Goal: Task Accomplishment & Management: Use online tool/utility

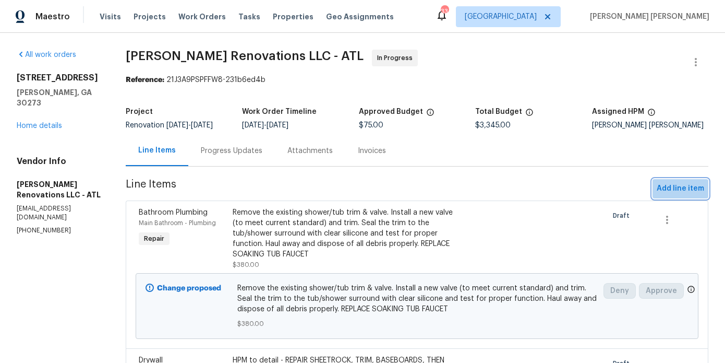
click at [682, 185] on span "Add line item" at bounding box center [680, 188] width 47 height 13
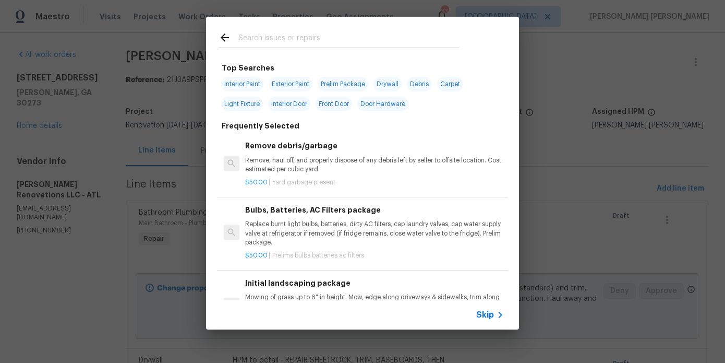
click at [275, 35] on input "text" at bounding box center [348, 39] width 221 height 16
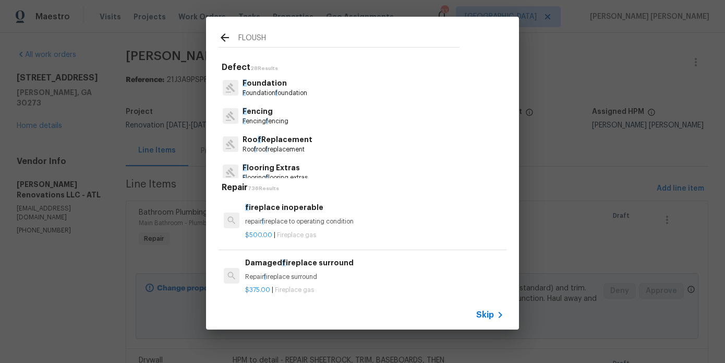
click at [249, 39] on input "FLOUSH" at bounding box center [348, 39] width 221 height 16
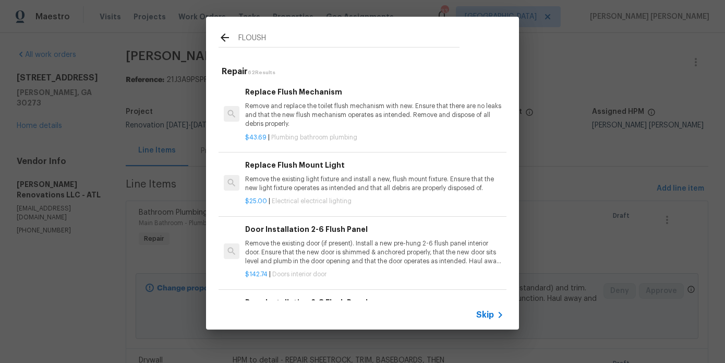
click at [248, 37] on input "FLOUSH" at bounding box center [348, 39] width 221 height 16
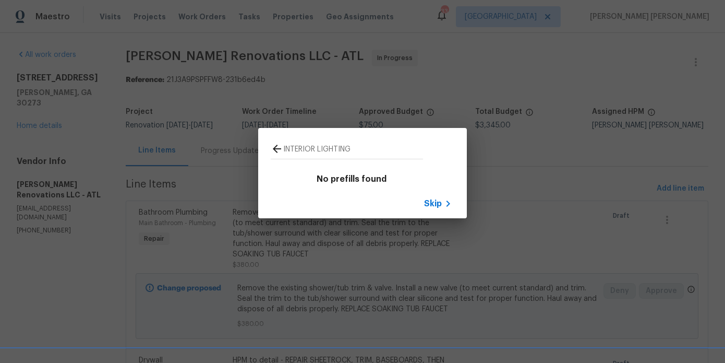
click at [319, 140] on div "INTERIOR LIGHTING" at bounding box center [346, 148] width 177 height 41
click at [332, 140] on div "INTERIOR LIGHTING" at bounding box center [346, 148] width 177 height 41
click at [332, 156] on input "INTERIOR LIGHTING" at bounding box center [353, 150] width 140 height 16
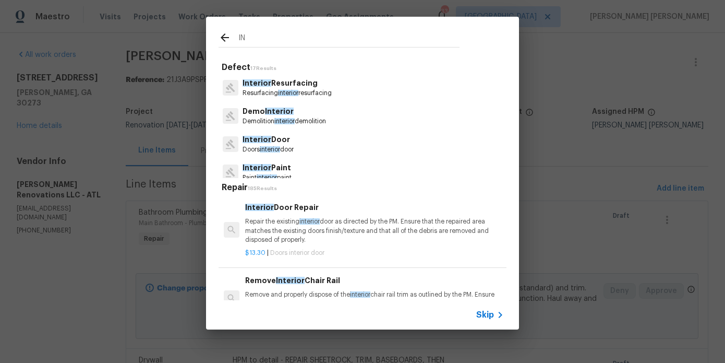
type input "I"
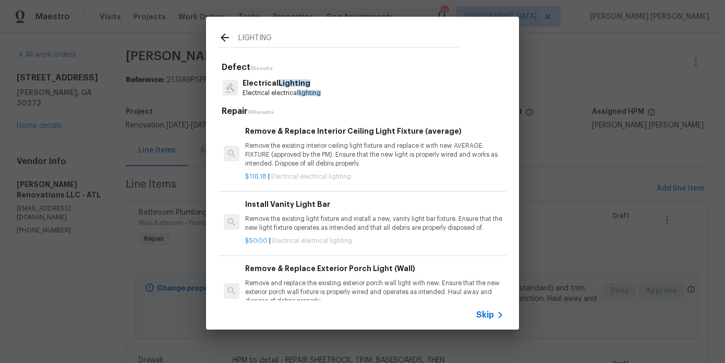
type input "LIGHTING"
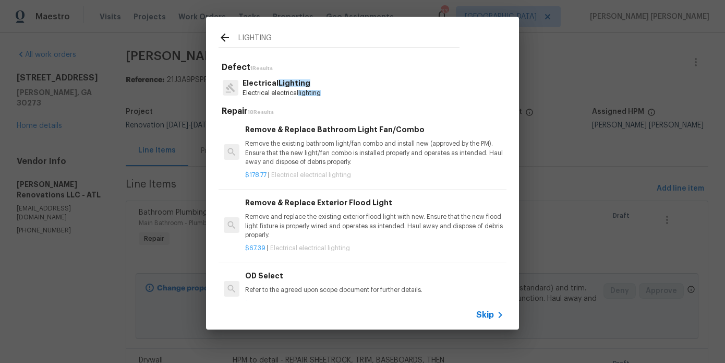
scroll to position [424, 0]
click at [282, 87] on p "Electrical Lighting" at bounding box center [282, 83] width 78 height 11
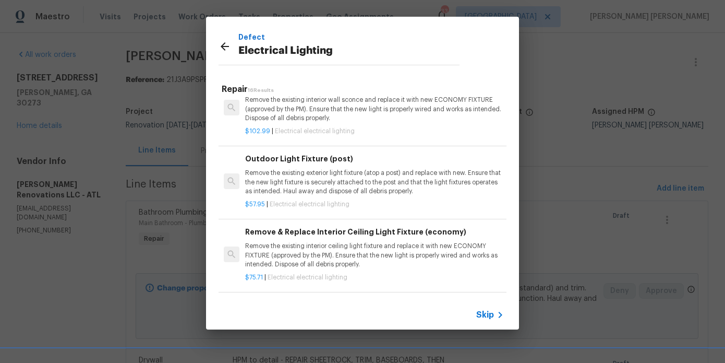
scroll to position [60, 0]
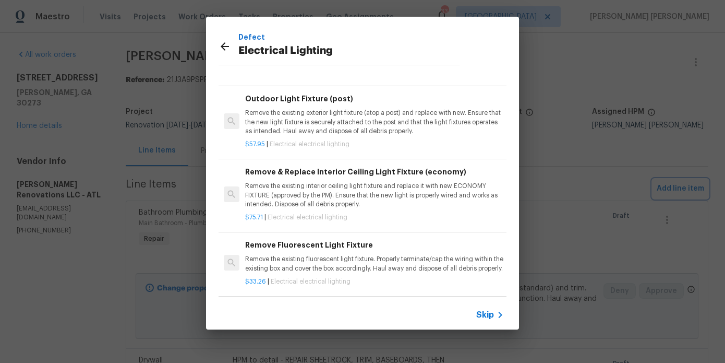
click at [189, 95] on div "Defect Electrical Lighting Repair 16 Results Remove & Replace Interior Ceiling …" at bounding box center [362, 173] width 725 height 346
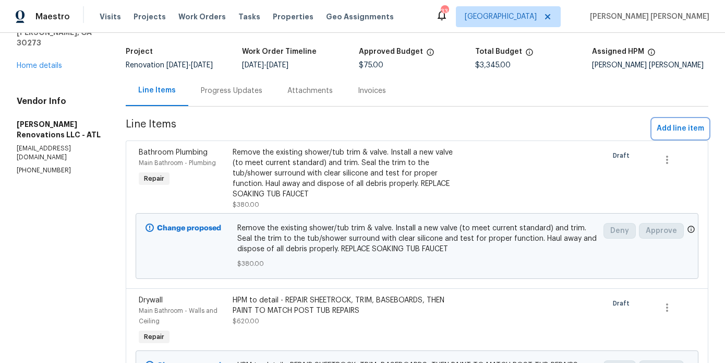
scroll to position [0, 0]
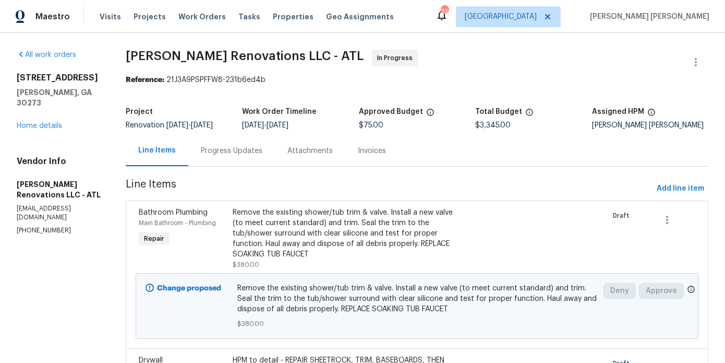
click at [31, 111] on div "6109 Delamere Ln Rex, GA 30273 Home details" at bounding box center [59, 102] width 84 height 58
click at [32, 134] on div "All work orders 6109 Delamere Ln Rex, GA 30273 Home details Vendor Info Aseem R…" at bounding box center [59, 142] width 84 height 185
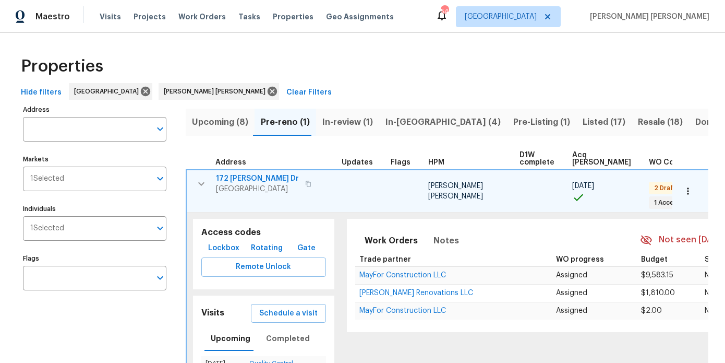
click at [197, 175] on button "button" at bounding box center [201, 183] width 21 height 21
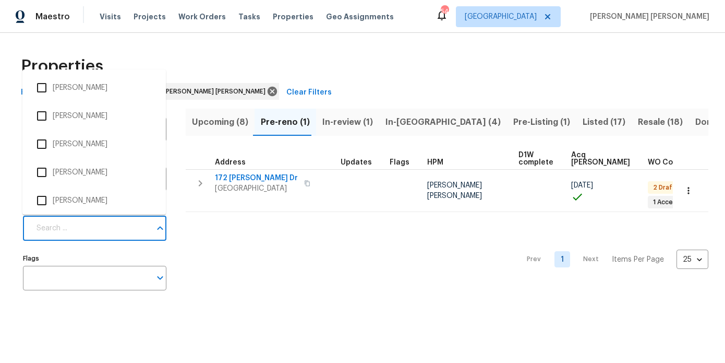
click at [94, 228] on input "Individuals" at bounding box center [90, 228] width 121 height 25
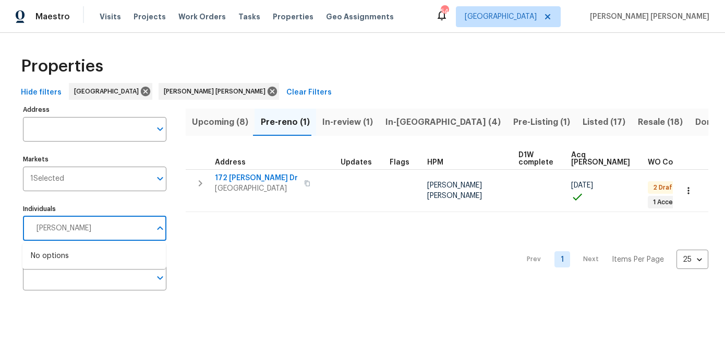
type input "WESLEY"
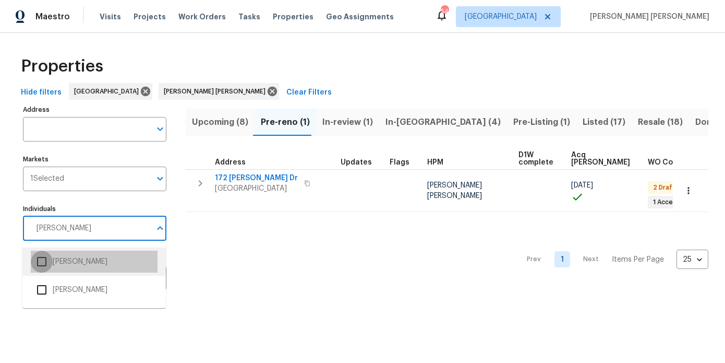
click at [40, 271] on input "checkbox" at bounding box center [42, 261] width 22 height 22
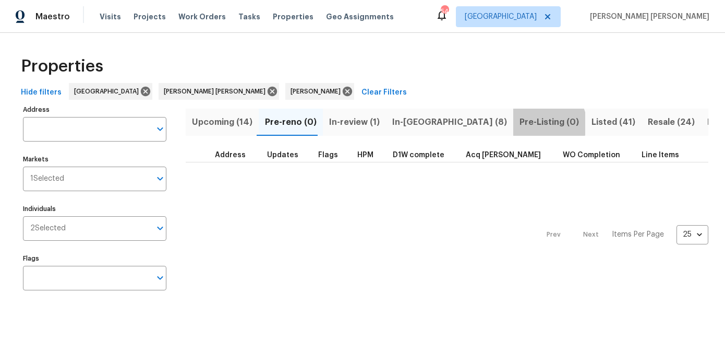
click at [520, 123] on span "Pre-Listing (0)" at bounding box center [549, 122] width 59 height 15
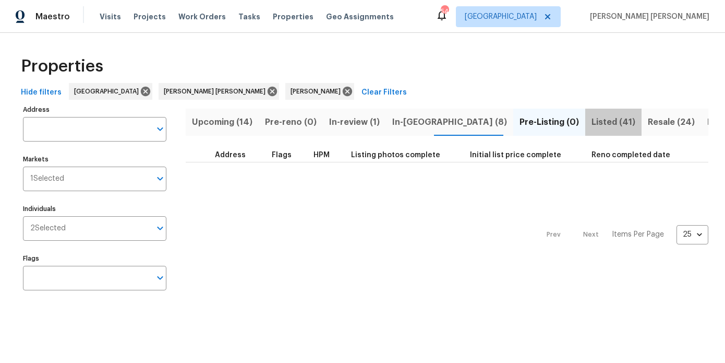
click at [592, 126] on span "Listed (41)" at bounding box center [614, 122] width 44 height 15
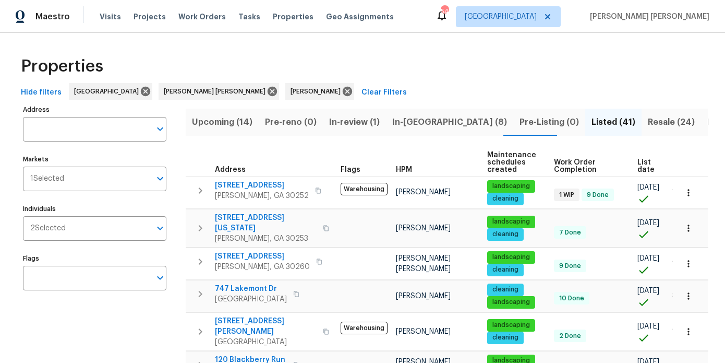
scroll to position [0, 31]
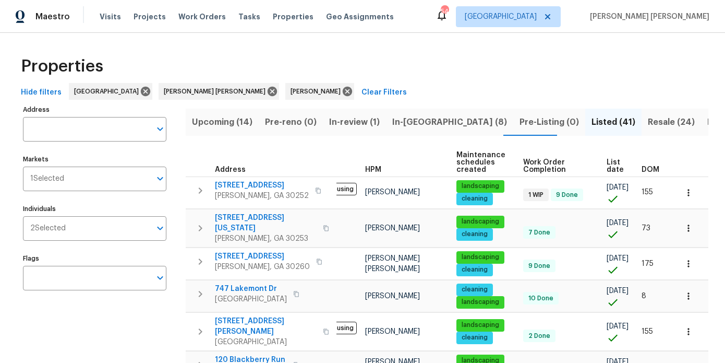
click at [657, 166] on span "DOM" at bounding box center [651, 169] width 18 height 7
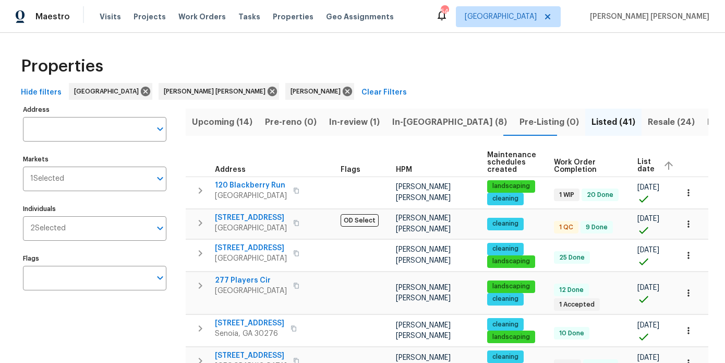
scroll to position [0, 49]
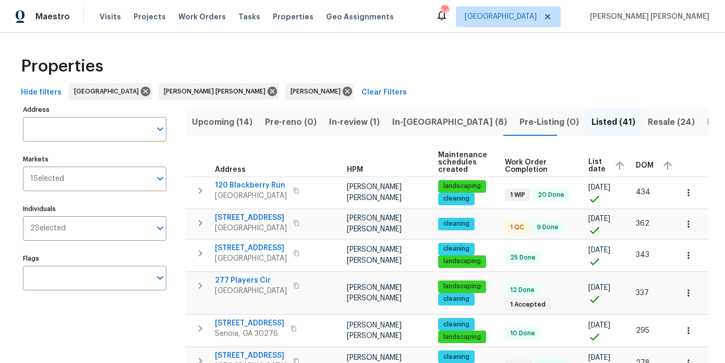
click at [639, 167] on span "DOM" at bounding box center [645, 165] width 18 height 7
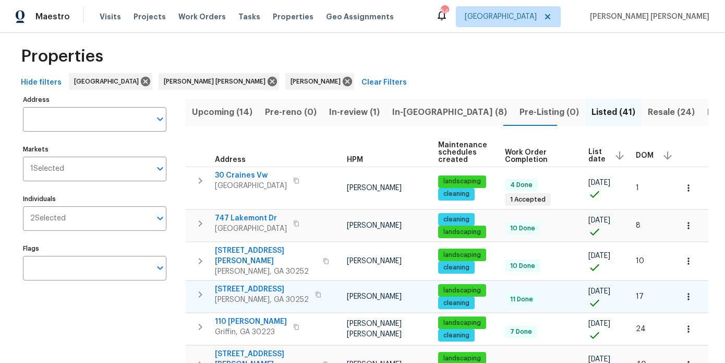
scroll to position [10, 0]
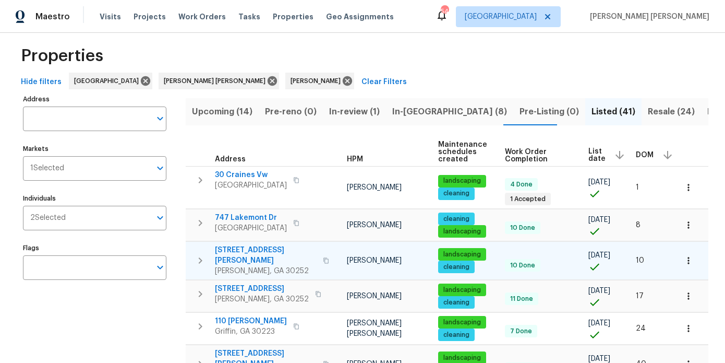
click at [262, 250] on span "124 Laura Ashlyn Ct" at bounding box center [266, 255] width 102 height 21
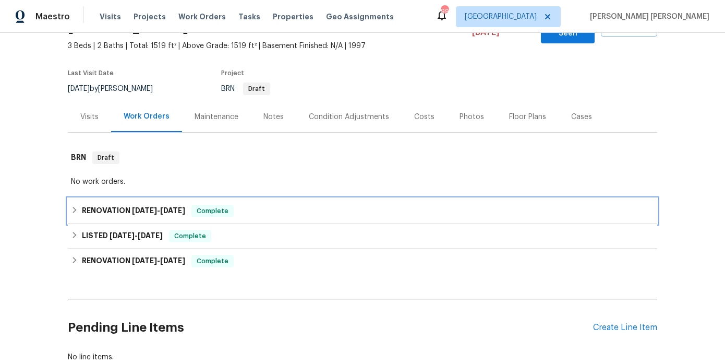
click at [159, 207] on span "7/21/25 - 7/30/25" at bounding box center [158, 210] width 53 height 7
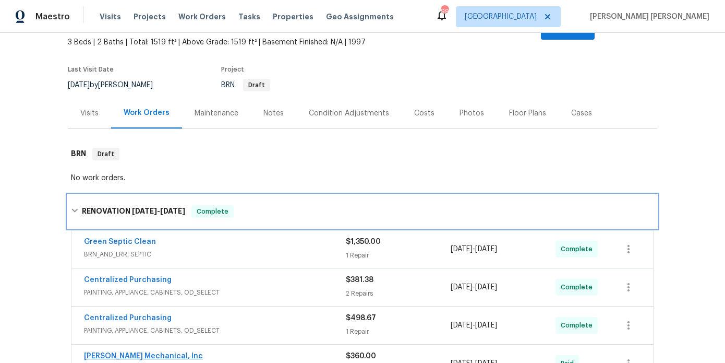
scroll to position [189, 0]
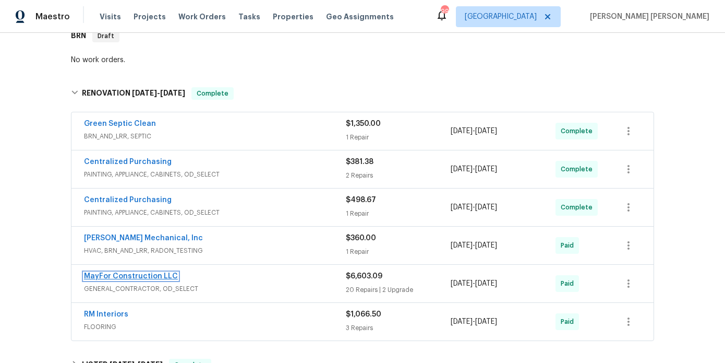
click at [149, 272] on link "MayFor Construction LLC" at bounding box center [131, 275] width 94 height 7
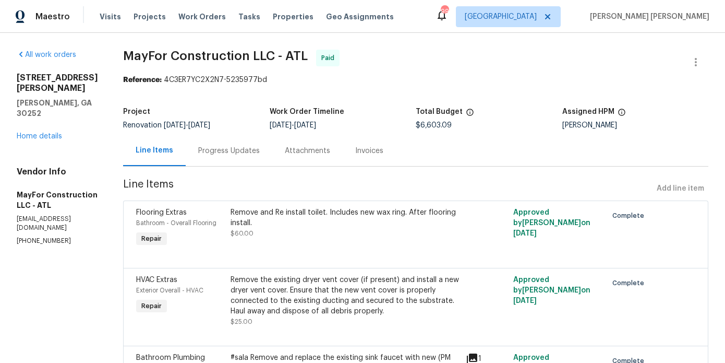
scroll to position [1507, 0]
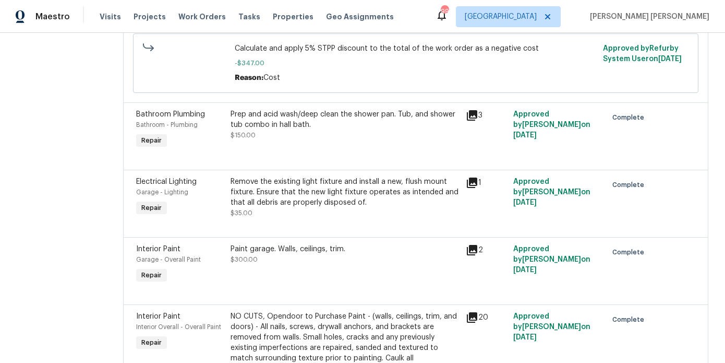
click at [327, 208] on div "Remove the existing light fixture and install a new, flush mount fixture. Ensur…" at bounding box center [346, 191] width 230 height 31
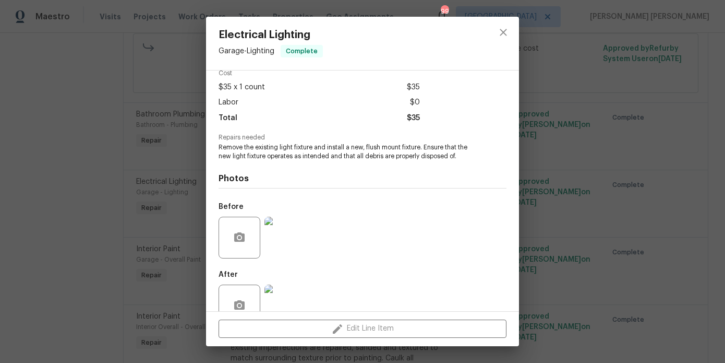
scroll to position [75, 0]
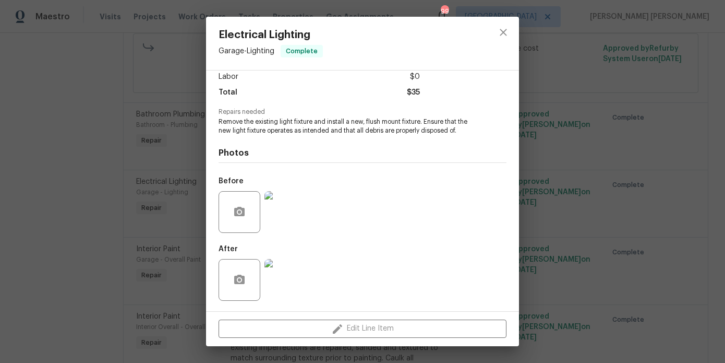
click at [288, 274] on img at bounding box center [286, 280] width 42 height 42
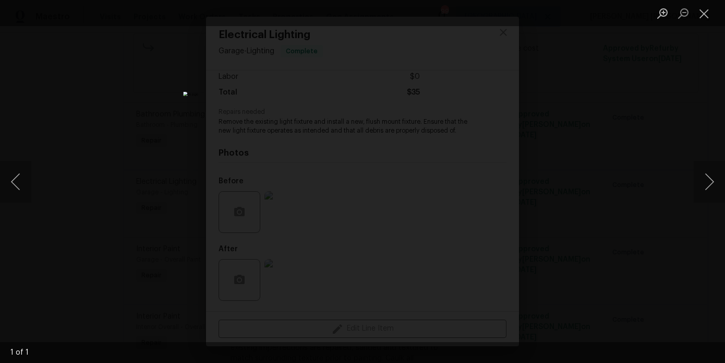
click at [138, 229] on div "Lightbox" at bounding box center [362, 181] width 725 height 363
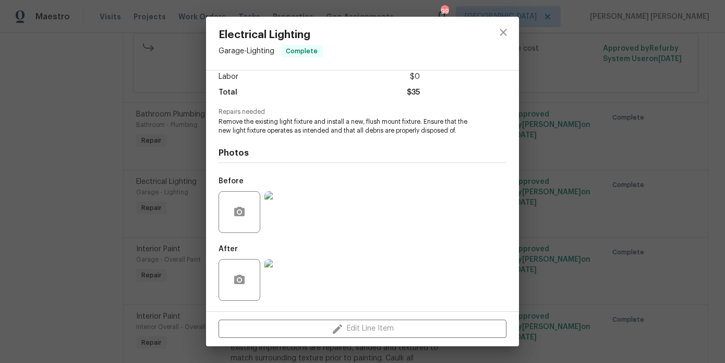
click at [606, 173] on div "Electrical Lighting Garage - Lighting Complete Vendor MayFor Construction LLC A…" at bounding box center [362, 181] width 725 height 363
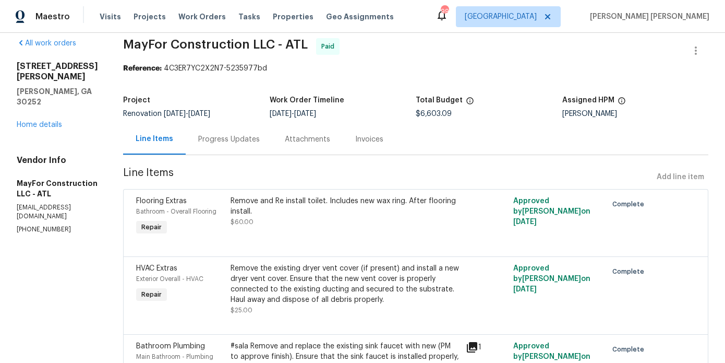
scroll to position [0, 0]
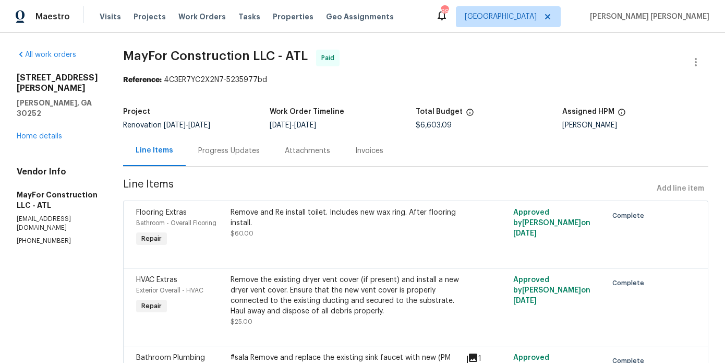
click at [381, 56] on span "MayFor Construction LLC - ATL Paid" at bounding box center [403, 62] width 560 height 25
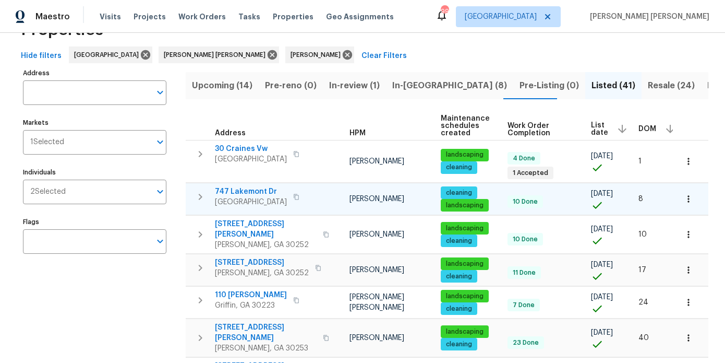
scroll to position [44, 0]
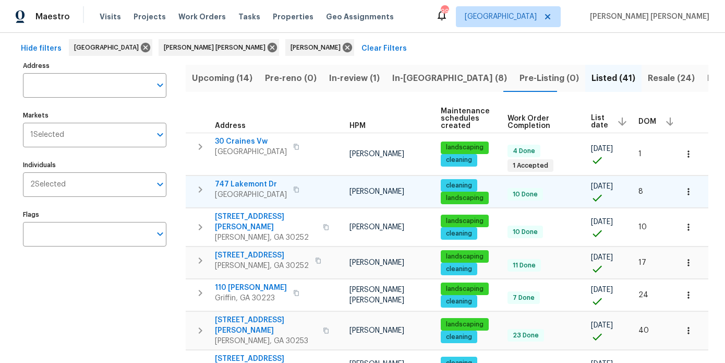
click at [257, 183] on span "747 Lakemont Dr" at bounding box center [251, 184] width 72 height 10
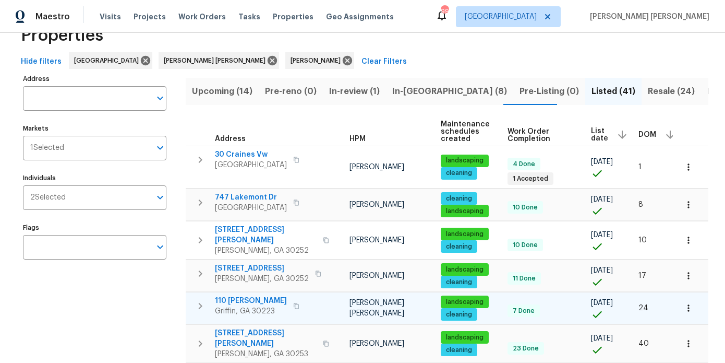
scroll to position [0, 0]
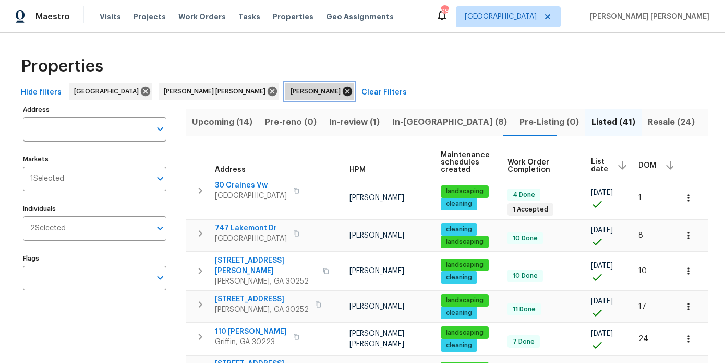
click at [343, 91] on icon at bounding box center [347, 91] width 9 height 9
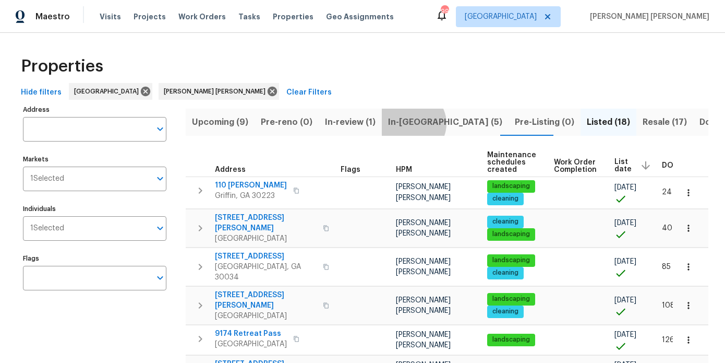
click at [406, 123] on span "In-[GEOGRAPHIC_DATA] (5)" at bounding box center [445, 122] width 114 height 15
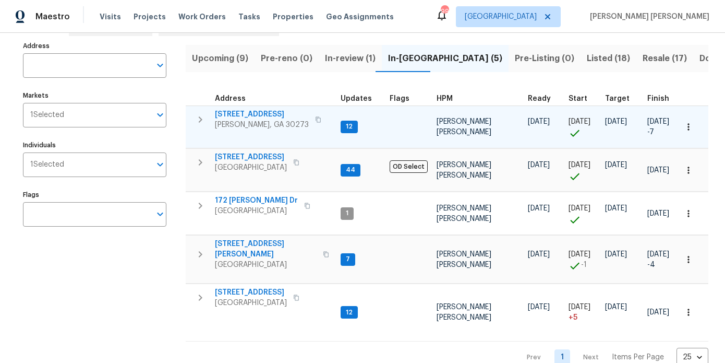
scroll to position [79, 0]
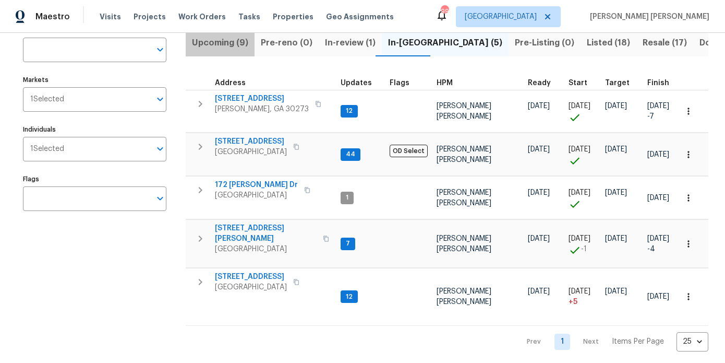
click at [228, 41] on span "Upcoming (9)" at bounding box center [220, 42] width 56 height 15
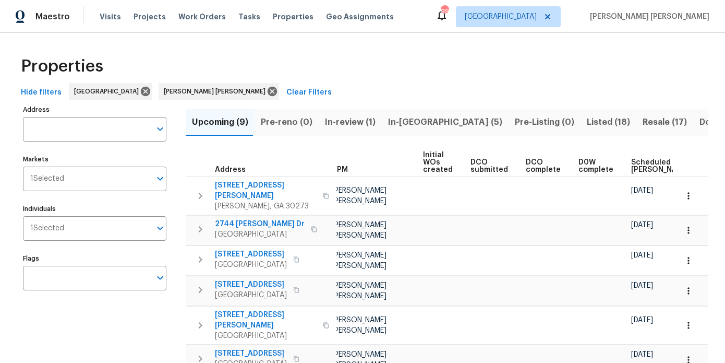
scroll to position [0, 141]
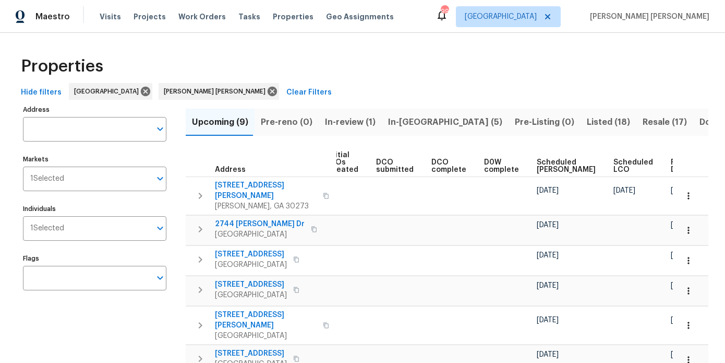
click at [671, 166] on span "Ready Date" at bounding box center [682, 166] width 23 height 15
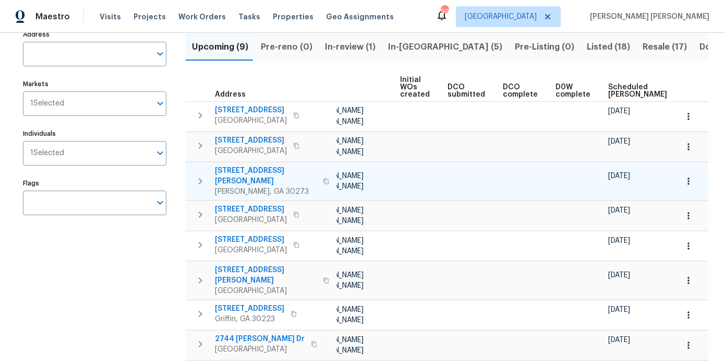
scroll to position [0, 153]
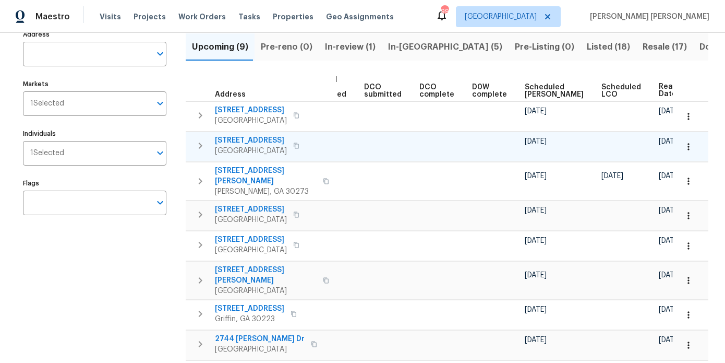
drag, startPoint x: 514, startPoint y: 142, endPoint x: 545, endPoint y: 141, distance: 30.3
click at [545, 141] on td "[DATE]" at bounding box center [559, 146] width 77 height 30
click at [529, 141] on span "[DATE]" at bounding box center [536, 141] width 22 height 7
drag, startPoint x: 551, startPoint y: 143, endPoint x: 533, endPoint y: 143, distance: 18.3
click at [533, 143] on div "08/22/25" at bounding box center [559, 141] width 68 height 10
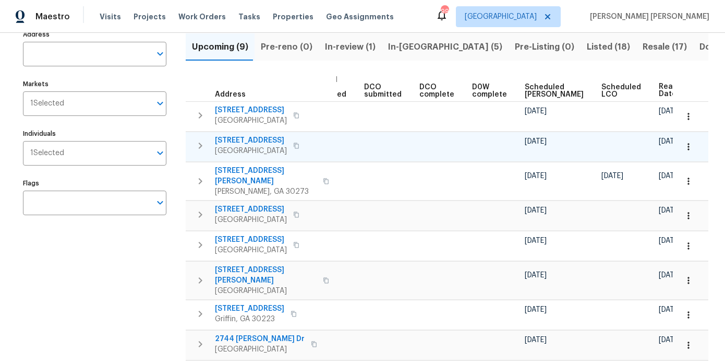
click at [547, 143] on div "08/22/25" at bounding box center [559, 141] width 68 height 10
drag, startPoint x: 541, startPoint y: 142, endPoint x: 528, endPoint y: 142, distance: 13.0
click at [528, 142] on span "08/22/25" at bounding box center [536, 141] width 22 height 7
click at [548, 137] on div "08/22/25" at bounding box center [559, 141] width 68 height 10
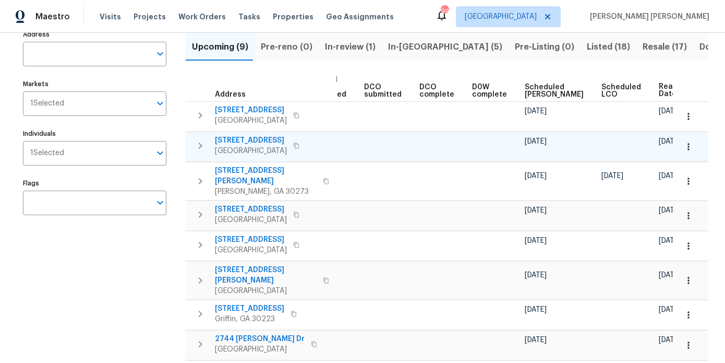
drag, startPoint x: 547, startPoint y: 141, endPoint x: 537, endPoint y: 137, distance: 10.5
click at [537, 137] on div "08/22/25" at bounding box center [559, 141] width 68 height 10
click at [555, 142] on div "08/22/25" at bounding box center [559, 141] width 68 height 10
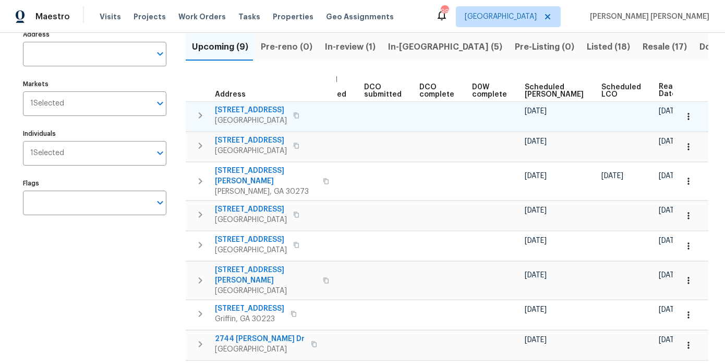
scroll to position [0, 0]
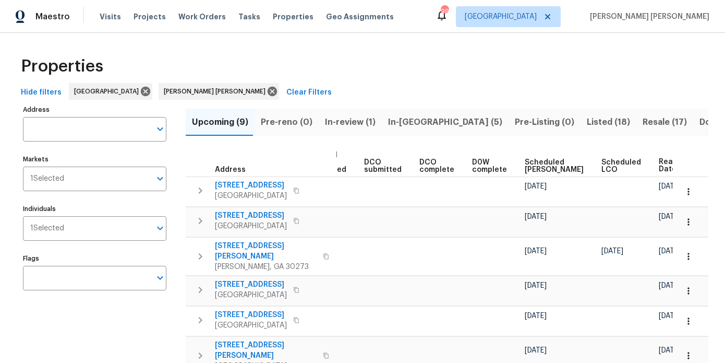
click at [412, 121] on span "In-reno (5)" at bounding box center [445, 122] width 114 height 15
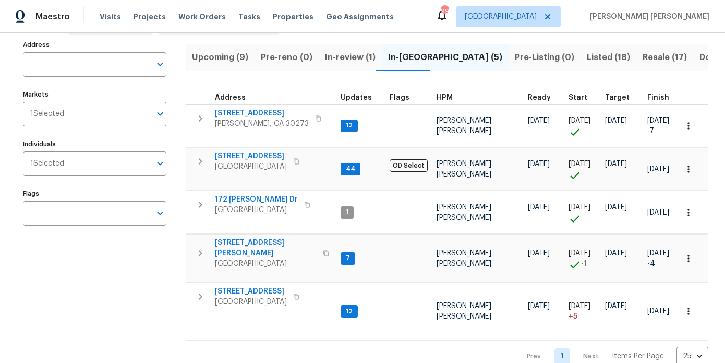
scroll to position [67, 0]
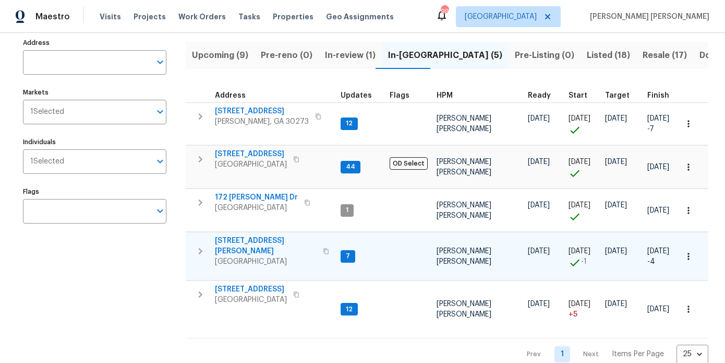
click at [323, 248] on icon "button" at bounding box center [326, 251] width 6 height 6
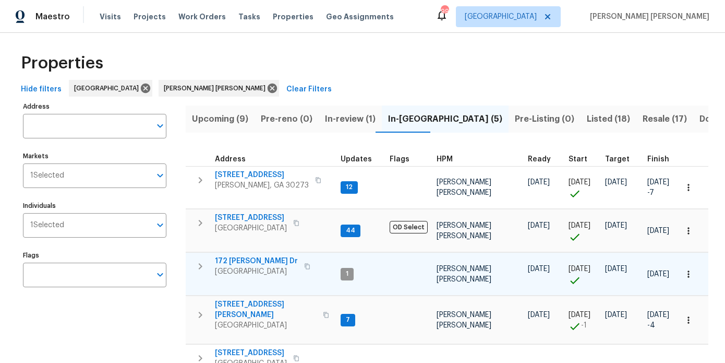
scroll to position [0, 0]
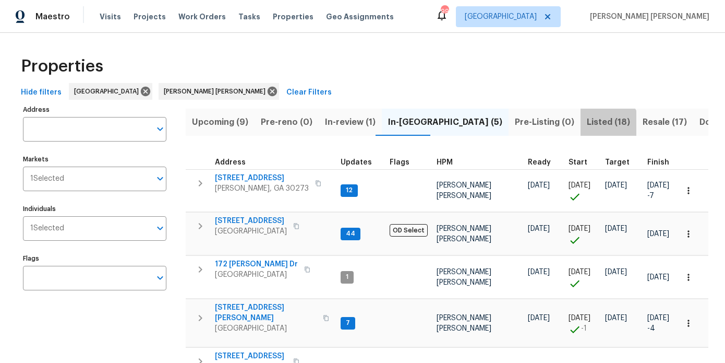
click at [587, 124] on span "Listed (18)" at bounding box center [608, 122] width 43 height 15
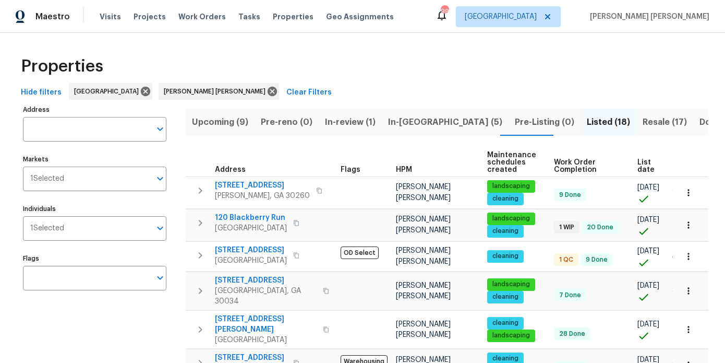
click at [643, 123] on span "Resale (17)" at bounding box center [665, 122] width 44 height 15
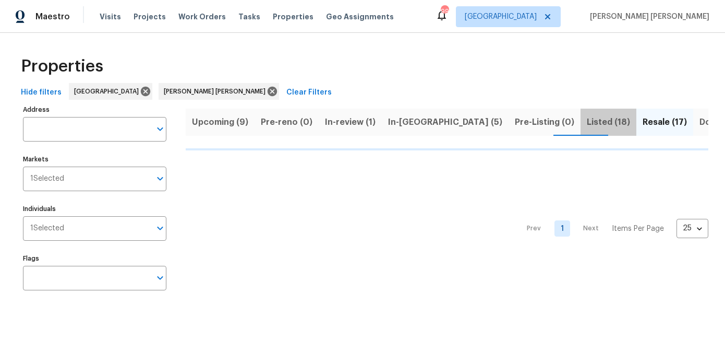
click at [587, 121] on span "Listed (18)" at bounding box center [608, 122] width 43 height 15
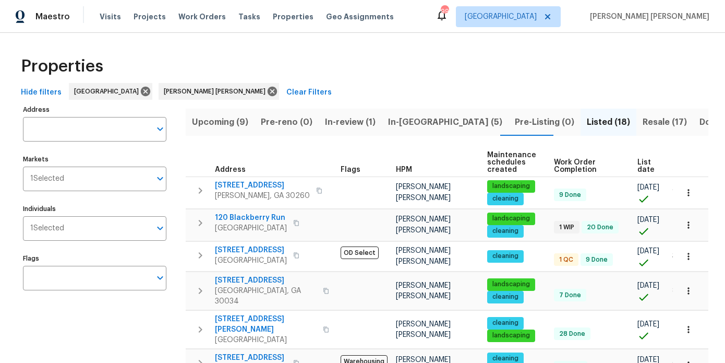
click at [464, 80] on div "Properties" at bounding box center [363, 66] width 692 height 33
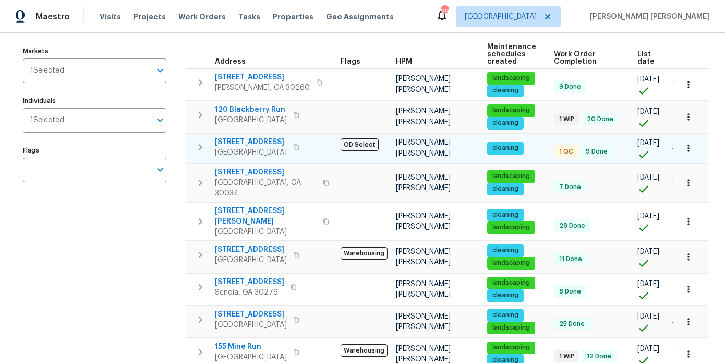
scroll to position [0, 31]
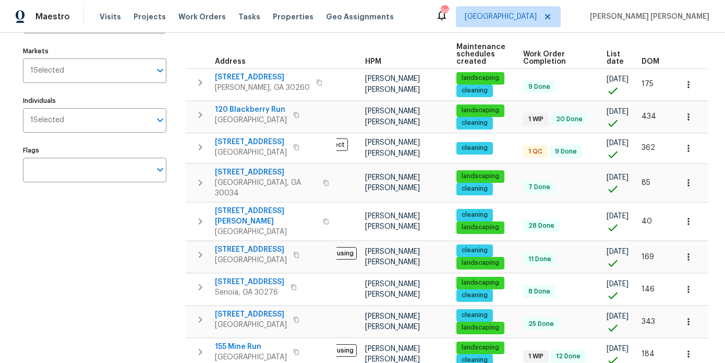
click at [653, 54] on th "DOM" at bounding box center [655, 54] width 35 height 29
click at [653, 61] on span "DOM" at bounding box center [651, 61] width 18 height 7
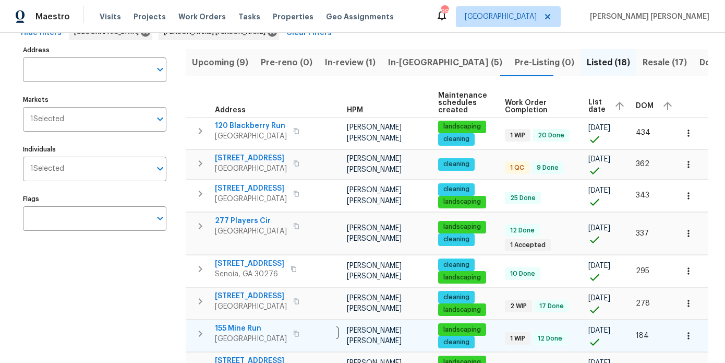
click at [642, 344] on td "184" at bounding box center [656, 336] width 48 height 32
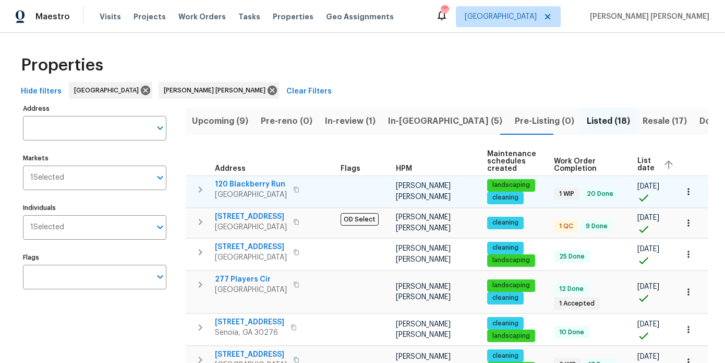
scroll to position [0, 49]
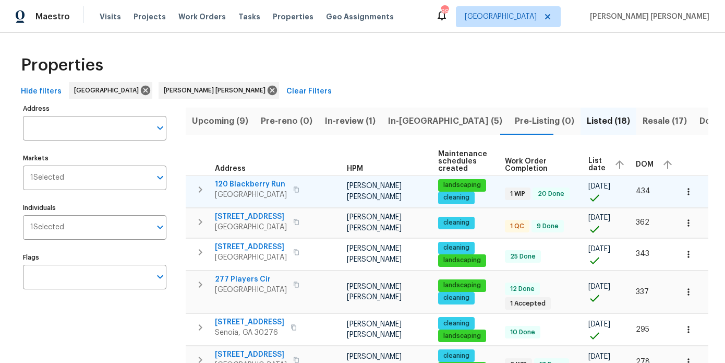
click at [688, 192] on icon "button" at bounding box center [689, 191] width 10 height 10
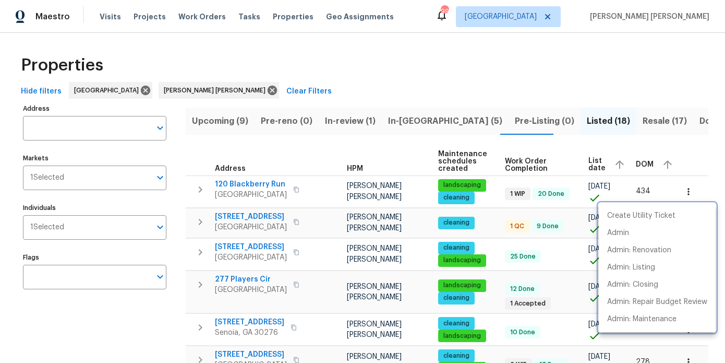
click at [704, 141] on div at bounding box center [362, 181] width 725 height 363
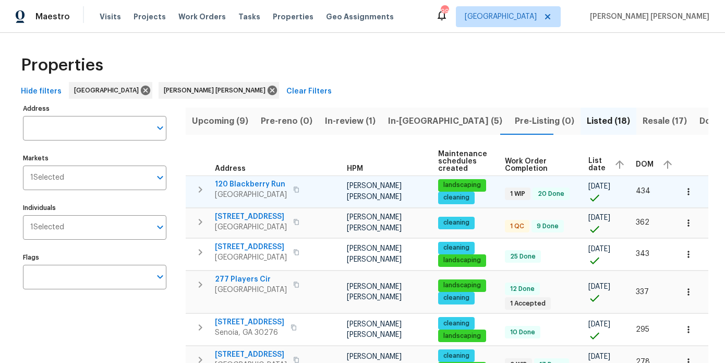
click at [690, 186] on icon "button" at bounding box center [689, 191] width 10 height 10
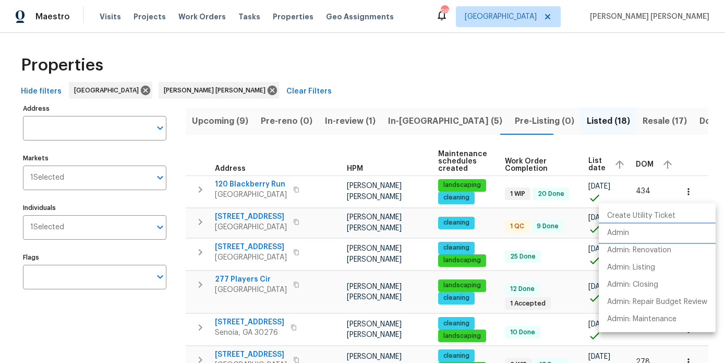
click at [628, 236] on p "Admin" at bounding box center [618, 232] width 22 height 11
click at [175, 327] on div at bounding box center [362, 181] width 725 height 363
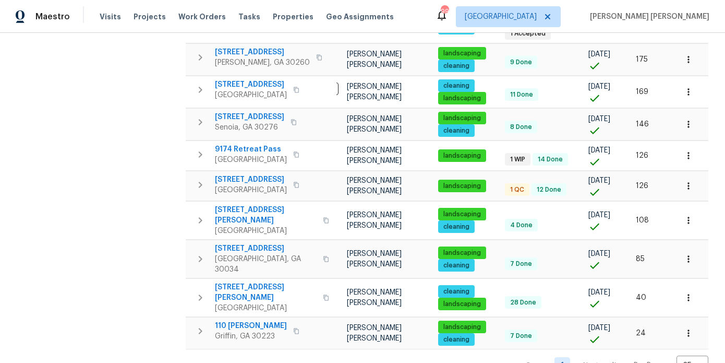
scroll to position [462, 0]
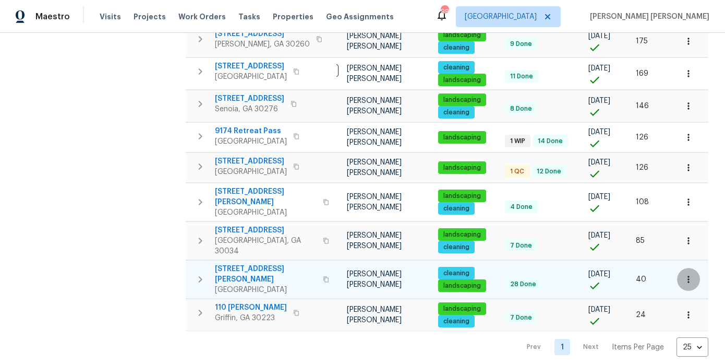
click at [690, 274] on icon "button" at bounding box center [689, 279] width 10 height 10
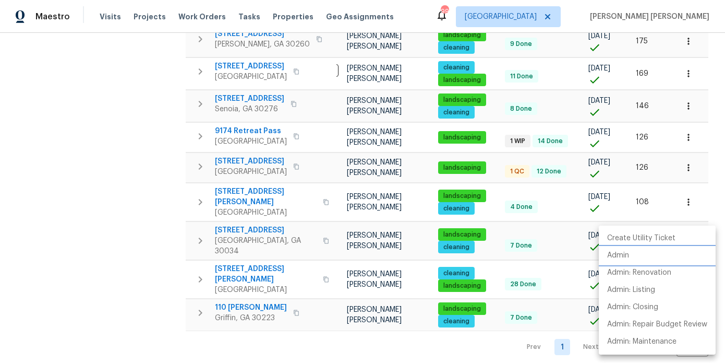
click at [634, 254] on li "Admin" at bounding box center [657, 255] width 117 height 17
click at [148, 308] on div at bounding box center [362, 181] width 725 height 363
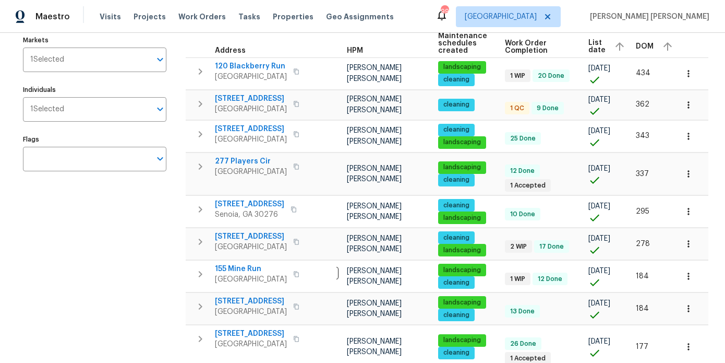
scroll to position [121, 0]
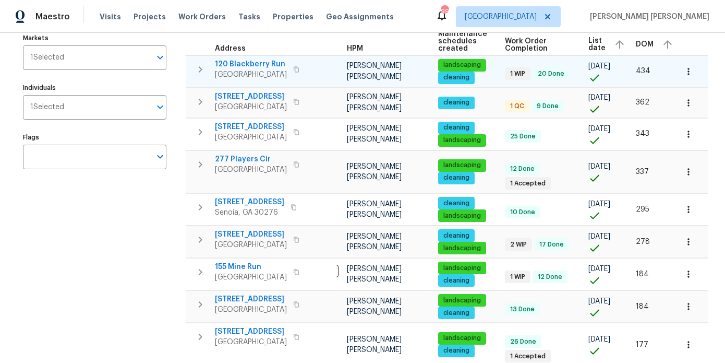
click at [692, 70] on icon "button" at bounding box center [689, 71] width 10 height 10
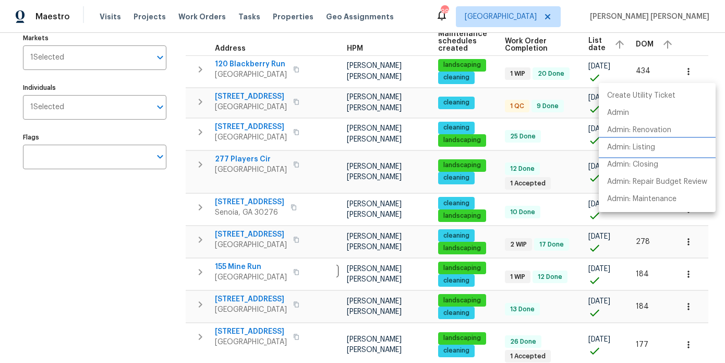
click at [645, 142] on p "Admin: Listing" at bounding box center [631, 147] width 48 height 11
click at [157, 218] on div at bounding box center [362, 181] width 725 height 363
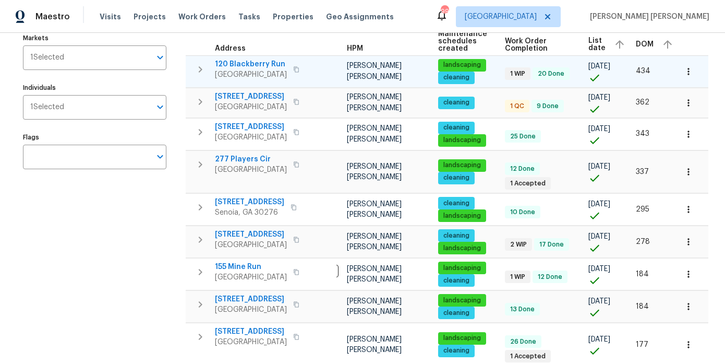
click at [242, 62] on span "120 Blackberry Run" at bounding box center [251, 64] width 72 height 10
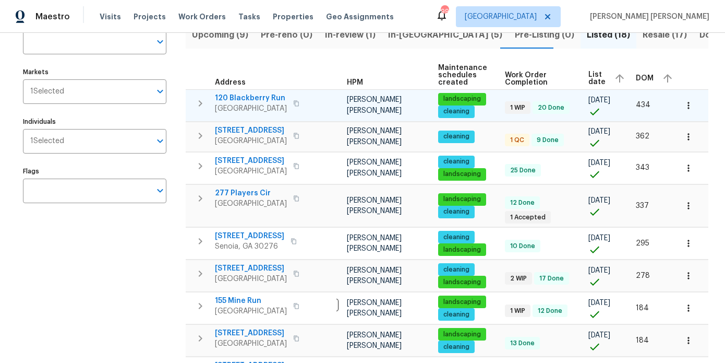
scroll to position [57, 0]
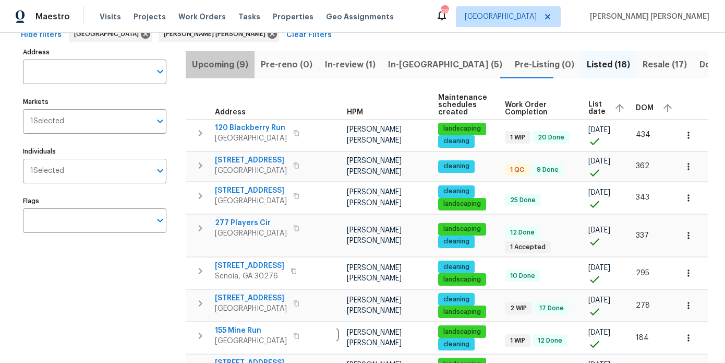
click at [227, 64] on span "Upcoming (9)" at bounding box center [220, 64] width 56 height 15
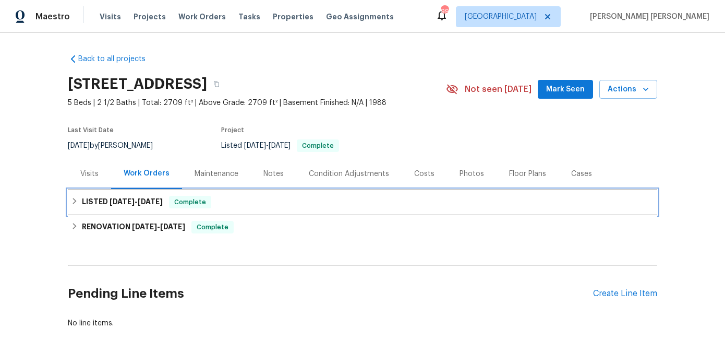
click at [138, 199] on span "[DATE]" at bounding box center [150, 201] width 25 height 7
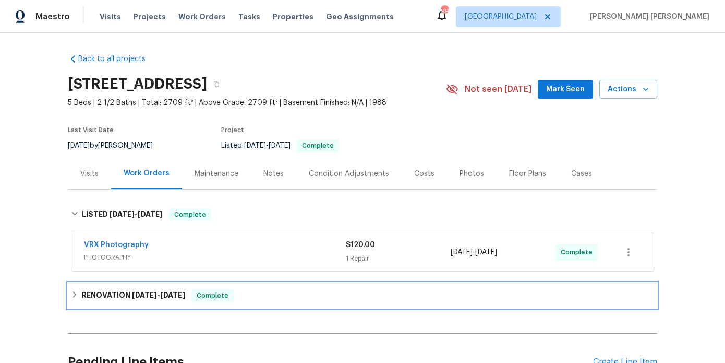
click at [126, 292] on h6 "RENOVATION [DATE] - [DATE]" at bounding box center [133, 295] width 103 height 13
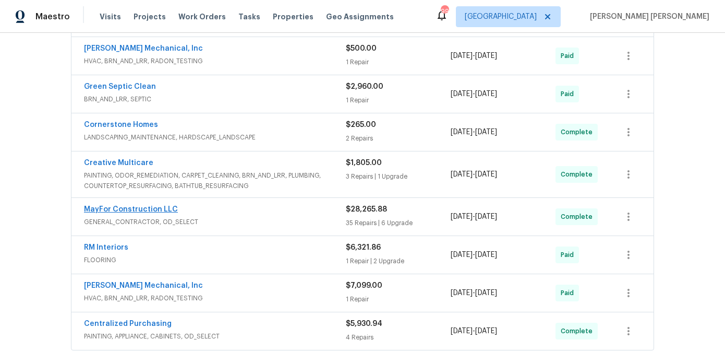
scroll to position [334, 0]
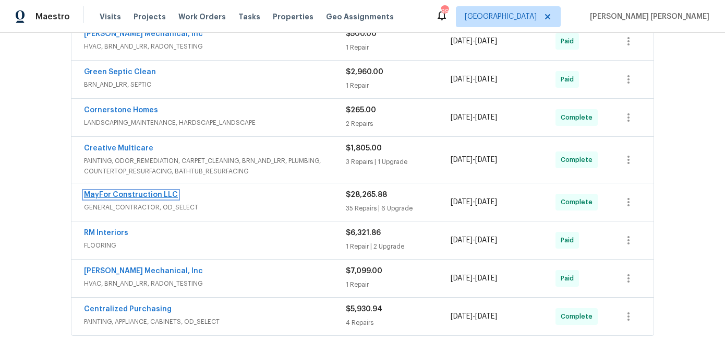
click at [145, 196] on link "MayFor Construction LLC" at bounding box center [131, 194] width 94 height 7
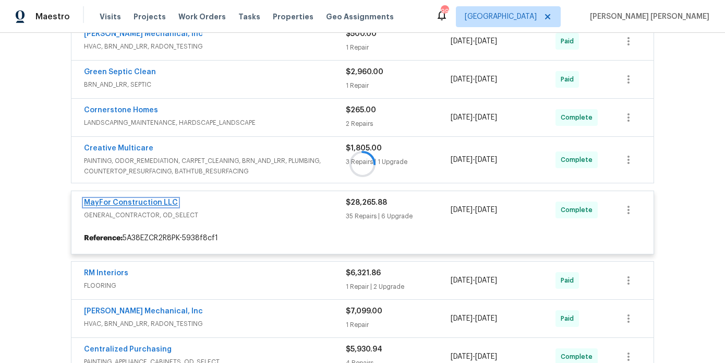
click at [145, 202] on link "MayFor Construction LLC" at bounding box center [131, 202] width 94 height 7
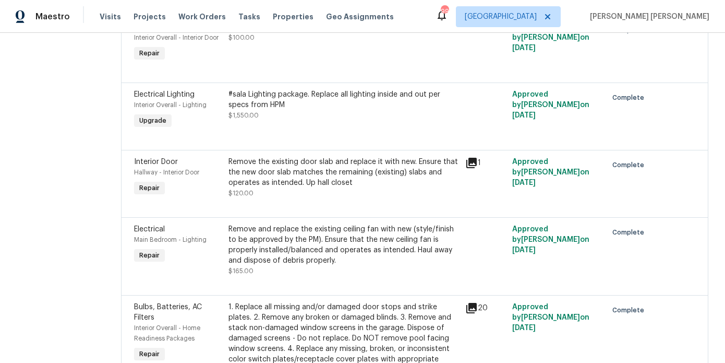
scroll to position [2787, 0]
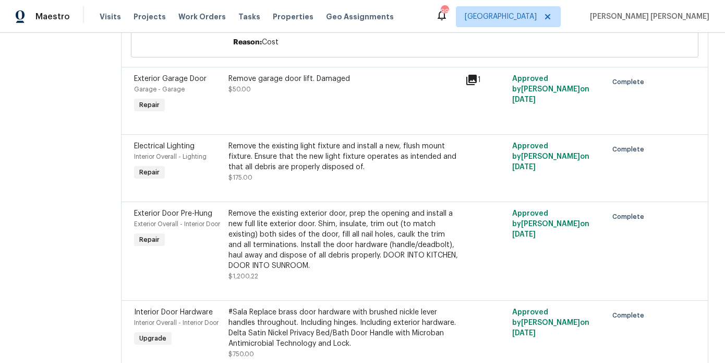
click at [313, 172] on div "Remove the existing light fixture and install a new, flush mount fixture. Ensur…" at bounding box center [344, 156] width 230 height 31
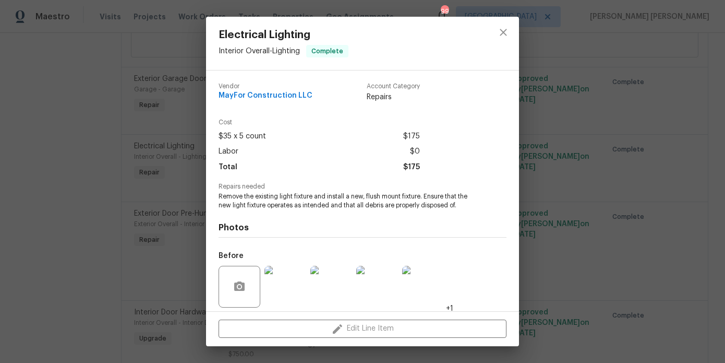
scroll to position [75, 0]
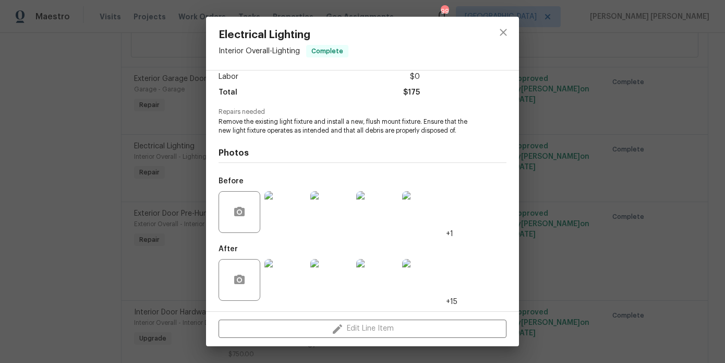
click at [291, 269] on img at bounding box center [286, 280] width 42 height 42
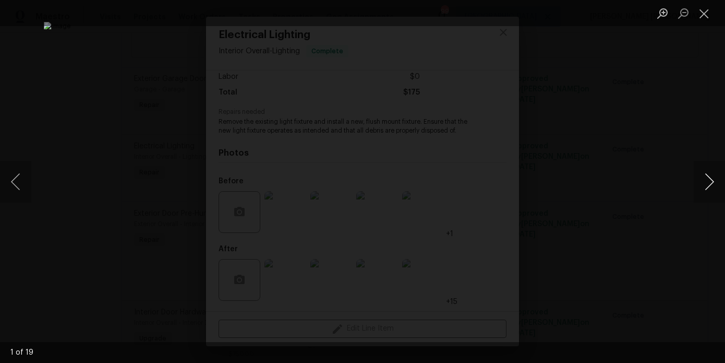
click at [701, 181] on button "Next image" at bounding box center [709, 182] width 31 height 42
click at [647, 141] on div "Lightbox" at bounding box center [362, 181] width 725 height 363
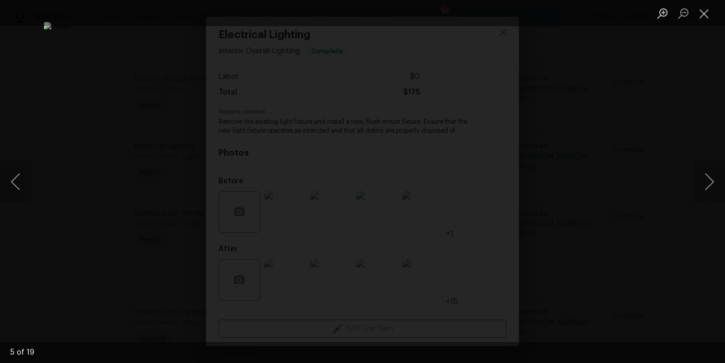
click at [647, 141] on div "Lightbox" at bounding box center [362, 181] width 725 height 363
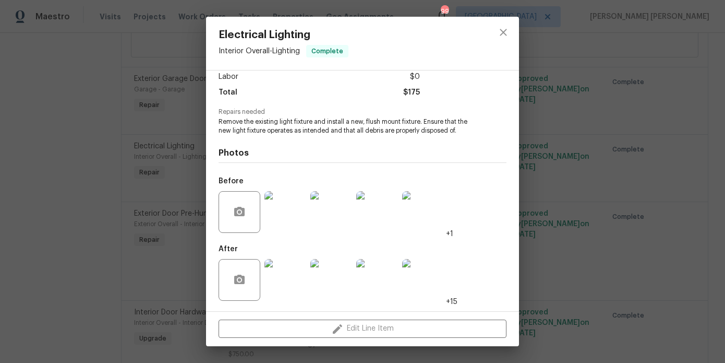
click at [647, 141] on div "Electrical Lighting Interior Overall - Lighting Complete Vendor MayFor Construc…" at bounding box center [362, 181] width 725 height 363
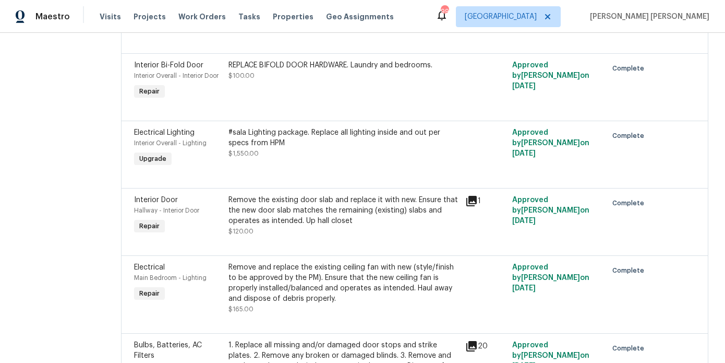
scroll to position [1712, 0]
click at [285, 149] on div "#sala Lighting package. Replace all lighting inside and out per specs from HPM" at bounding box center [344, 138] width 230 height 21
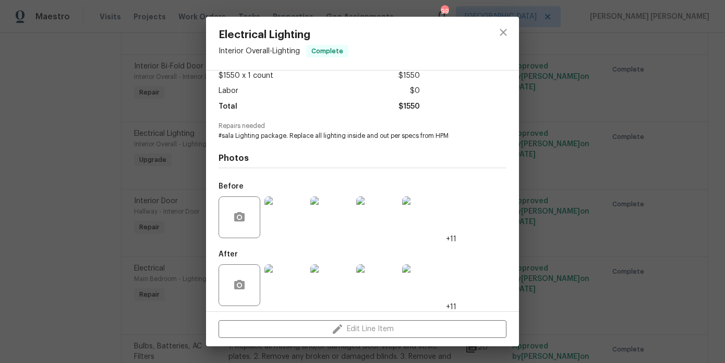
scroll to position [66, 0]
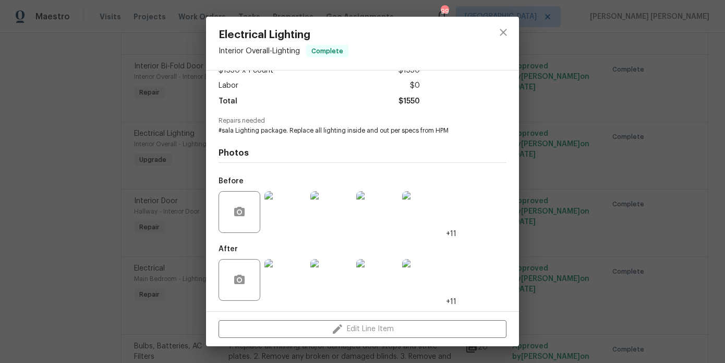
click at [289, 284] on img at bounding box center [286, 280] width 42 height 42
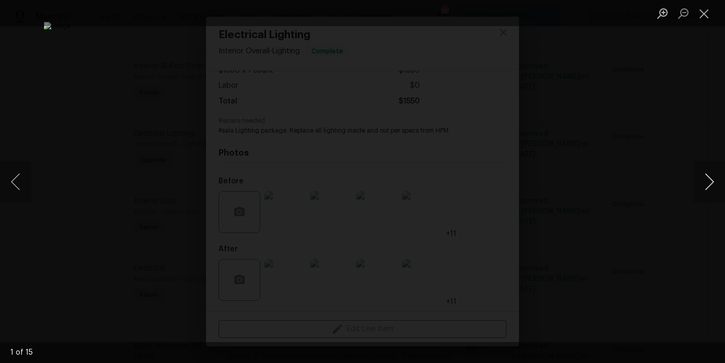
click at [712, 185] on button "Next image" at bounding box center [709, 182] width 31 height 42
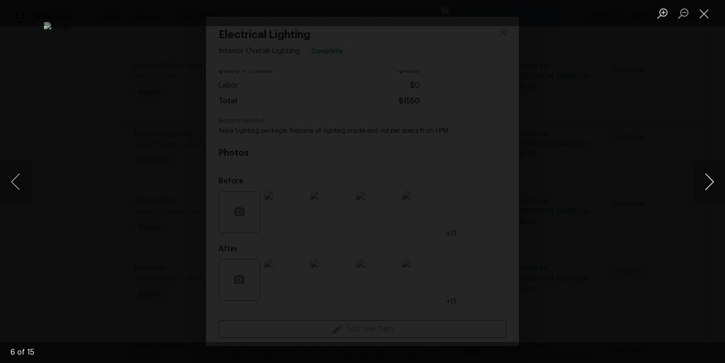
click at [712, 185] on button "Next image" at bounding box center [709, 182] width 31 height 42
click at [712, 184] on button "Next image" at bounding box center [709, 182] width 31 height 42
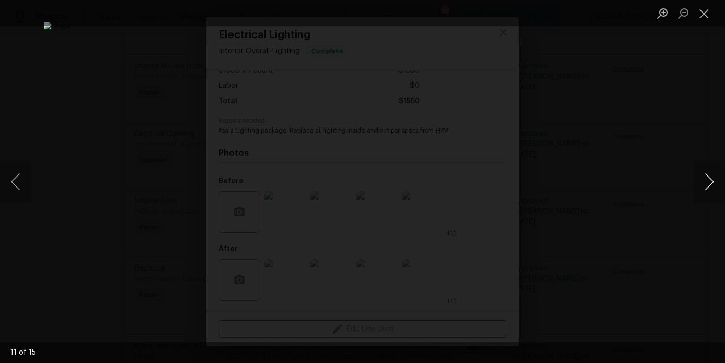
click at [712, 184] on button "Next image" at bounding box center [709, 182] width 31 height 42
click at [694, 165] on button "Next image" at bounding box center [709, 182] width 31 height 42
click at [664, 101] on div "Lightbox" at bounding box center [362, 181] width 725 height 363
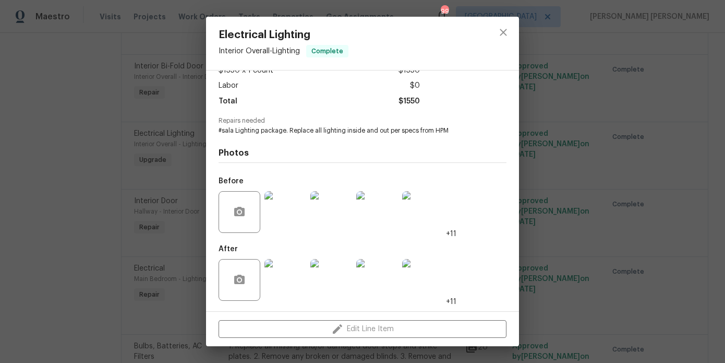
click at [282, 211] on img at bounding box center [286, 212] width 42 height 42
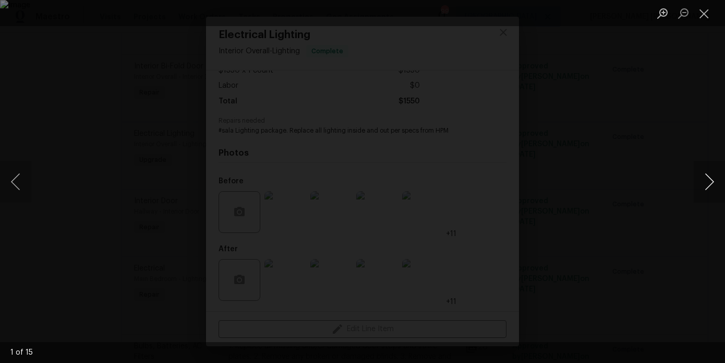
click at [712, 194] on button "Next image" at bounding box center [709, 182] width 31 height 42
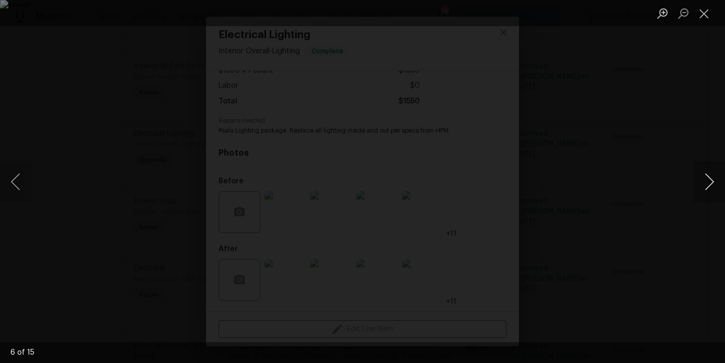
click at [712, 194] on button "Next image" at bounding box center [709, 182] width 31 height 42
click at [611, 197] on div "Lightbox" at bounding box center [362, 181] width 725 height 363
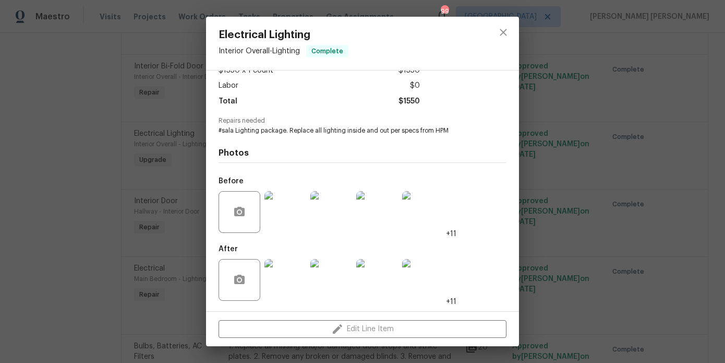
click at [607, 215] on div "Electrical Lighting Interior Overall - Lighting Complete Vendor MayFor Construc…" at bounding box center [362, 181] width 725 height 363
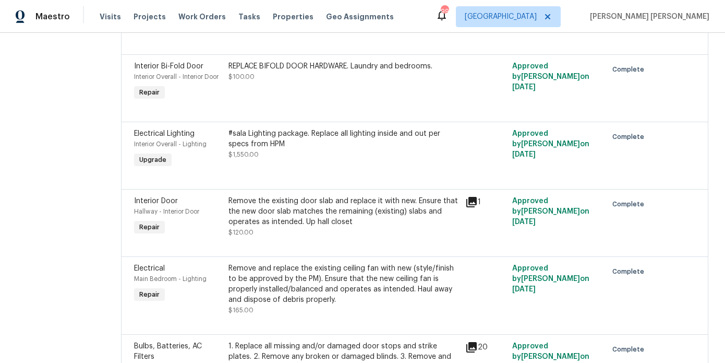
scroll to position [0, 0]
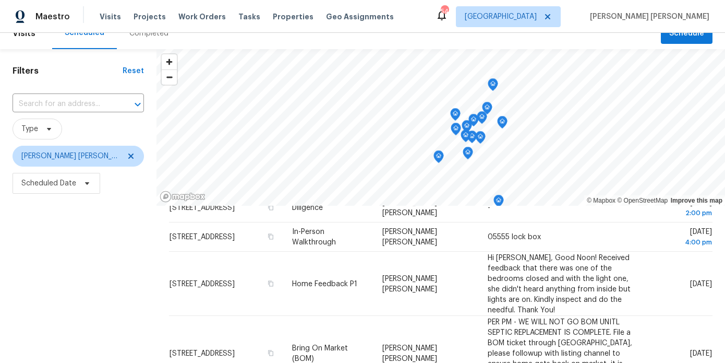
scroll to position [42, 0]
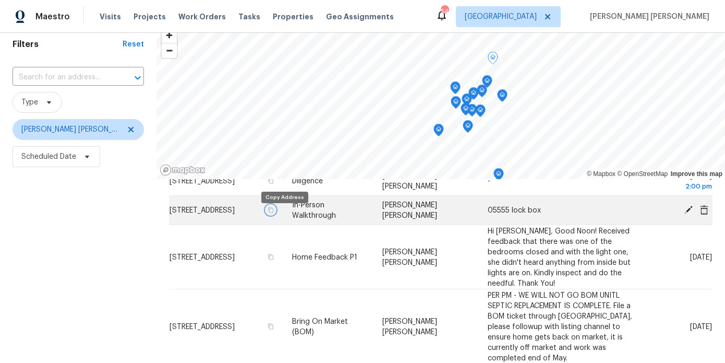
click at [273, 212] on icon "button" at bounding box center [270, 210] width 5 height 6
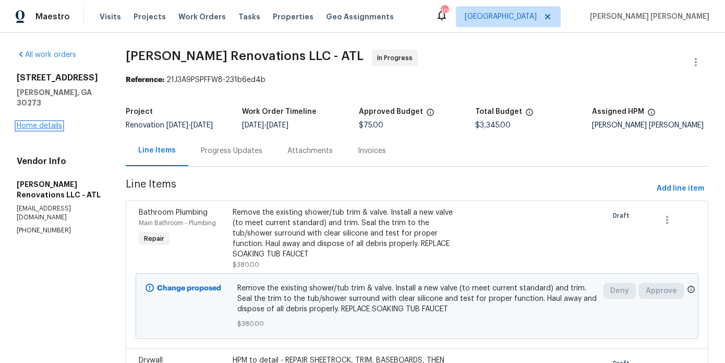
click at [43, 122] on link "Home details" at bounding box center [39, 125] width 45 height 7
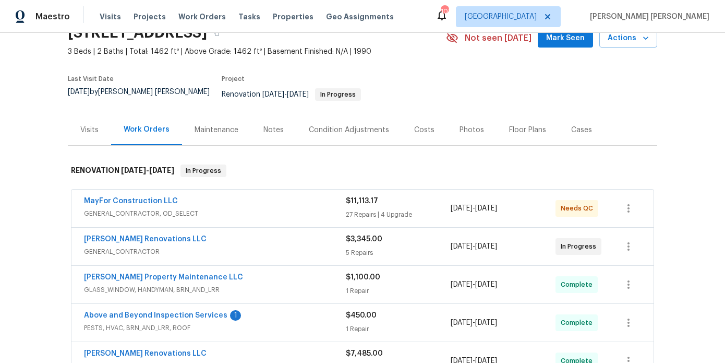
scroll to position [52, 0]
click at [276, 124] on div "Notes" at bounding box center [273, 129] width 20 height 10
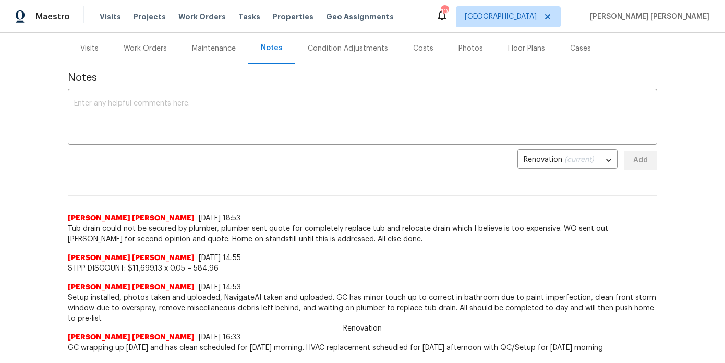
scroll to position [141, 0]
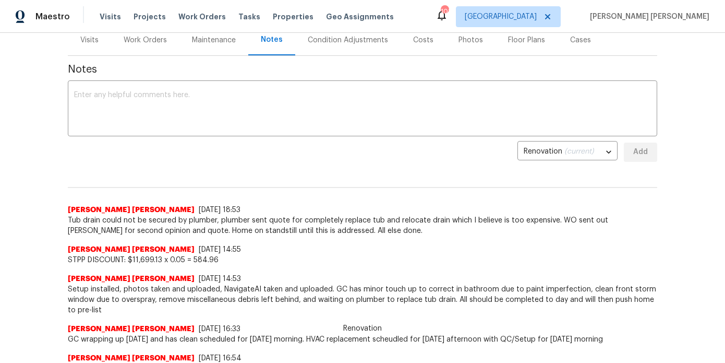
click at [140, 37] on div "Work Orders" at bounding box center [145, 40] width 43 height 10
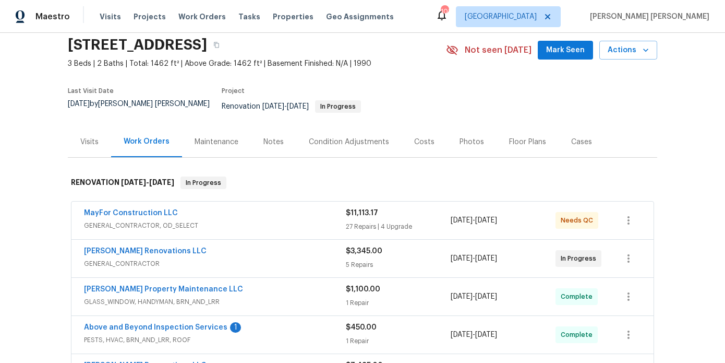
scroll to position [38, 0]
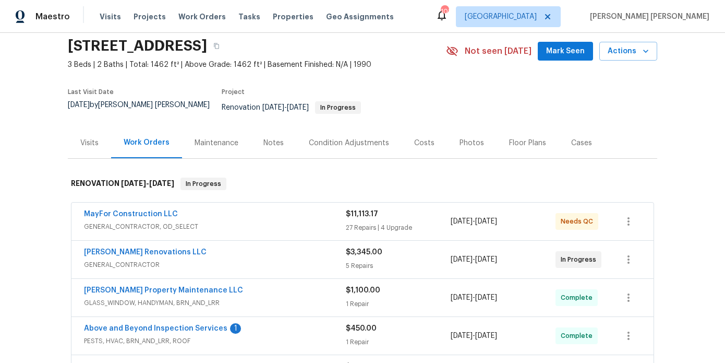
click at [270, 149] on div "Notes" at bounding box center [273, 142] width 45 height 31
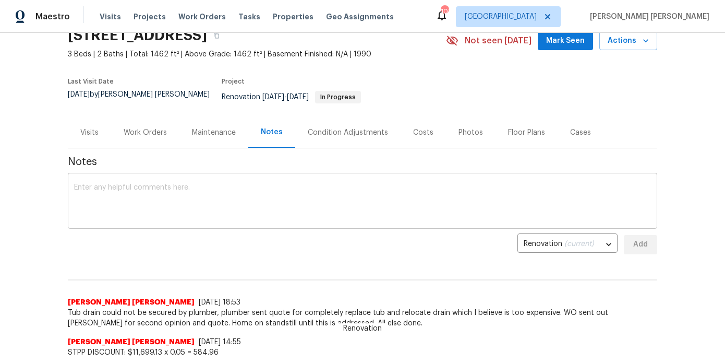
scroll to position [50, 0]
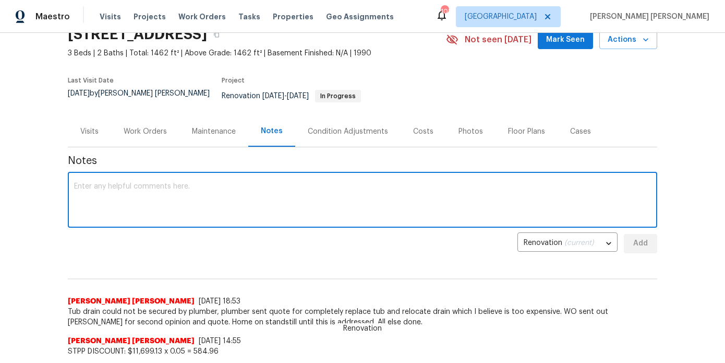
click at [226, 189] on textarea at bounding box center [362, 201] width 577 height 37
type textarea "g"
type textarea "d"
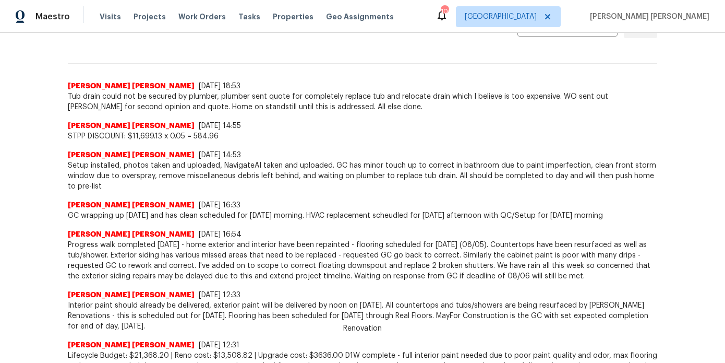
scroll to position [31, 0]
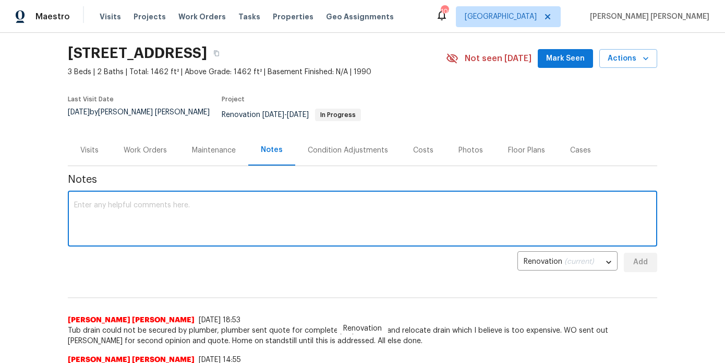
click at [140, 154] on div "Work Orders" at bounding box center [145, 150] width 68 height 31
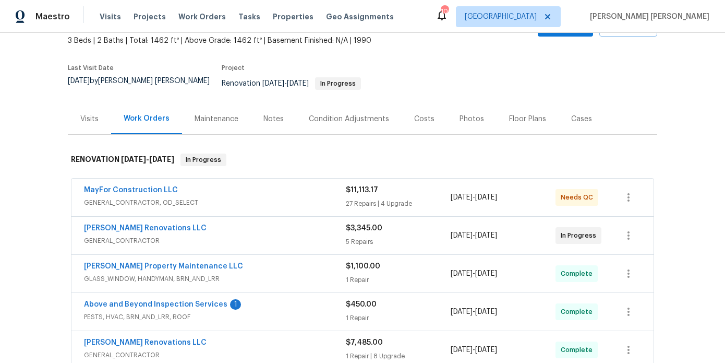
scroll to position [64, 0]
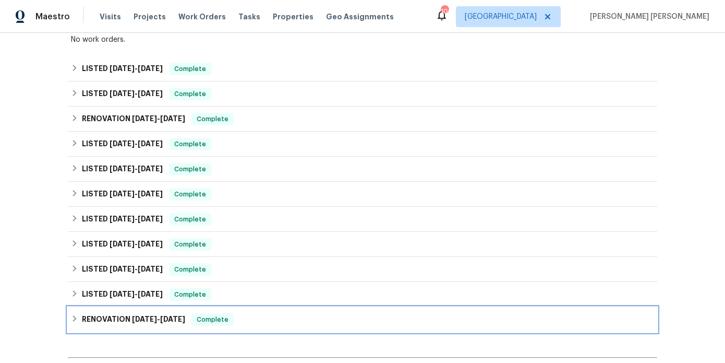
click at [145, 315] on span "[DATE]" at bounding box center [144, 318] width 25 height 7
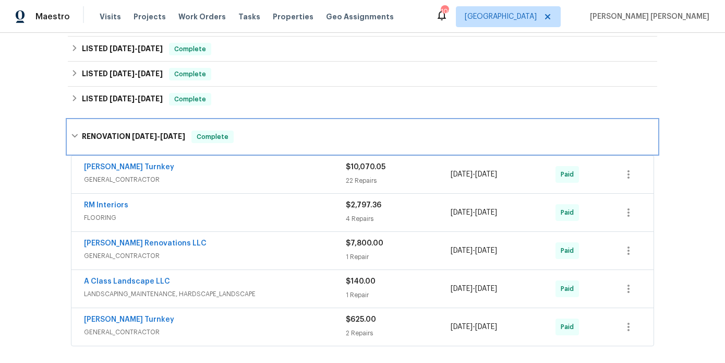
scroll to position [560, 0]
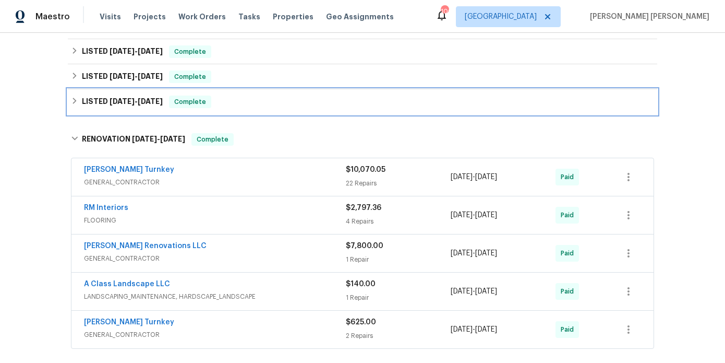
click at [131, 95] on h6 "LISTED [DATE] - [DATE]" at bounding box center [122, 101] width 81 height 13
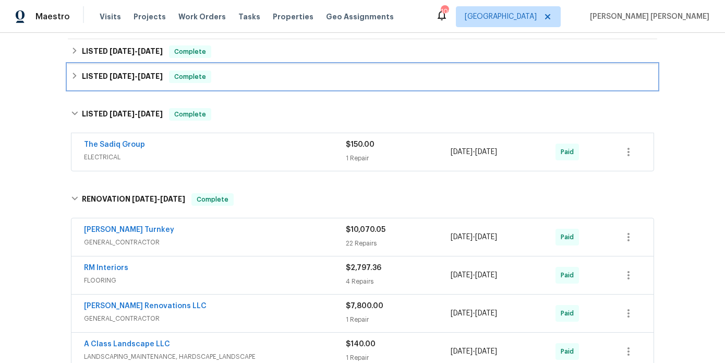
click at [138, 73] on span "[DATE] - [DATE]" at bounding box center [136, 76] width 53 height 7
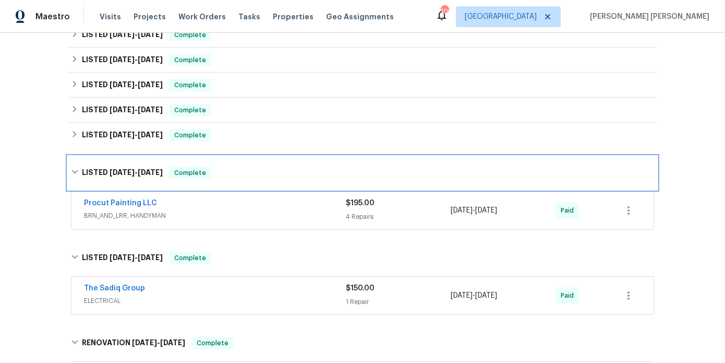
scroll to position [475, 0]
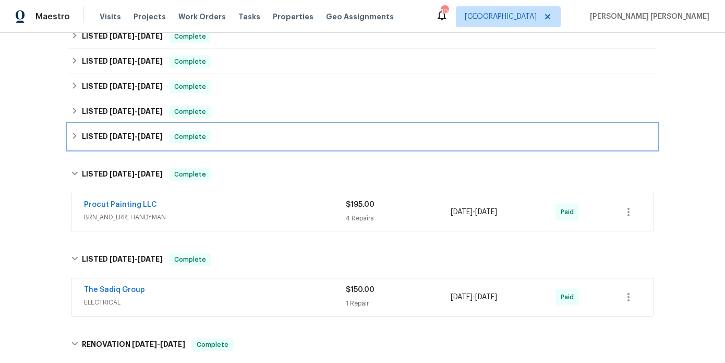
click at [150, 124] on div "LISTED 8/19/24 - 8/21/24 Complete" at bounding box center [363, 136] width 590 height 25
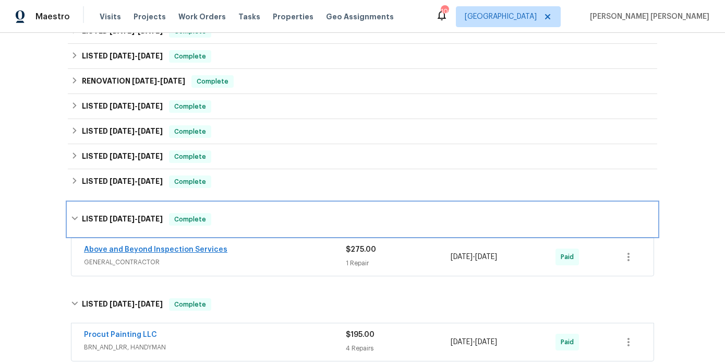
scroll to position [404, 0]
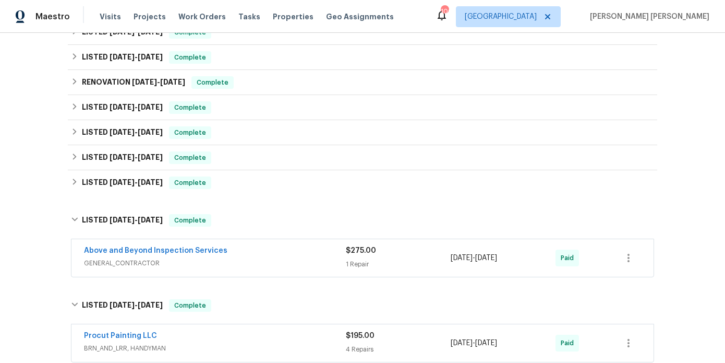
click at [279, 248] on div "Above and Beyond Inspection Services" at bounding box center [215, 251] width 262 height 13
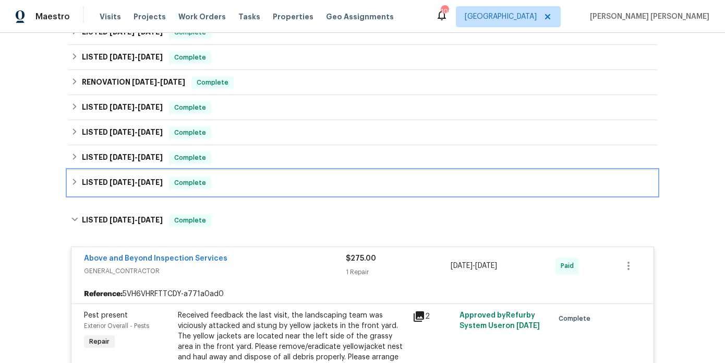
click at [143, 178] on span "8/30/24" at bounding box center [150, 181] width 25 height 7
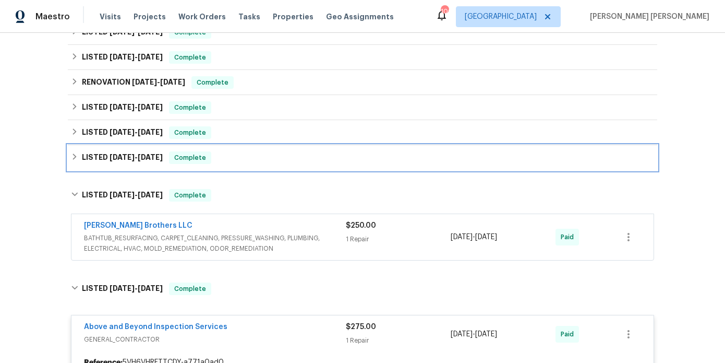
click at [152, 153] on span "9/26/24" at bounding box center [150, 156] width 25 height 7
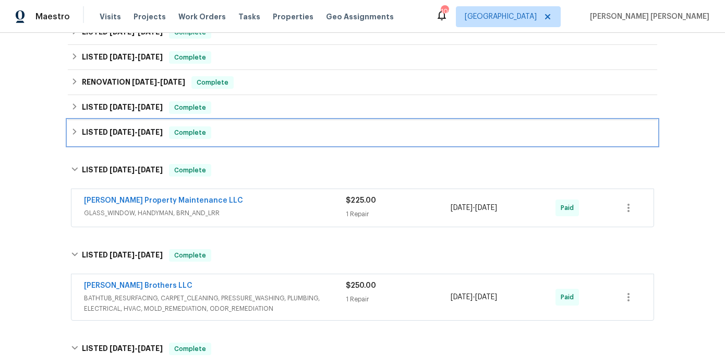
click at [148, 128] on span "10/14/24" at bounding box center [150, 131] width 25 height 7
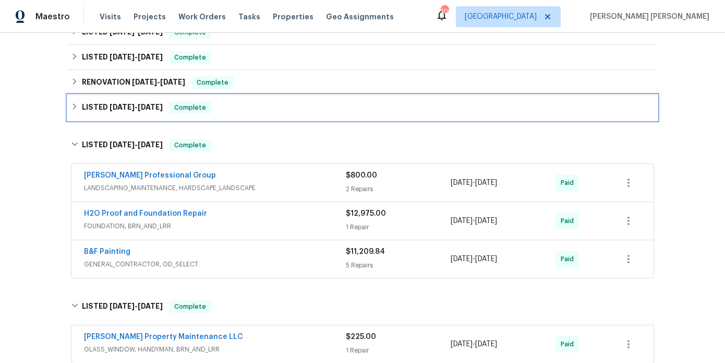
click at [134, 103] on span "12/31/24" at bounding box center [122, 106] width 25 height 7
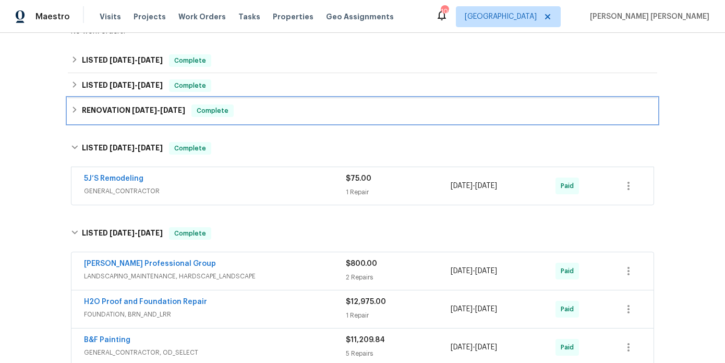
click at [140, 106] on span "4/9/25" at bounding box center [144, 109] width 25 height 7
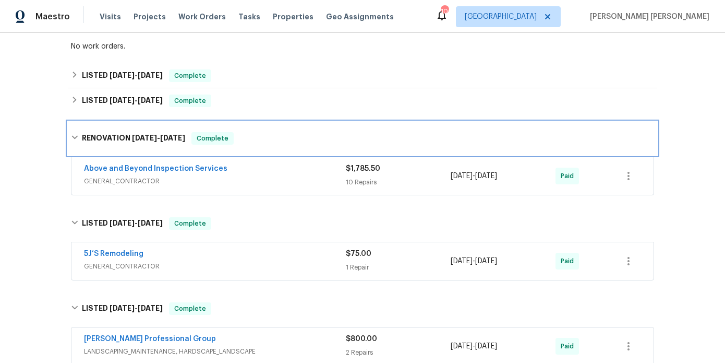
scroll to position [352, 0]
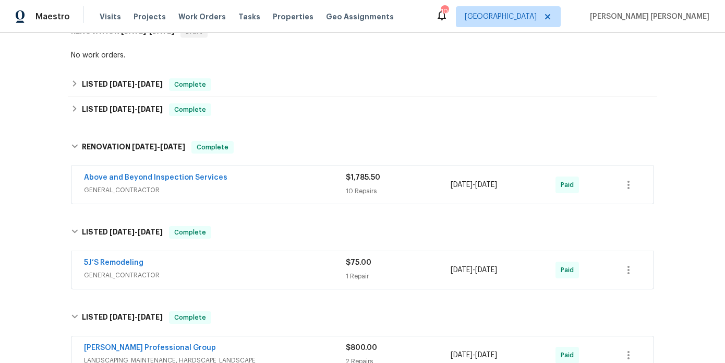
click at [241, 185] on span "GENERAL_CONTRACTOR" at bounding box center [215, 190] width 262 height 10
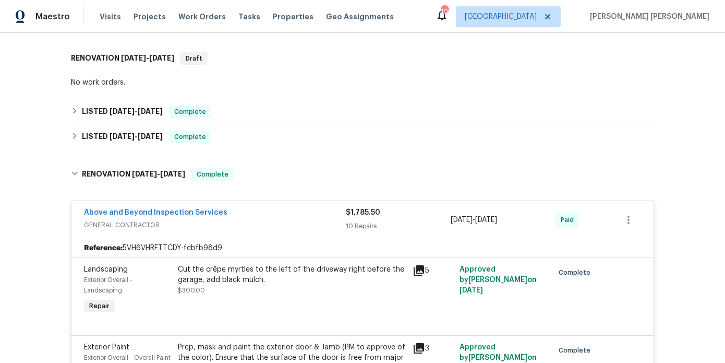
scroll to position [319, 0]
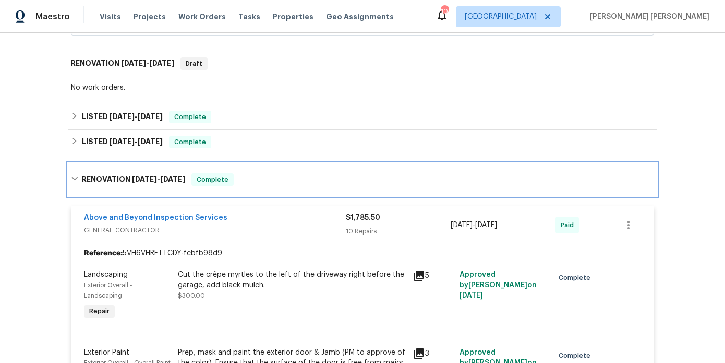
click at [150, 175] on span "4/9/25" at bounding box center [144, 178] width 25 height 7
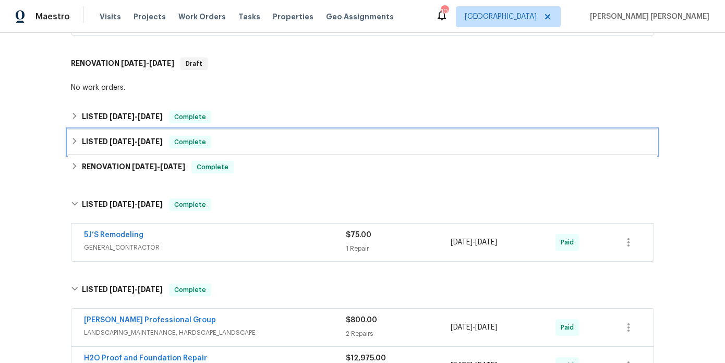
click at [145, 138] on span "7/8/25" at bounding box center [150, 141] width 25 height 7
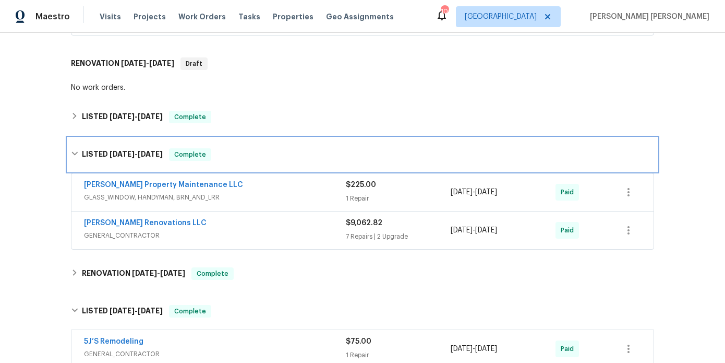
click at [143, 138] on div "LISTED 6/5/25 - 7/8/25 Complete" at bounding box center [363, 154] width 590 height 33
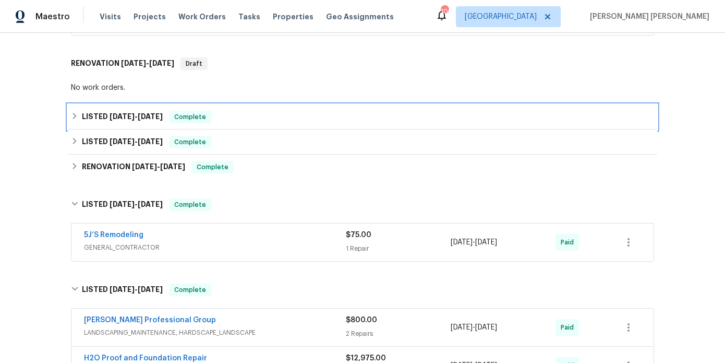
click at [140, 113] on span "8/7/25" at bounding box center [150, 116] width 25 height 7
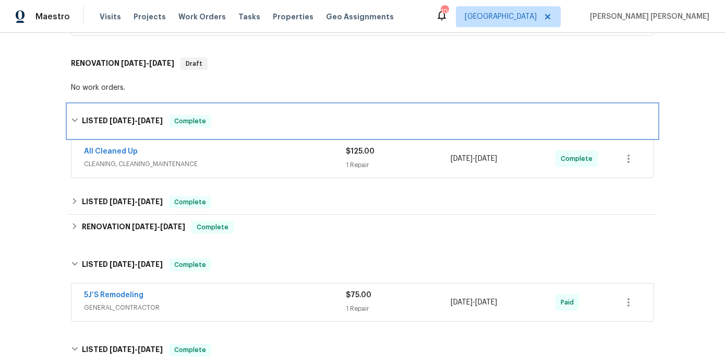
click at [140, 115] on h6 "LISTED 8/4/25 - 8/7/25" at bounding box center [122, 121] width 81 height 13
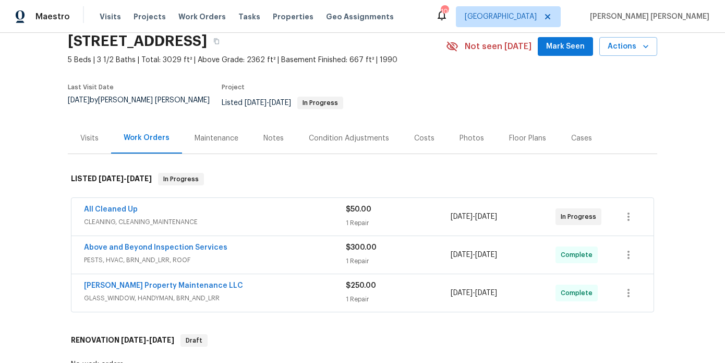
scroll to position [52, 0]
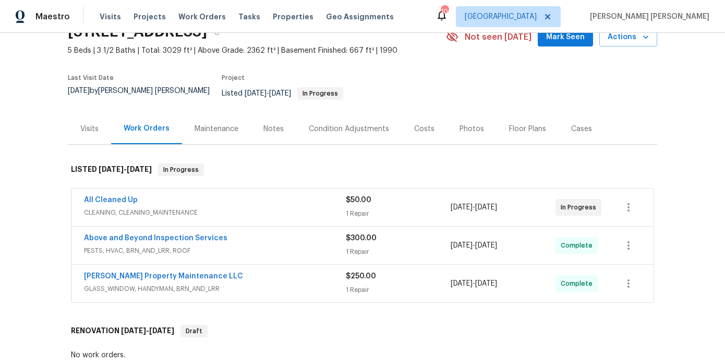
click at [262, 198] on div "All Cleaned Up" at bounding box center [215, 201] width 262 height 13
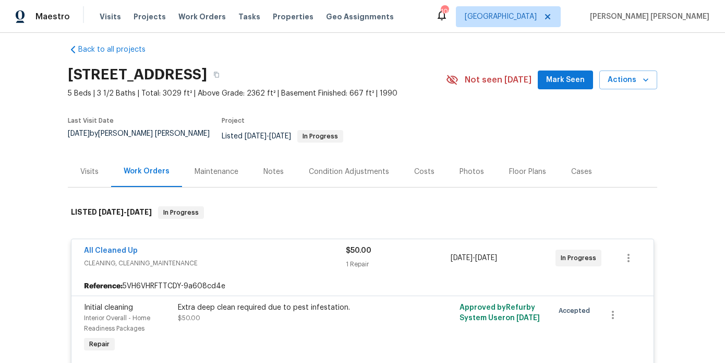
scroll to position [0, 0]
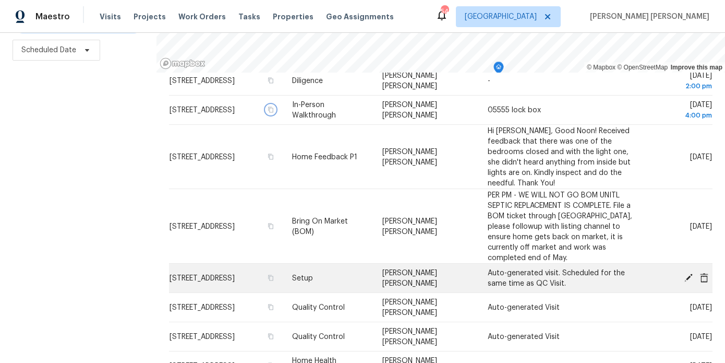
scroll to position [196, 0]
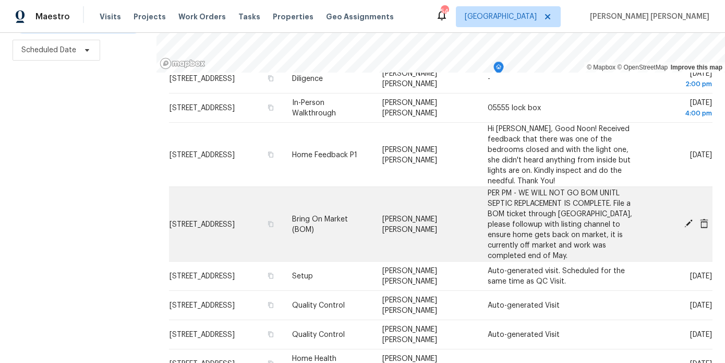
click at [688, 219] on icon at bounding box center [688, 223] width 9 height 9
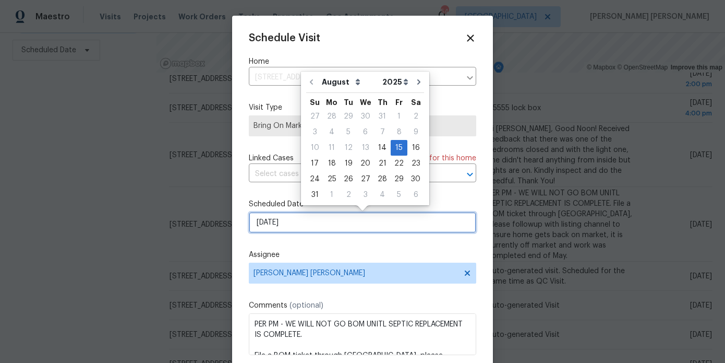
click at [320, 226] on input "[DATE]" at bounding box center [362, 222] width 227 height 21
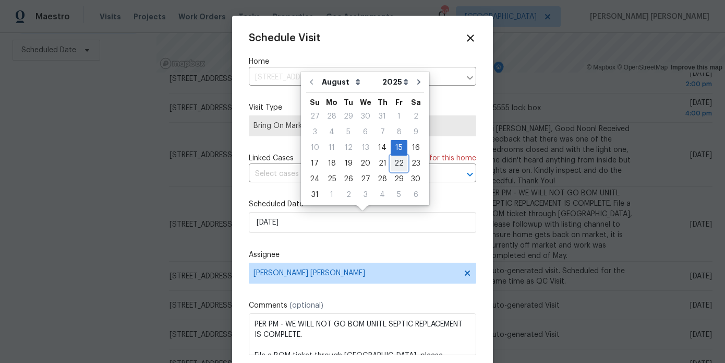
click at [397, 159] on div "22" at bounding box center [399, 163] width 17 height 15
type input "[DATE]"
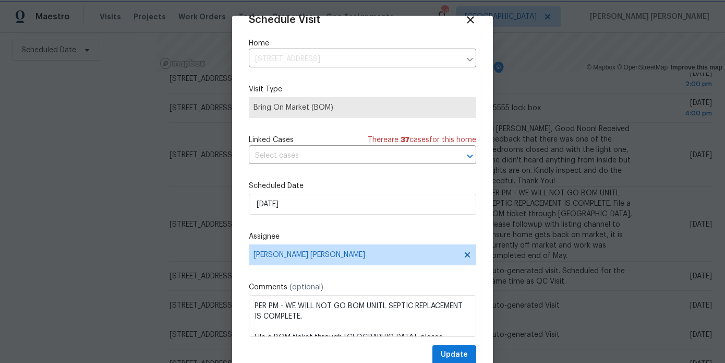
scroll to position [34, 0]
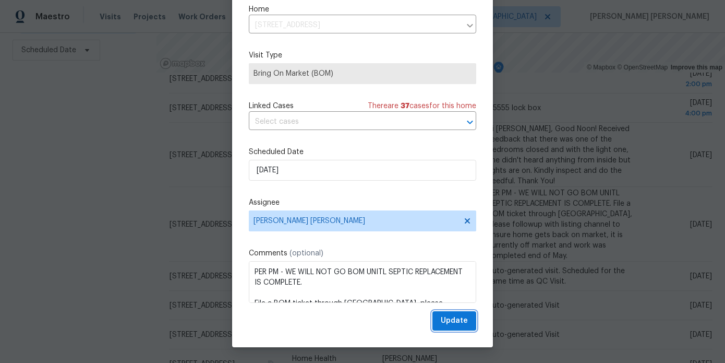
click at [461, 325] on span "Update" at bounding box center [454, 320] width 27 height 13
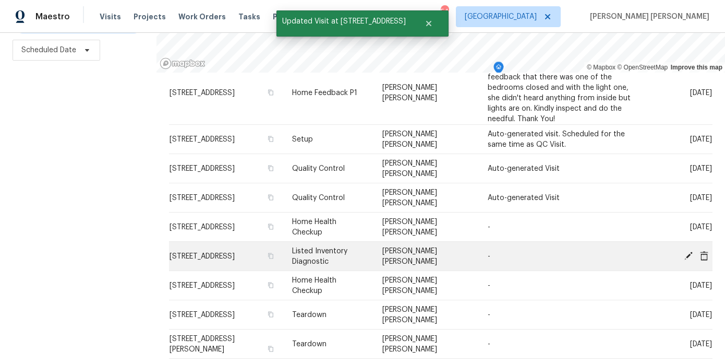
scroll to position [163, 0]
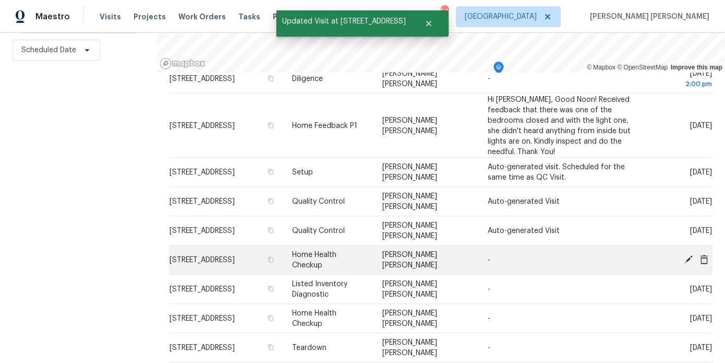
click at [690, 257] on icon at bounding box center [689, 259] width 8 height 8
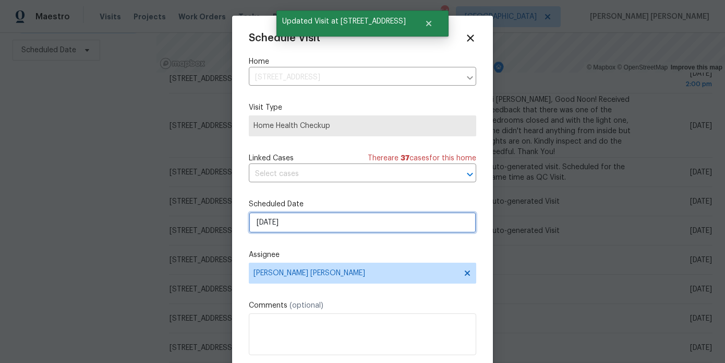
click at [294, 226] on input "8/15/2025" at bounding box center [362, 222] width 227 height 21
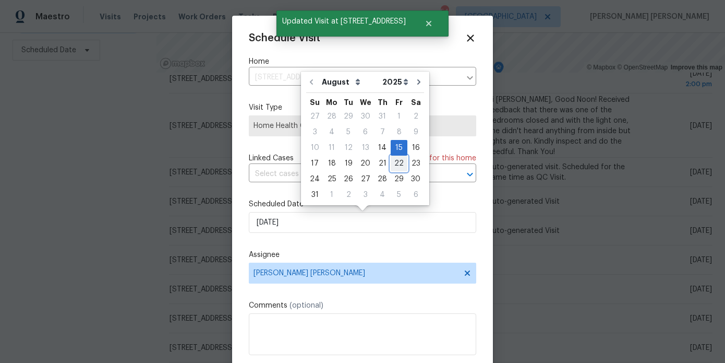
click at [392, 165] on div "22" at bounding box center [399, 163] width 17 height 15
type input "8/22/2025"
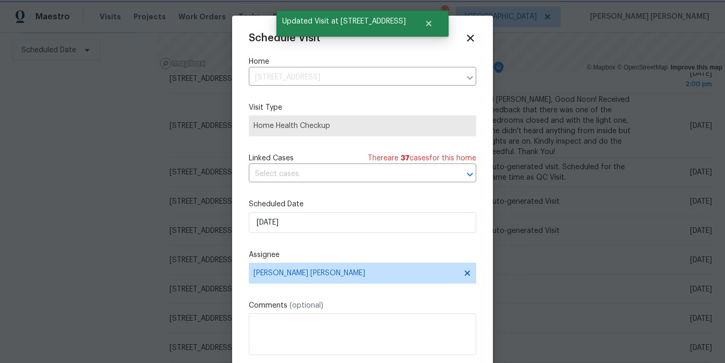
scroll to position [19, 0]
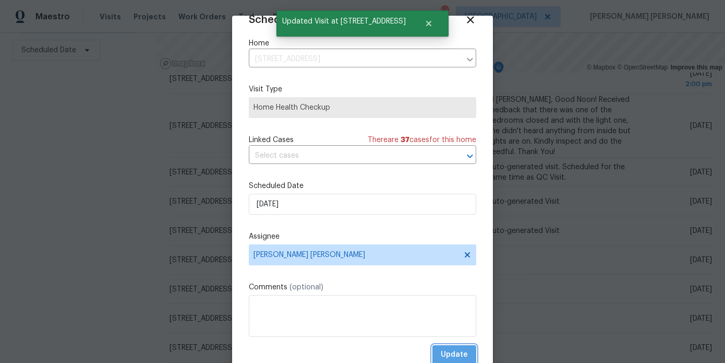
click at [465, 350] on span "Update" at bounding box center [454, 354] width 27 height 13
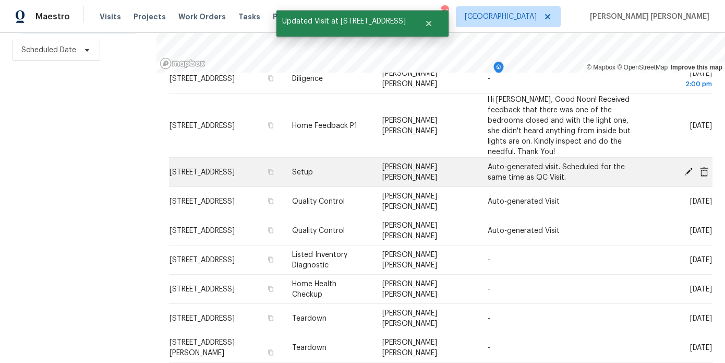
click at [692, 167] on icon at bounding box center [689, 171] width 8 height 8
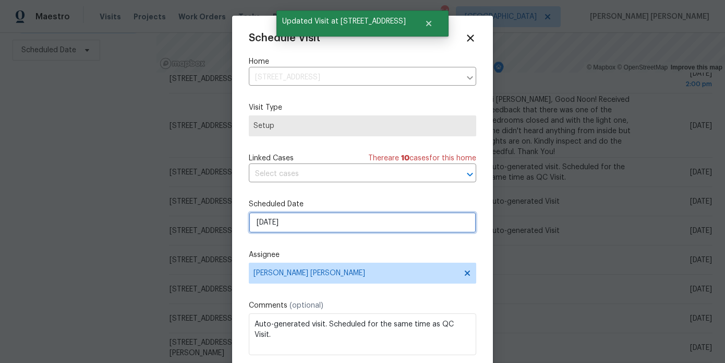
click at [317, 227] on input "8/15/2025" at bounding box center [362, 222] width 227 height 21
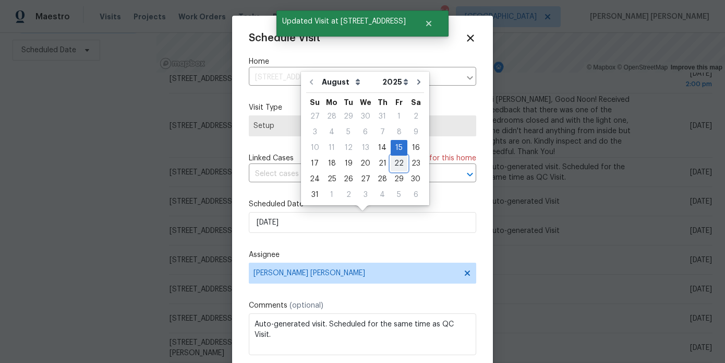
click at [393, 161] on div "22" at bounding box center [399, 163] width 17 height 15
type input "8/22/2025"
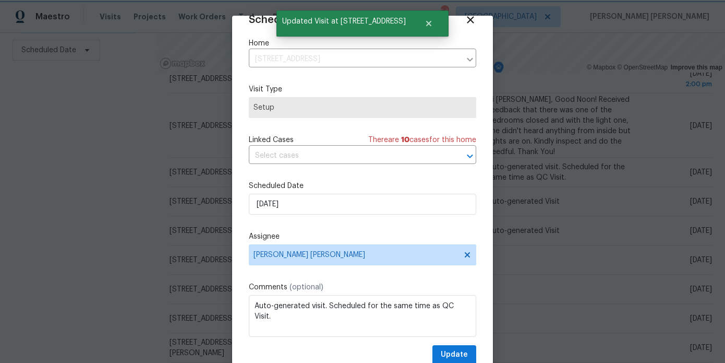
scroll to position [34, 0]
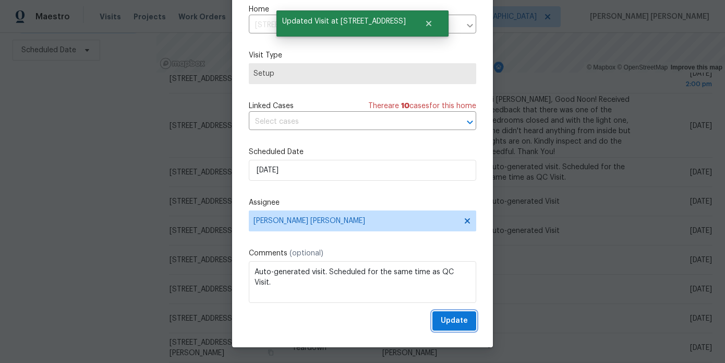
click at [460, 324] on span "Update" at bounding box center [454, 320] width 27 height 13
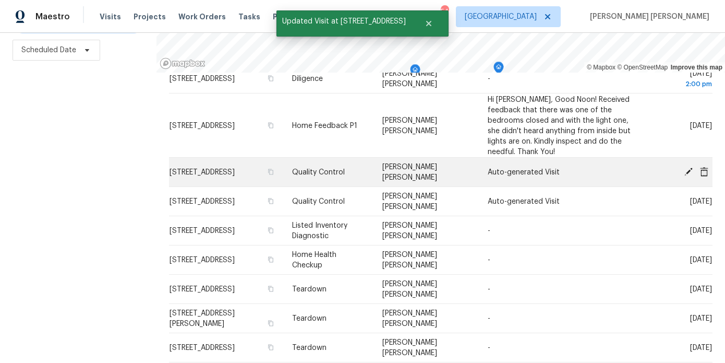
click at [688, 167] on icon at bounding box center [688, 170] width 9 height 9
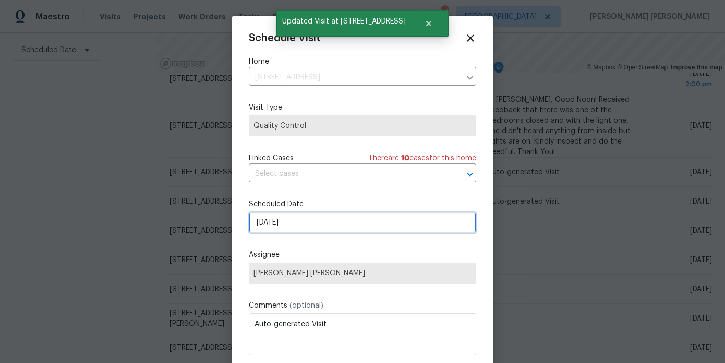
click at [362, 218] on input "8/15/2025" at bounding box center [362, 222] width 227 height 21
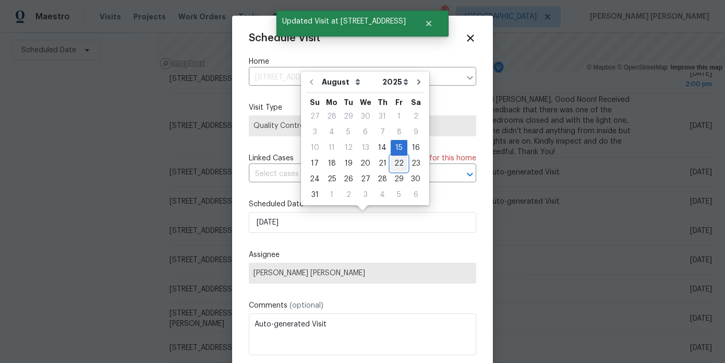
click at [393, 164] on div "22" at bounding box center [399, 163] width 17 height 15
type input "8/22/2025"
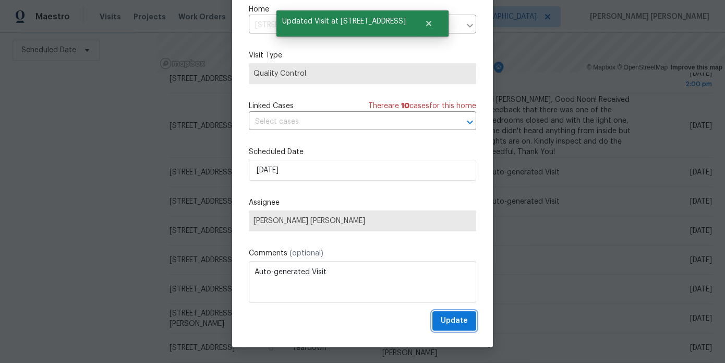
click at [447, 318] on span "Update" at bounding box center [454, 320] width 27 height 13
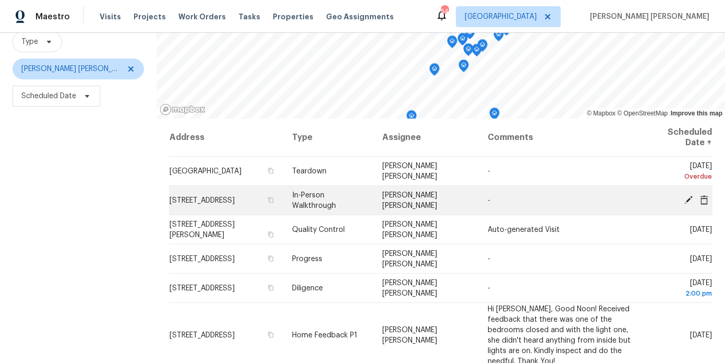
scroll to position [115, 0]
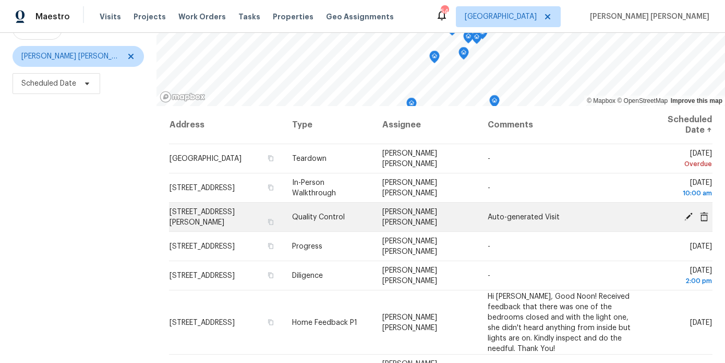
click at [687, 214] on icon at bounding box center [688, 215] width 9 height 9
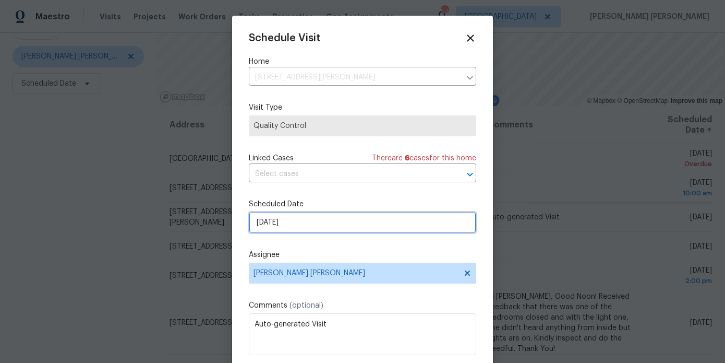
click at [303, 230] on input "[DATE]" at bounding box center [362, 222] width 227 height 21
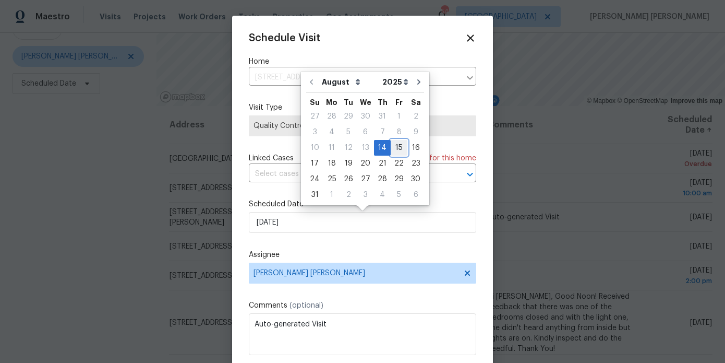
click at [391, 152] on div "15" at bounding box center [399, 147] width 17 height 15
type input "8/15/2025"
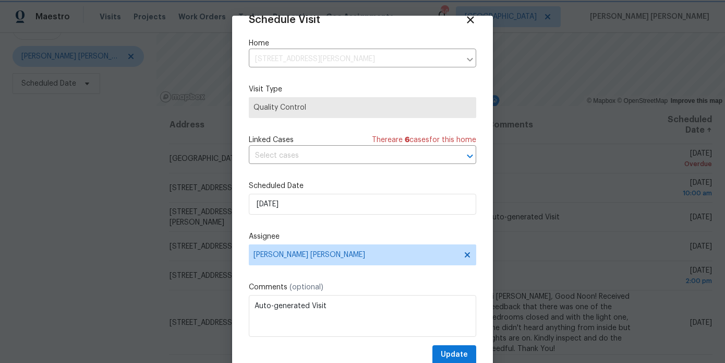
scroll to position [34, 0]
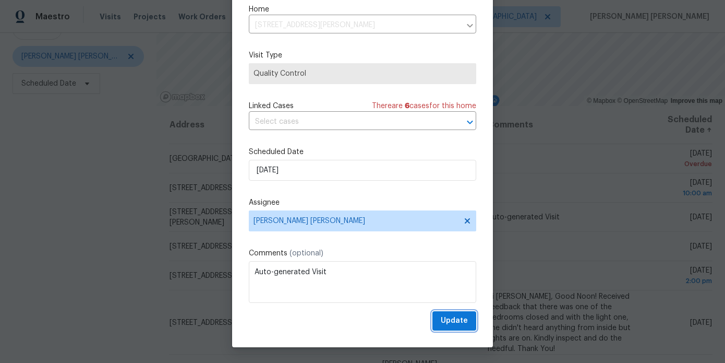
click at [469, 325] on button "Update" at bounding box center [455, 320] width 44 height 19
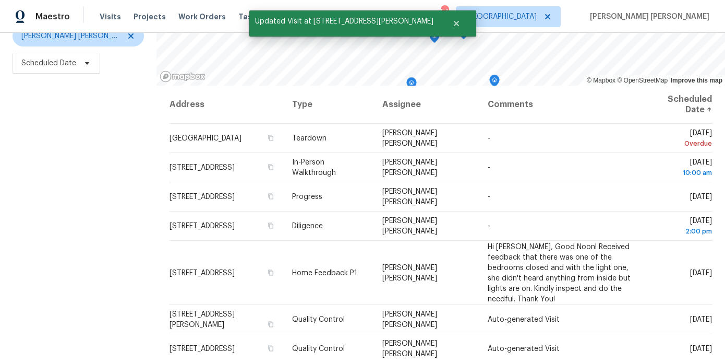
scroll to position [142, 0]
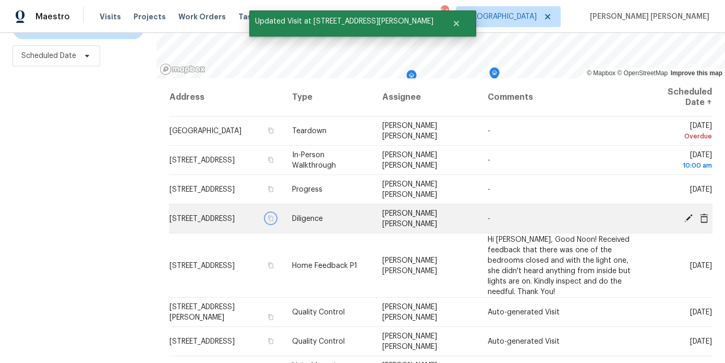
click at [273, 221] on icon "button" at bounding box center [270, 218] width 5 height 6
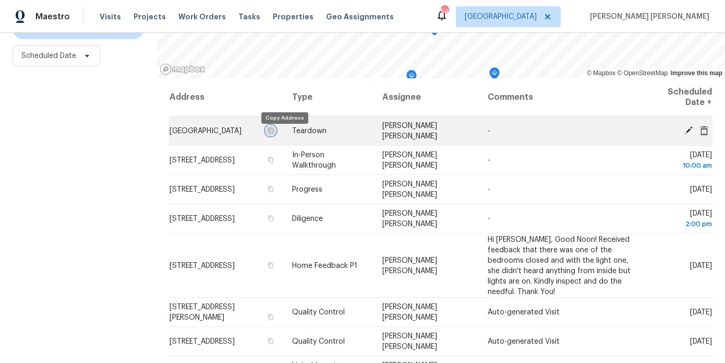
click at [273, 133] on icon "button" at bounding box center [270, 130] width 5 height 6
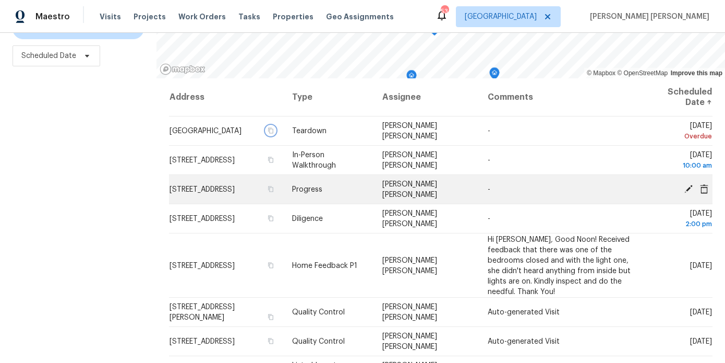
scroll to position [117, 0]
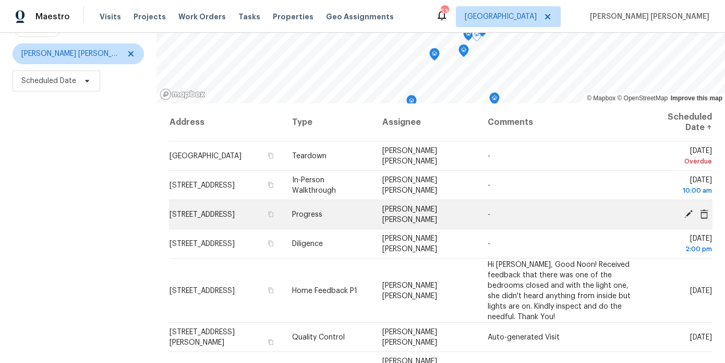
click at [689, 216] on icon at bounding box center [688, 213] width 9 height 9
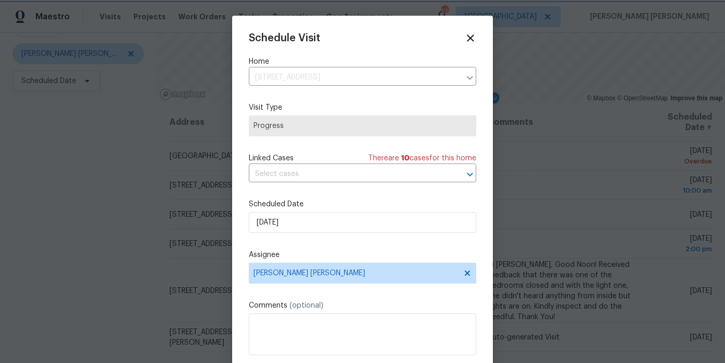
click at [545, 172] on div at bounding box center [362, 181] width 725 height 363
click at [473, 35] on icon at bounding box center [470, 37] width 7 height 7
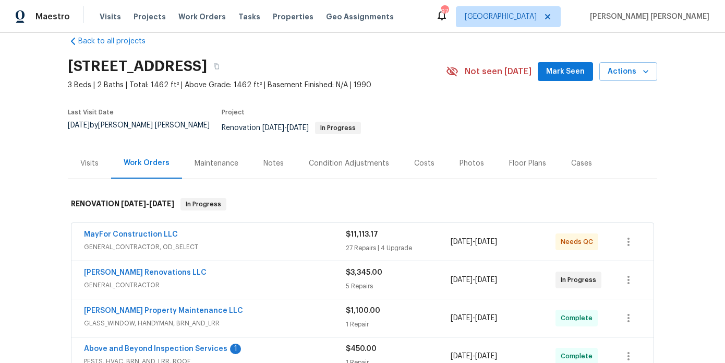
scroll to position [24, 0]
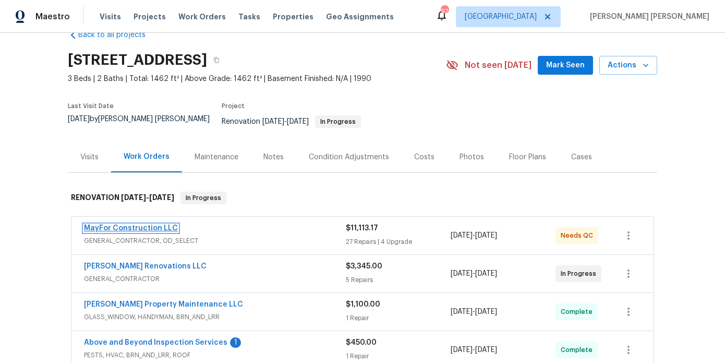
click at [133, 224] on link "MayFor Construction LLC" at bounding box center [131, 227] width 94 height 7
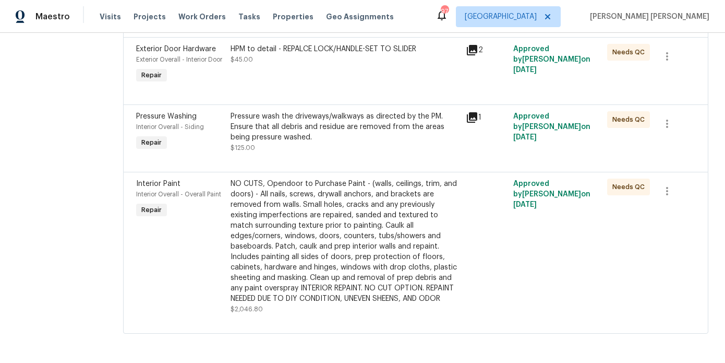
scroll to position [223, 0]
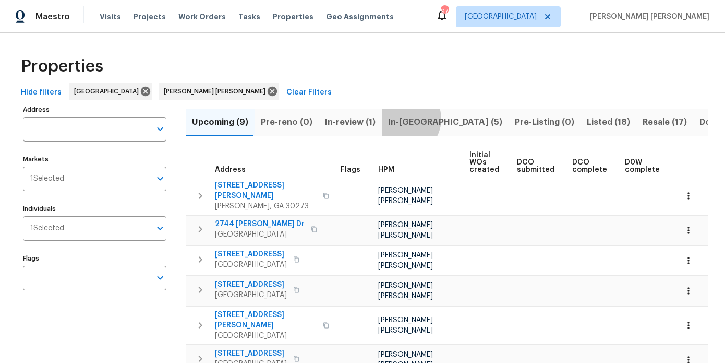
click at [398, 118] on span "In-[GEOGRAPHIC_DATA] (5)" at bounding box center [445, 122] width 114 height 15
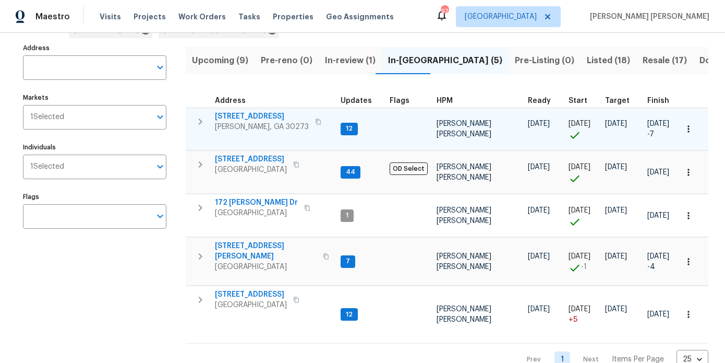
scroll to position [79, 0]
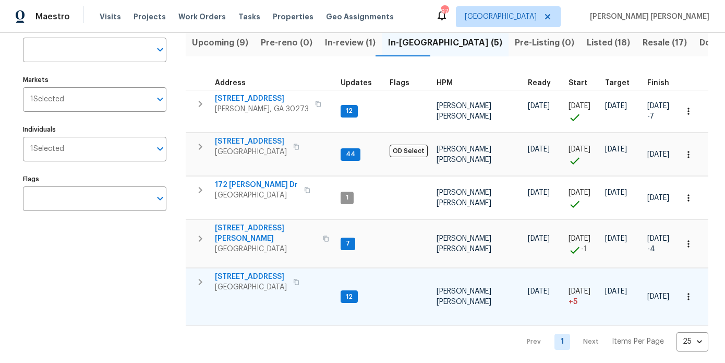
click at [246, 272] on span "[STREET_ADDRESS]" at bounding box center [251, 276] width 72 height 10
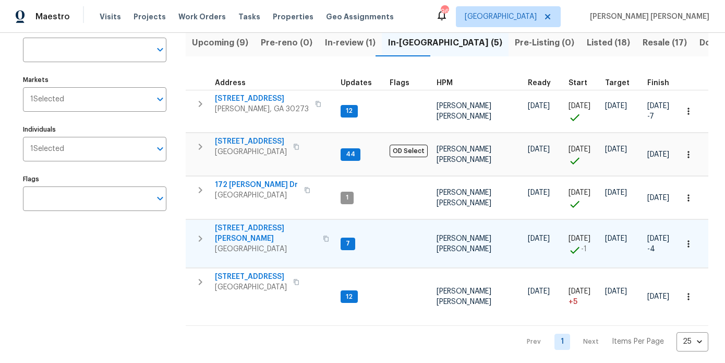
click at [263, 230] on span "[STREET_ADDRESS][PERSON_NAME]" at bounding box center [266, 233] width 102 height 21
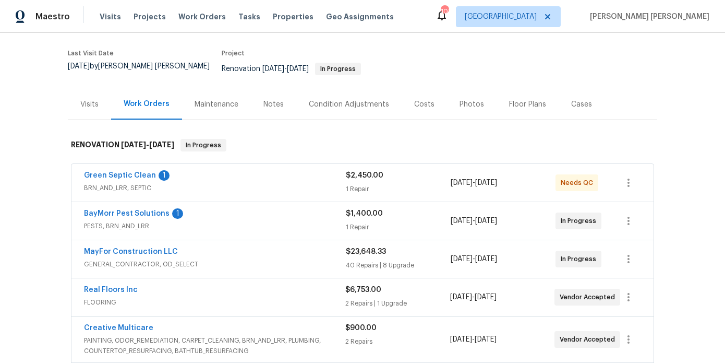
scroll to position [103, 0]
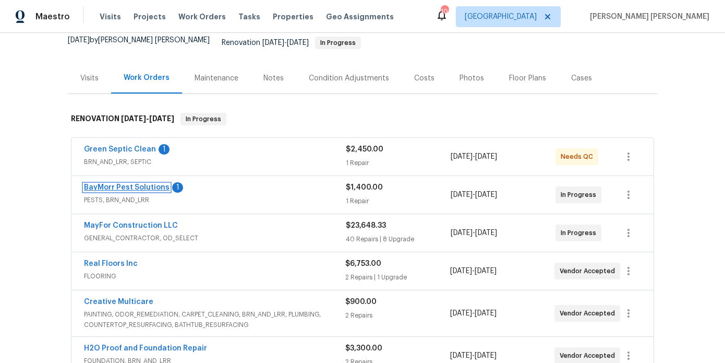
click at [127, 184] on link "BayMorr Pest Solutions" at bounding box center [127, 187] width 86 height 7
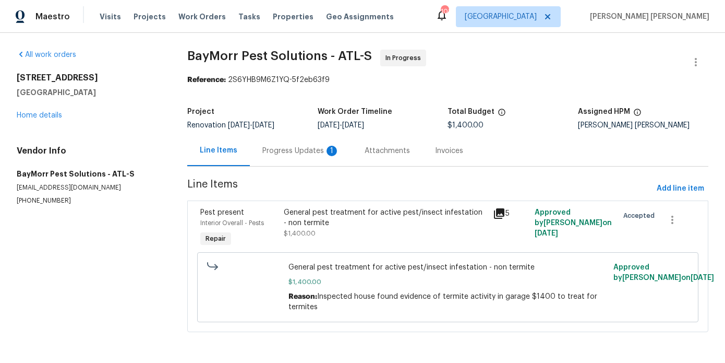
click at [258, 152] on div "Progress Updates 1" at bounding box center [301, 150] width 102 height 31
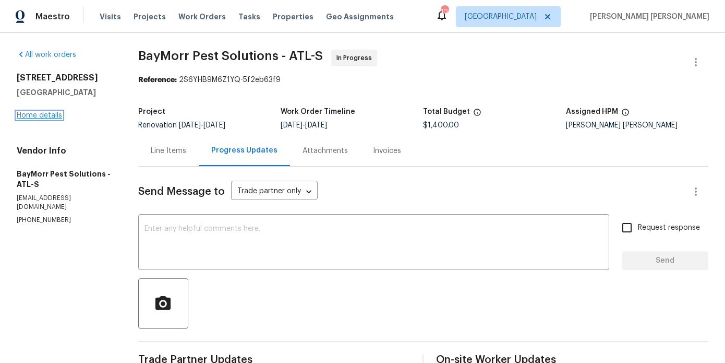
click at [40, 116] on link "Home details" at bounding box center [39, 115] width 45 height 7
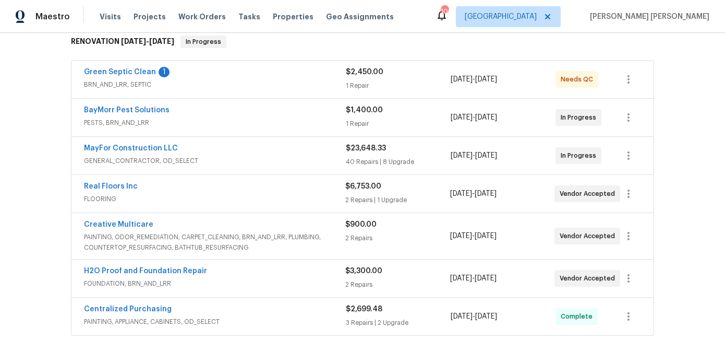
scroll to position [177, 0]
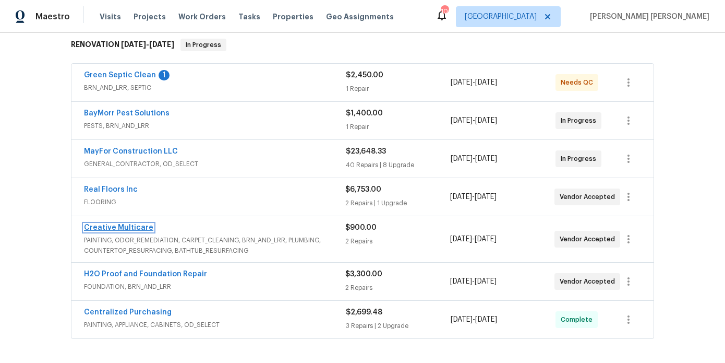
click at [136, 224] on link "Creative Multicare" at bounding box center [118, 227] width 69 height 7
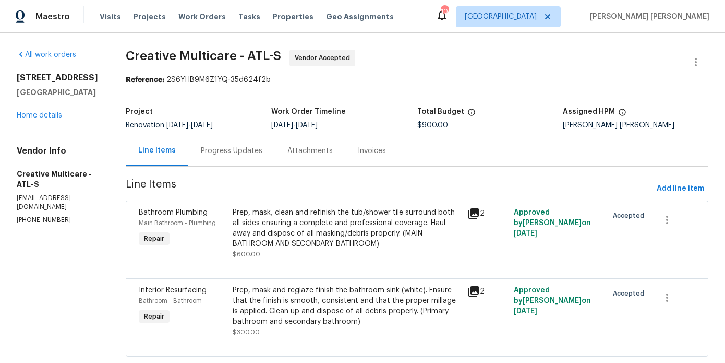
click at [256, 149] on div "Progress Updates" at bounding box center [232, 151] width 62 height 10
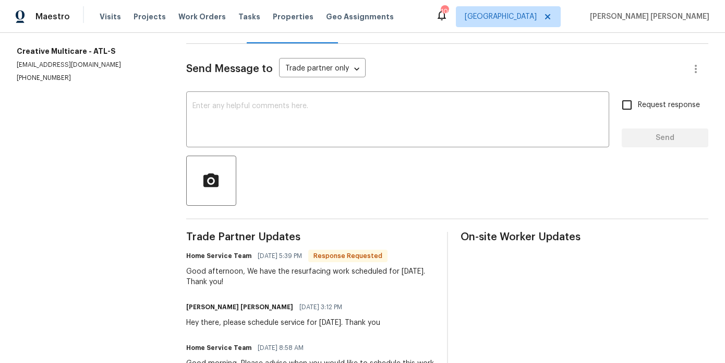
scroll to position [168, 0]
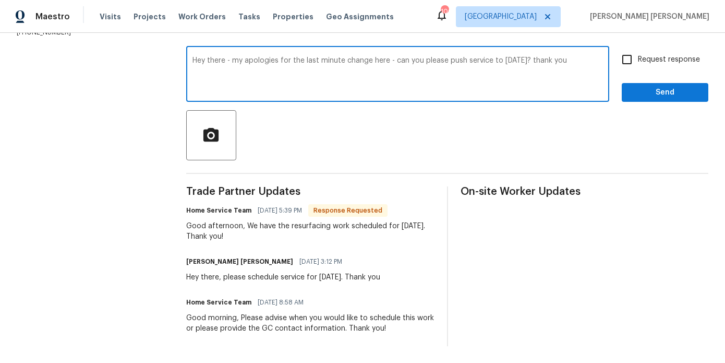
click at [579, 60] on textarea "Hey there - my apologies for the last minute change here - can you please push …" at bounding box center [398, 75] width 411 height 37
type textarea "Hey there - my apologies for the last minute change here - can you please push …"
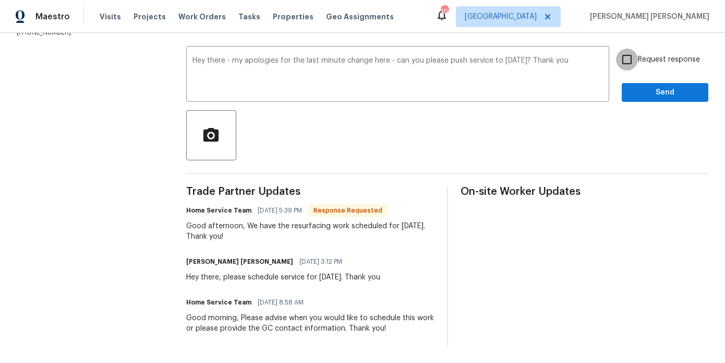
click at [625, 63] on input "Request response" at bounding box center [627, 60] width 22 height 22
checkbox input "true"
click at [644, 95] on span "Send" at bounding box center [665, 92] width 70 height 13
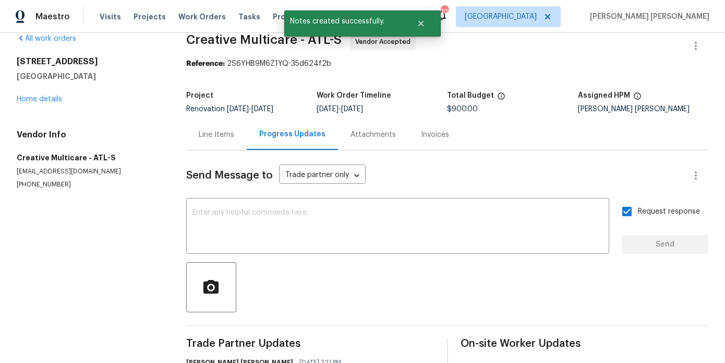
scroll to position [0, 0]
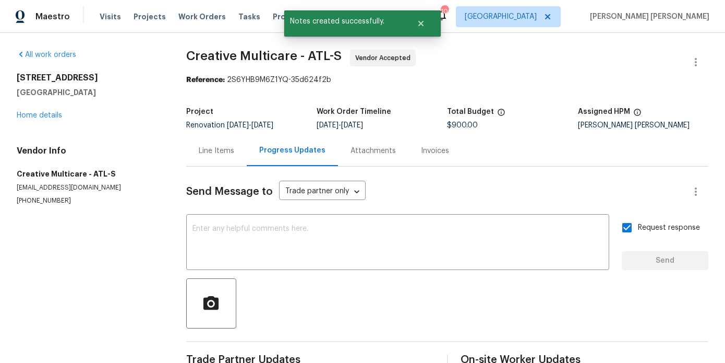
click at [36, 110] on div "[STREET_ADDRESS] Home details" at bounding box center [89, 97] width 145 height 48
click at [32, 118] on link "Home details" at bounding box center [39, 115] width 45 height 7
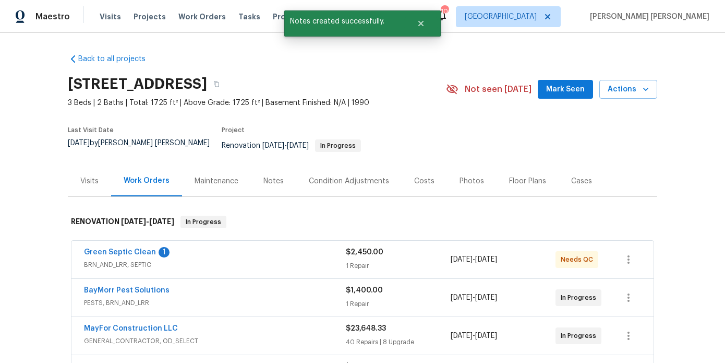
click at [273, 180] on div "Notes" at bounding box center [273, 180] width 45 height 31
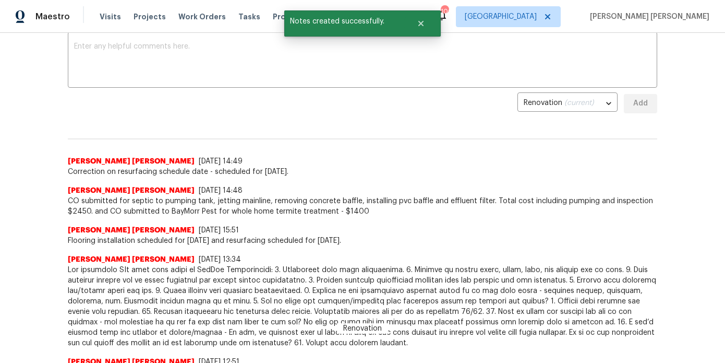
scroll to position [165, 0]
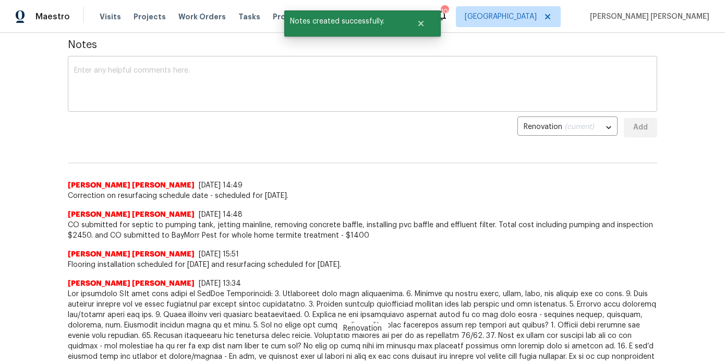
click at [259, 82] on textarea at bounding box center [362, 85] width 577 height 37
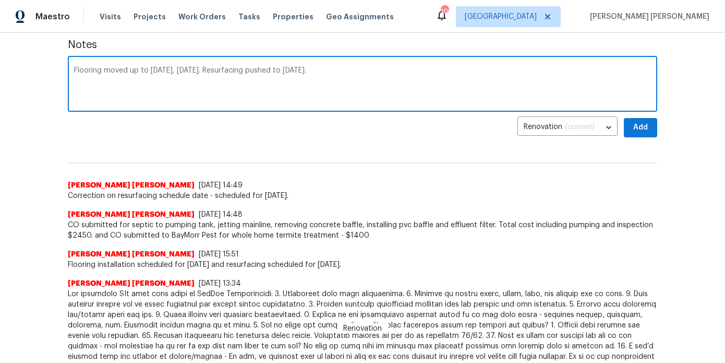
type textarea "Flooring moved up to [DATE], [DATE]. Resurfacing pushed to [DATE]."
click at [644, 127] on button "Add" at bounding box center [640, 127] width 33 height 19
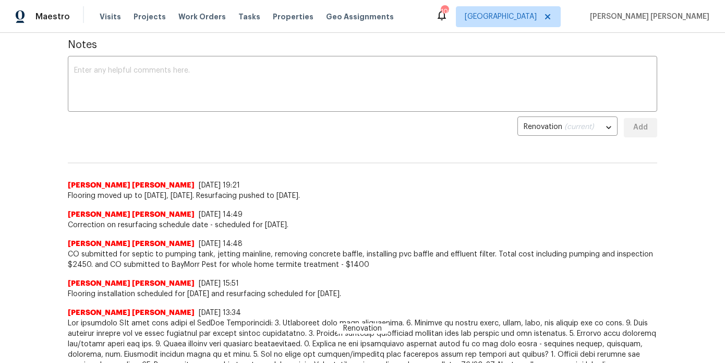
scroll to position [0, 0]
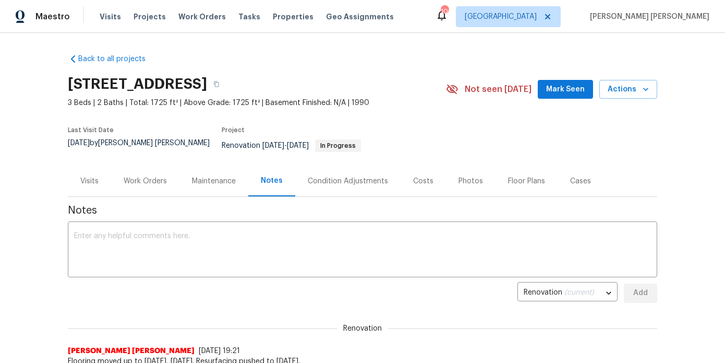
click at [153, 188] on div "Work Orders" at bounding box center [145, 180] width 68 height 31
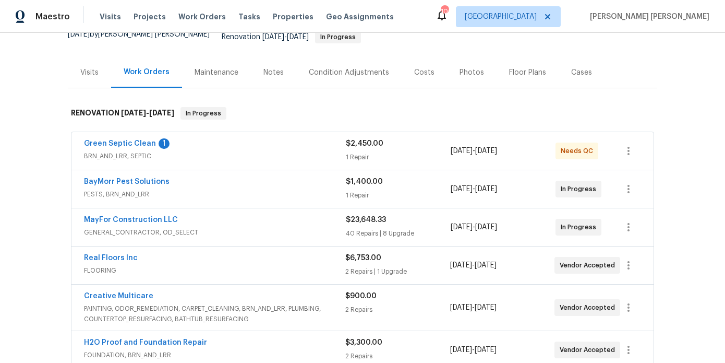
scroll to position [111, 0]
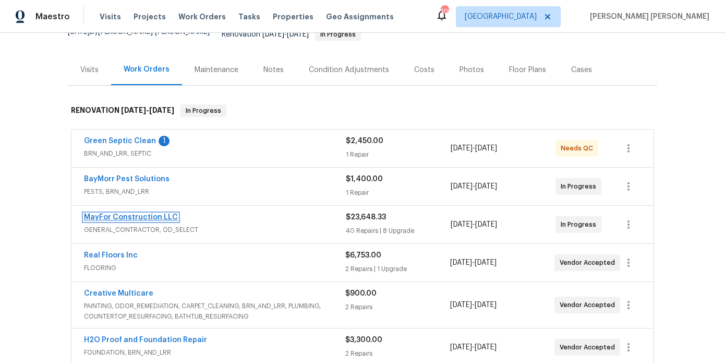
click at [148, 213] on link "MayFor Construction LLC" at bounding box center [131, 216] width 94 height 7
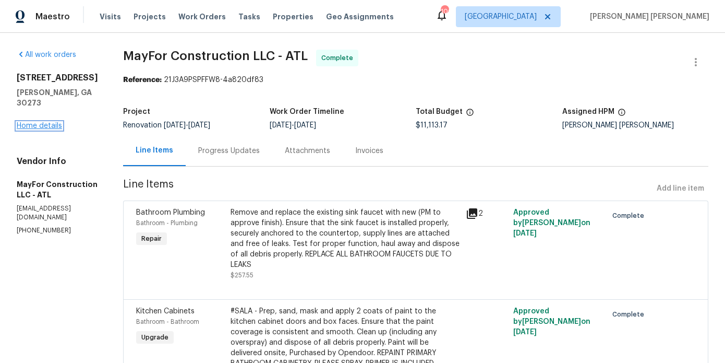
click at [54, 122] on link "Home details" at bounding box center [39, 125] width 45 height 7
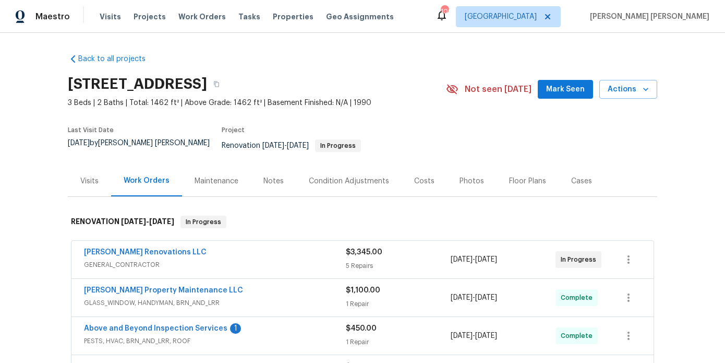
click at [285, 181] on div "Notes" at bounding box center [273, 180] width 45 height 31
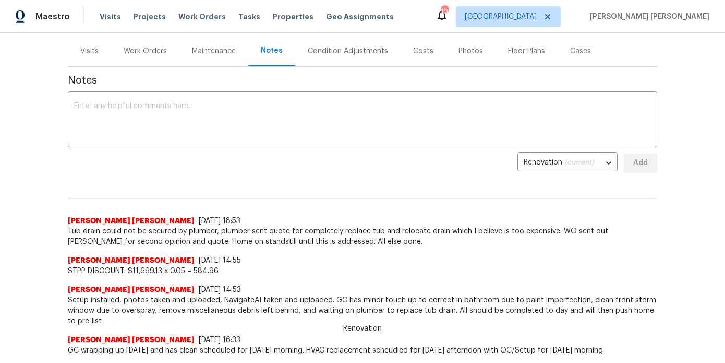
scroll to position [141, 0]
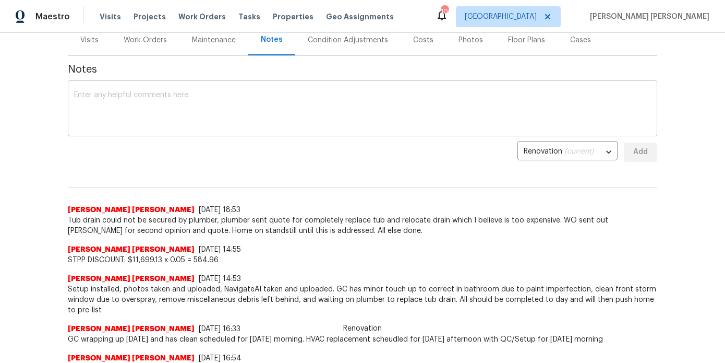
click at [316, 105] on textarea at bounding box center [362, 109] width 577 height 37
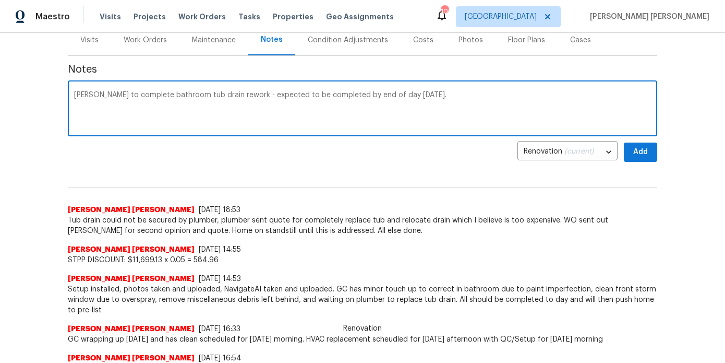
type textarea "Aseem to complete bathroom tub drain rework - expected to be completed by end o…"
click at [635, 146] on span "Add" at bounding box center [640, 152] width 17 height 13
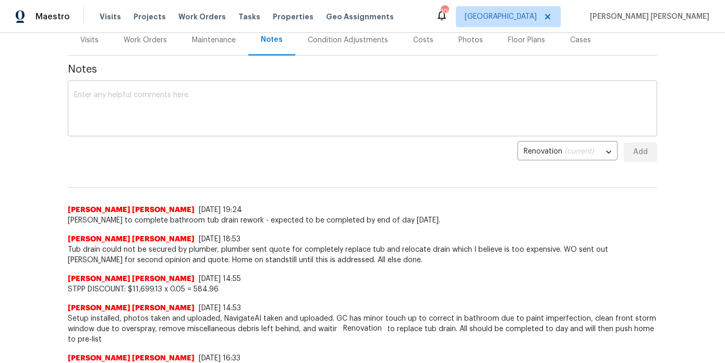
scroll to position [0, 0]
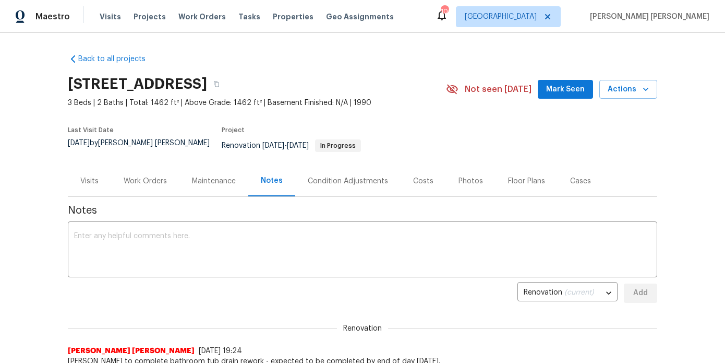
click at [553, 87] on span "Mark Seen" at bounding box center [565, 89] width 39 height 13
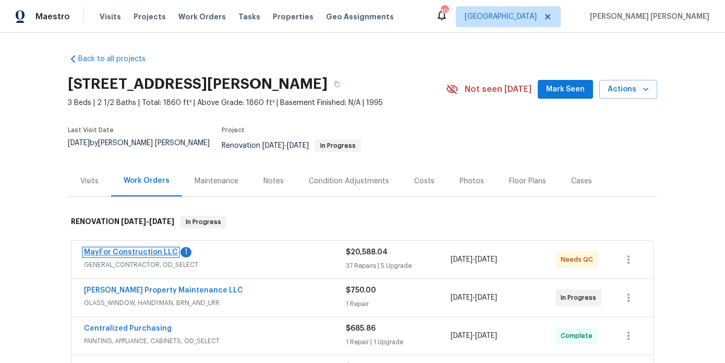
click at [164, 248] on link "MayFor Construction LLC" at bounding box center [131, 251] width 94 height 7
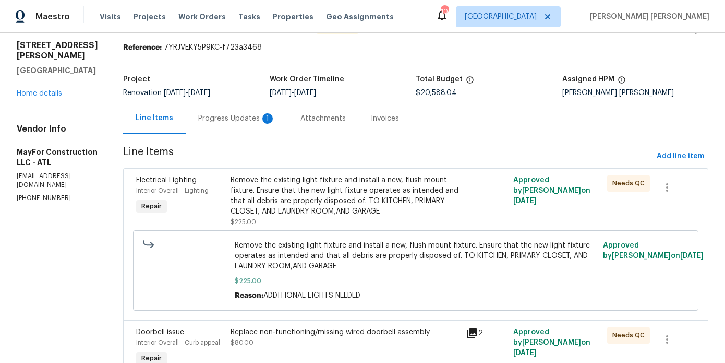
click at [259, 127] on div "Progress Updates 1" at bounding box center [237, 118] width 102 height 31
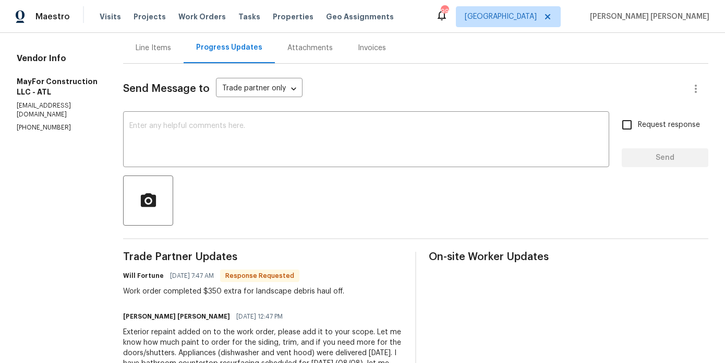
scroll to position [145, 0]
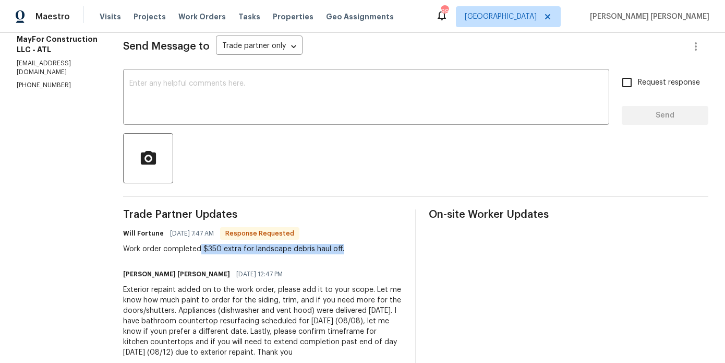
drag, startPoint x: 213, startPoint y: 246, endPoint x: 379, endPoint y: 251, distance: 166.5
click at [379, 251] on div "Will Fortune 08/14/2025 7:47 AM Response Requested Work order completed $350 ex…" at bounding box center [263, 240] width 280 height 28
copy div "$350 extra for landscape debris haul off."
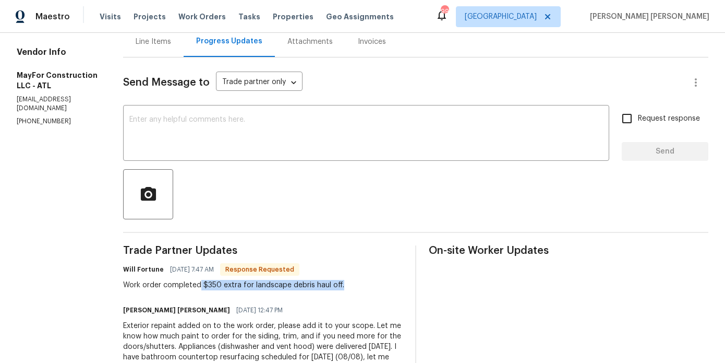
scroll to position [78, 0]
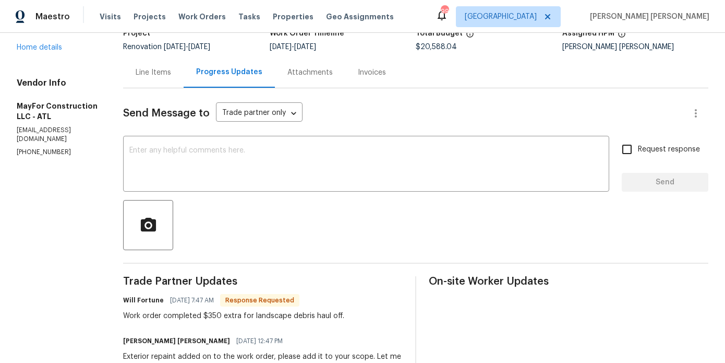
click at [172, 80] on div "Line Items" at bounding box center [153, 72] width 61 height 31
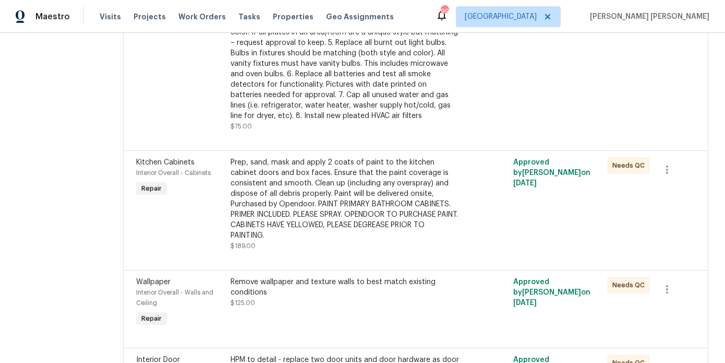
scroll to position [1849, 0]
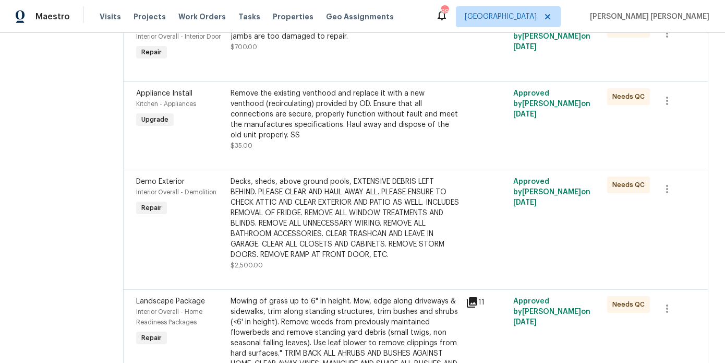
click at [359, 234] on div "Decks, sheds, above ground pools, EXTENSIVE DEBRIS LEFT BEHIND. PLEASE CLEAR AN…" at bounding box center [346, 217] width 230 height 83
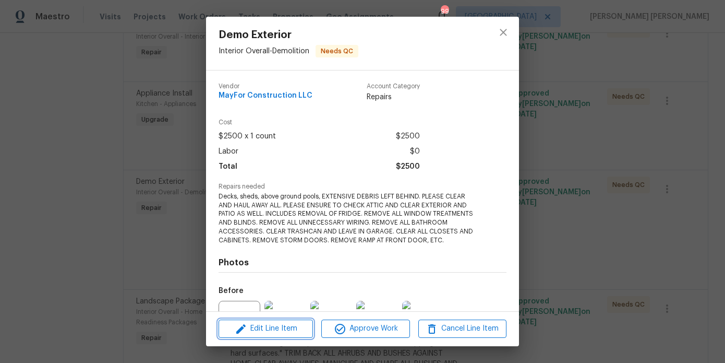
click at [270, 331] on span "Edit Line Item" at bounding box center [266, 328] width 88 height 13
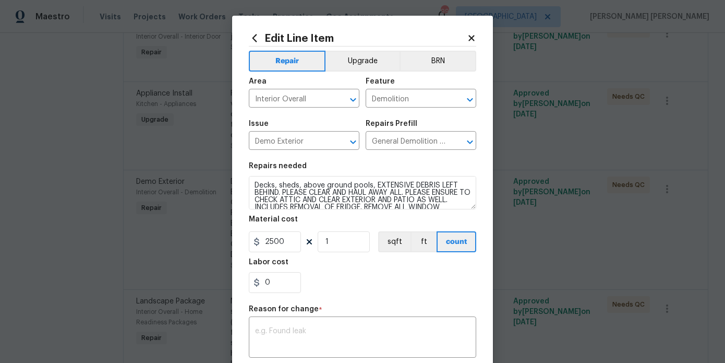
scroll to position [162, 0]
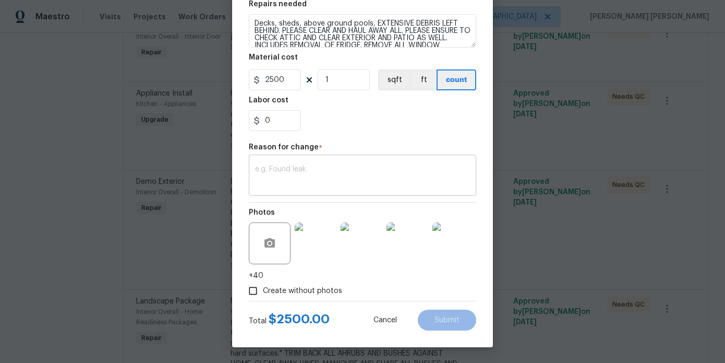
click at [332, 166] on textarea at bounding box center [362, 176] width 215 height 22
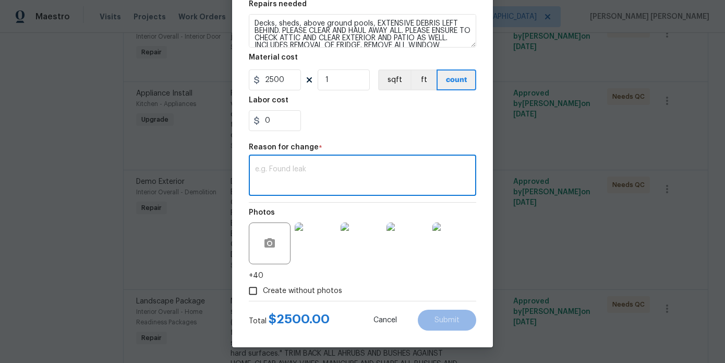
paste textarea "$350 extra for landscape debris haul off."
type textarea "$350 extra for landscape debris haul off."
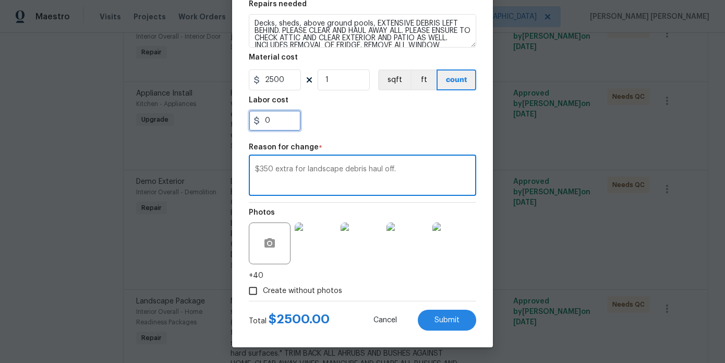
click at [292, 128] on input "0" at bounding box center [275, 120] width 52 height 21
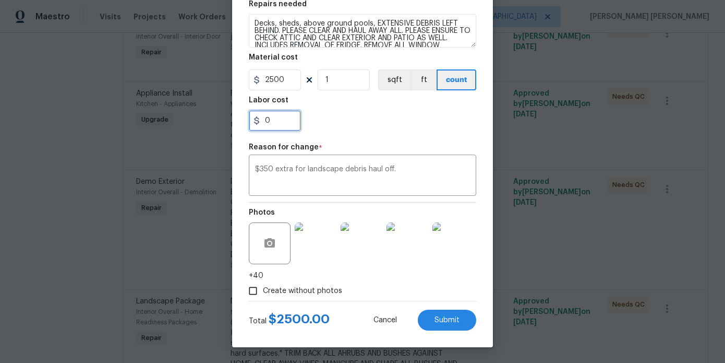
click at [292, 128] on input "0" at bounding box center [275, 120] width 52 height 21
type input "350"
click at [406, 140] on div "Repair Upgrade BRN Area Interior Overall ​ Feature Demolition ​ Issue Demo Exte…" at bounding box center [362, 93] width 227 height 416
click at [453, 322] on span "Submit" at bounding box center [447, 320] width 25 height 8
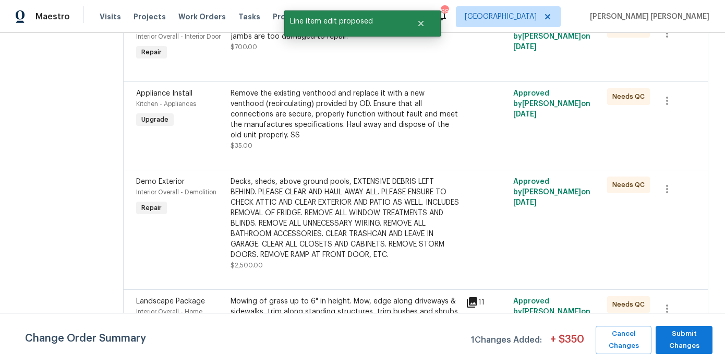
scroll to position [0, 0]
click at [694, 332] on span "Submit Changes" at bounding box center [684, 340] width 46 height 24
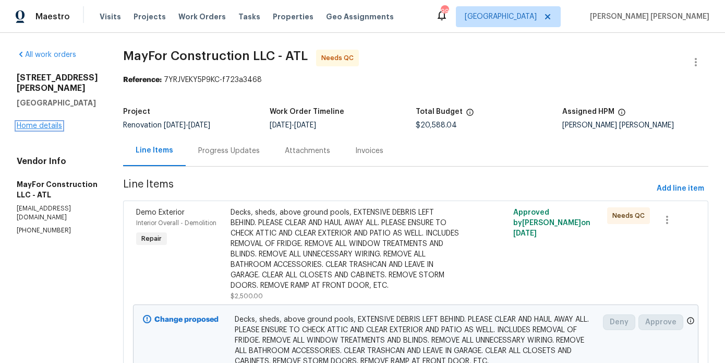
click at [34, 122] on link "Home details" at bounding box center [39, 125] width 45 height 7
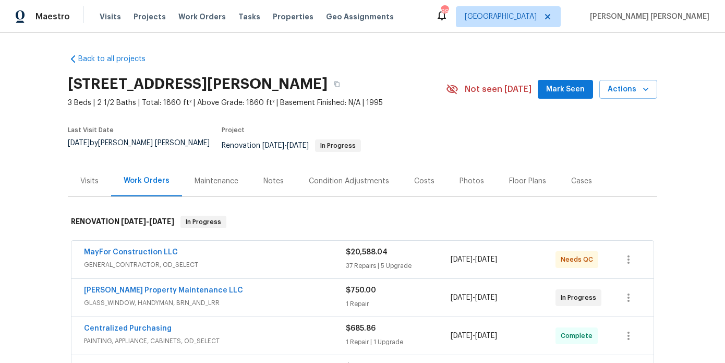
scroll to position [3, 0]
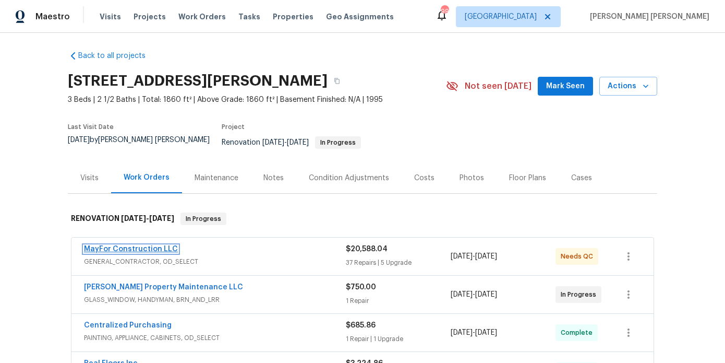
click at [159, 245] on link "MayFor Construction LLC" at bounding box center [131, 248] width 94 height 7
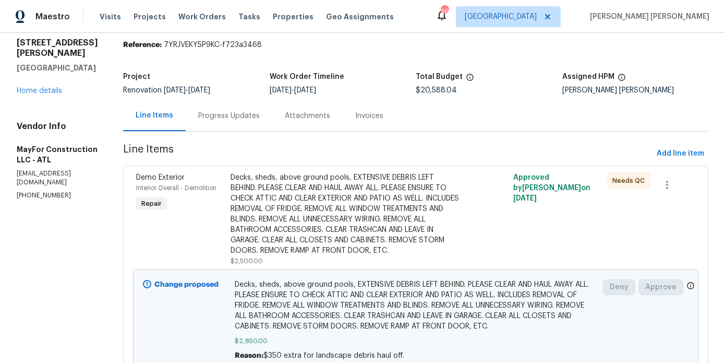
scroll to position [34, 0]
click at [241, 117] on div "Progress Updates" at bounding box center [229, 116] width 62 height 10
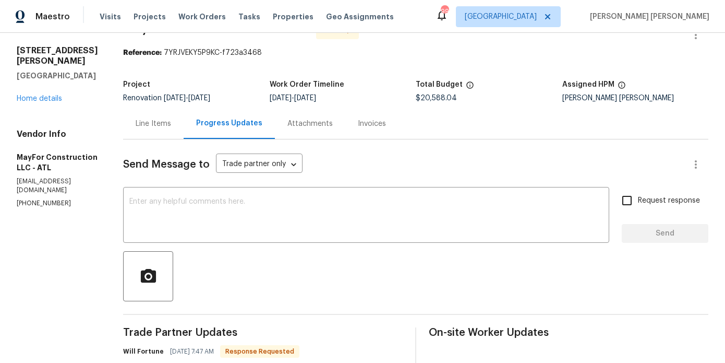
scroll to position [34, 0]
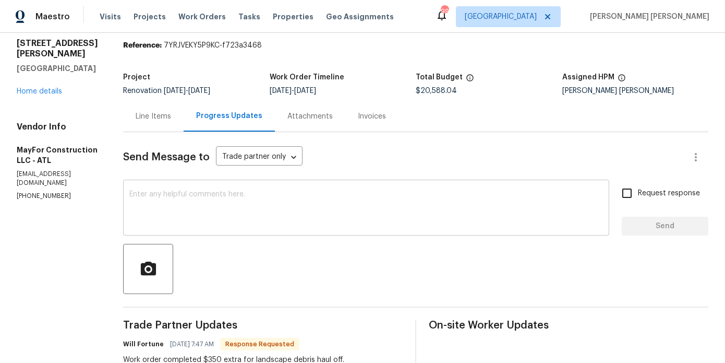
click at [252, 200] on textarea at bounding box center [366, 208] width 474 height 37
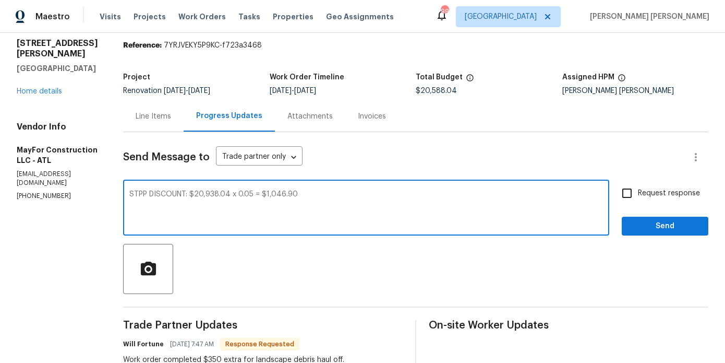
drag, startPoint x: 311, startPoint y: 195, endPoint x: 140, endPoint y: 196, distance: 171.1
click at [140, 196] on div "STPP DISCOUNT: $20,938.04 x 0.05 = $1,046.90 x ​" at bounding box center [366, 208] width 486 height 53
type textarea "STPP DISCOUNT: $20,938.04 x 0.05 = $1,046.90"
click at [635, 191] on input "Request response" at bounding box center [627, 193] width 22 height 22
checkbox input "true"
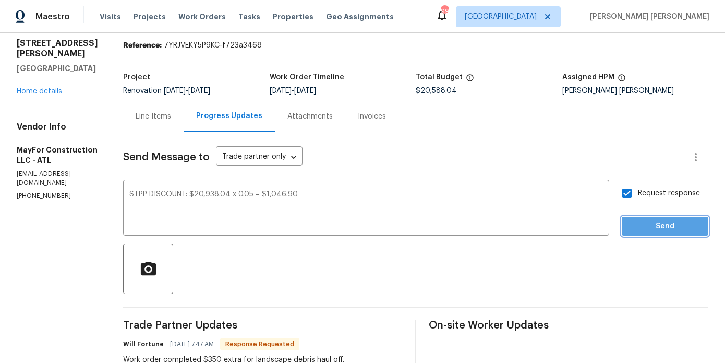
click at [640, 228] on span "Send" at bounding box center [665, 226] width 70 height 13
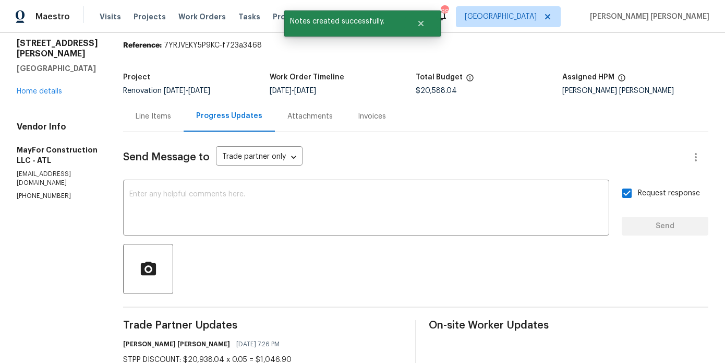
click at [171, 117] on div "Line Items" at bounding box center [153, 116] width 35 height 10
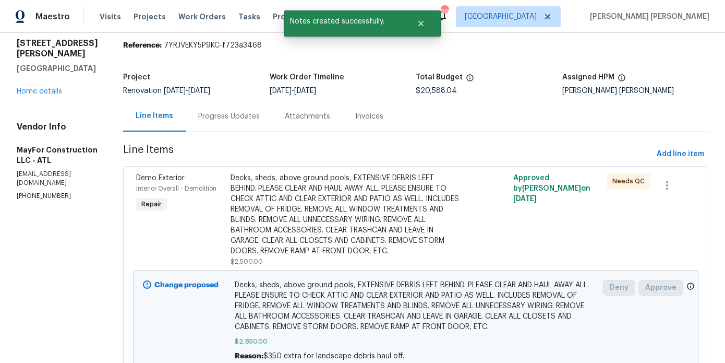
scroll to position [2584, 0]
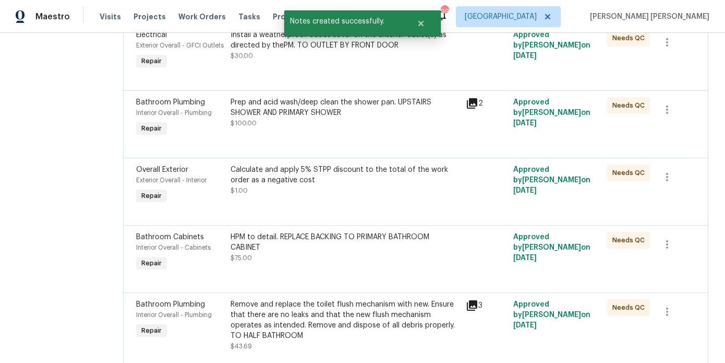
click at [291, 185] on div "Calculate and apply 5% STPP discount to the total of the work order as a negati…" at bounding box center [346, 174] width 230 height 21
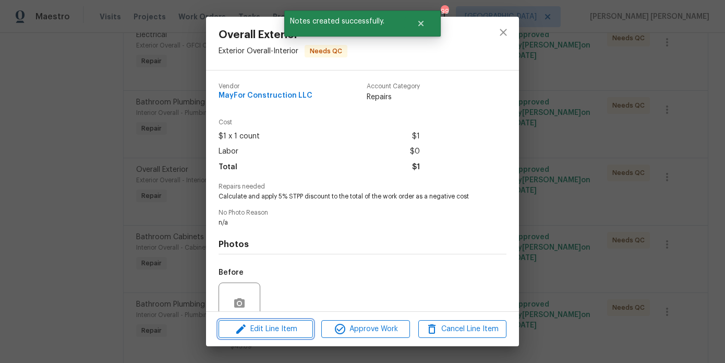
click at [280, 333] on span "Edit Line Item" at bounding box center [266, 328] width 88 height 13
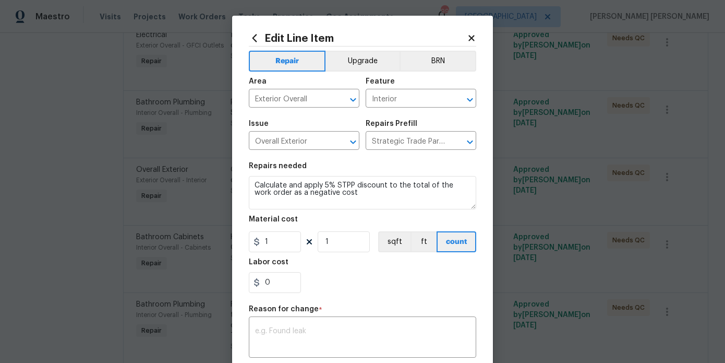
scroll to position [70, 0]
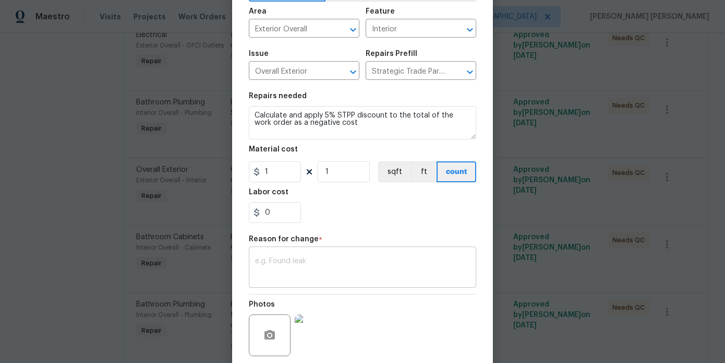
click at [312, 258] on textarea at bounding box center [362, 268] width 215 height 22
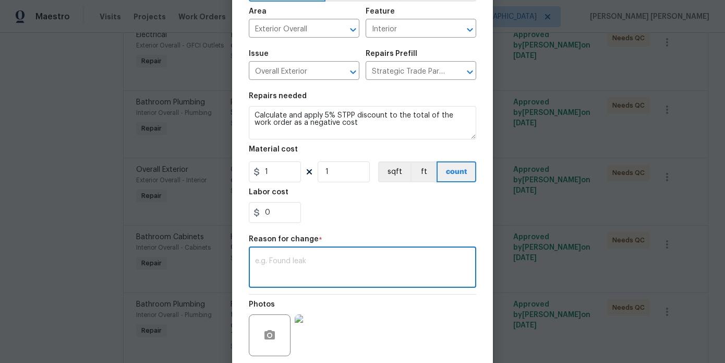
paste textarea "STPP DISCOUNT: $20,938.04 x 0.05 = $1,046.90"
type textarea "STPP DISCOUNT: $20,938.04 x 0.05 = $1,046.90"
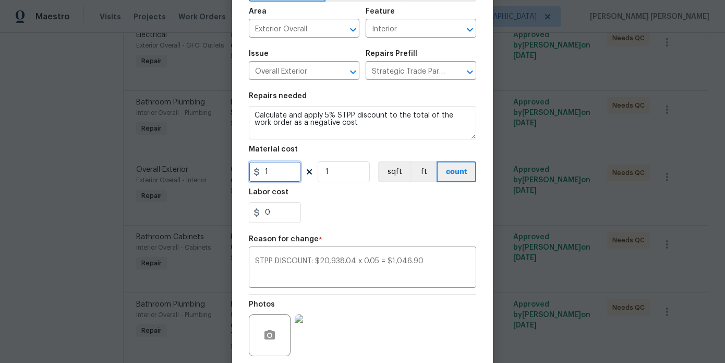
click at [288, 176] on input "1" at bounding box center [275, 171] width 52 height 21
click at [266, 173] on input "1046.9" at bounding box center [275, 171] width 52 height 21
click at [369, 228] on section "Repairs needed Calculate and apply 5% STPP discount to the total of the work or…" at bounding box center [362, 157] width 227 height 143
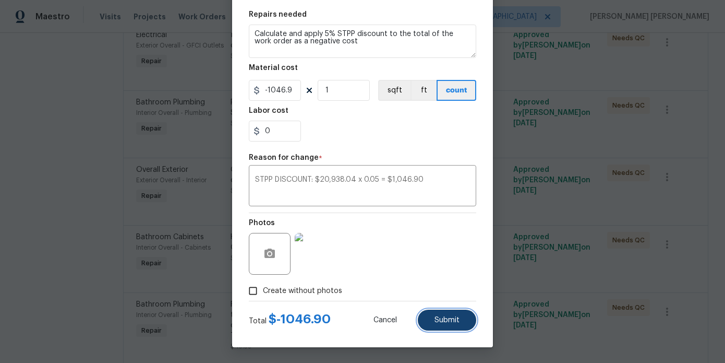
click at [441, 315] on button "Submit" at bounding box center [447, 319] width 58 height 21
type input "1"
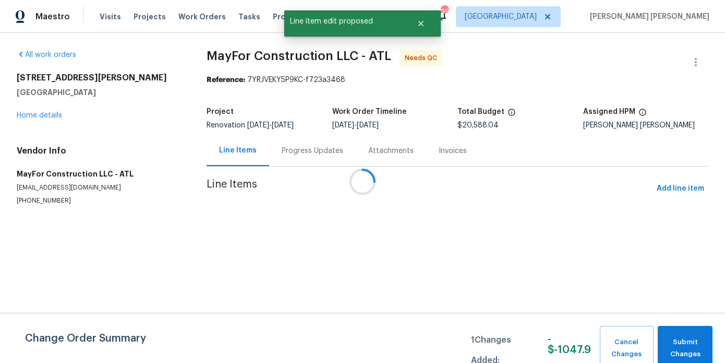
scroll to position [0, 0]
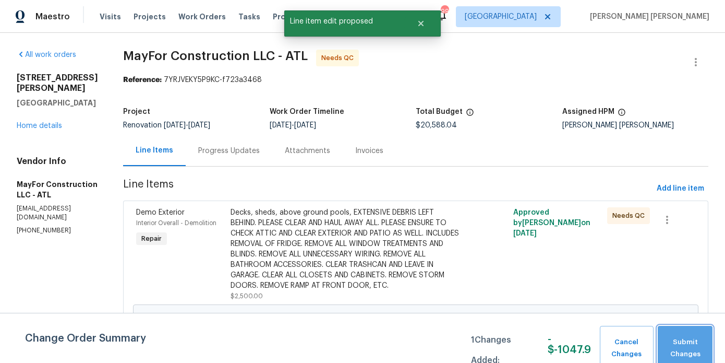
click at [696, 341] on span "Submit Changes" at bounding box center [685, 348] width 44 height 24
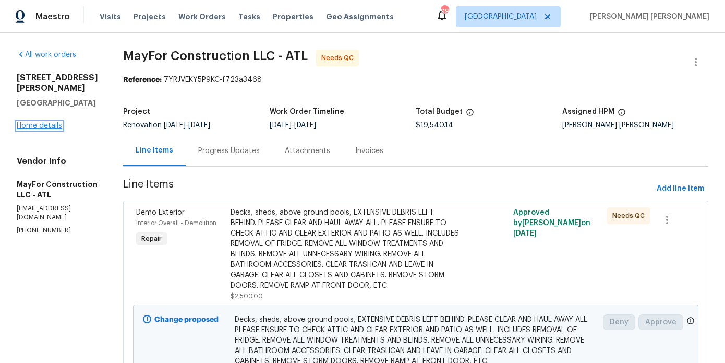
click at [41, 122] on link "Home details" at bounding box center [39, 125] width 45 height 7
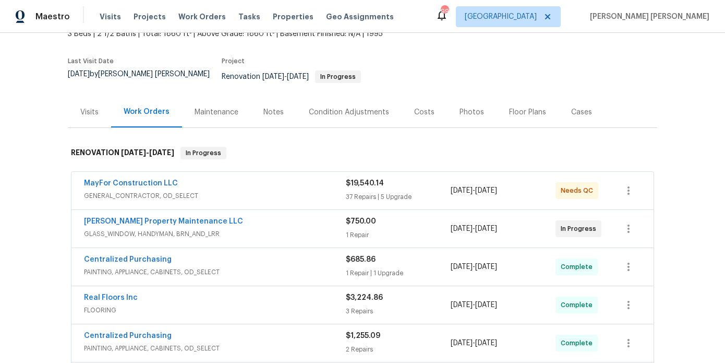
scroll to position [90, 0]
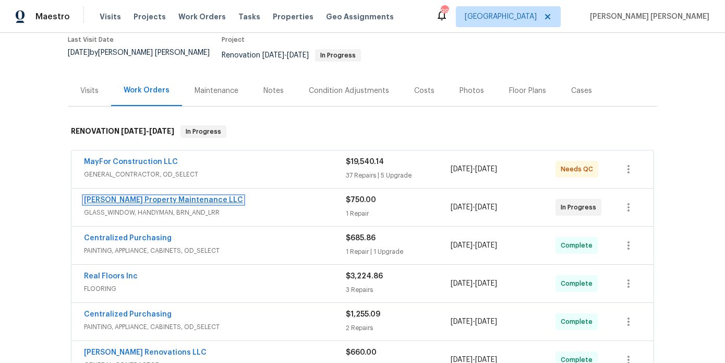
click at [163, 196] on link "Glen Property Maintenance LLC" at bounding box center [163, 199] width 159 height 7
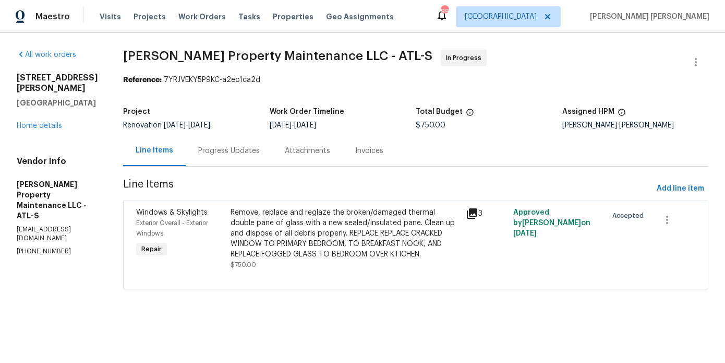
click at [225, 162] on div "Progress Updates" at bounding box center [229, 150] width 87 height 31
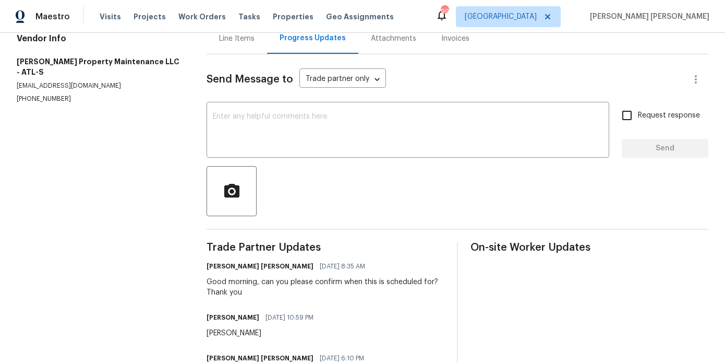
scroll to position [152, 0]
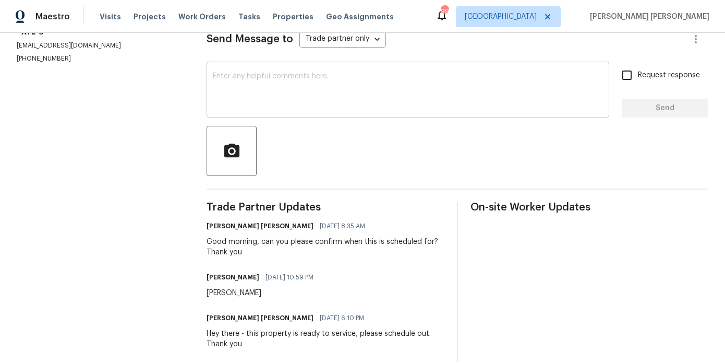
click at [270, 91] on textarea at bounding box center [408, 91] width 390 height 37
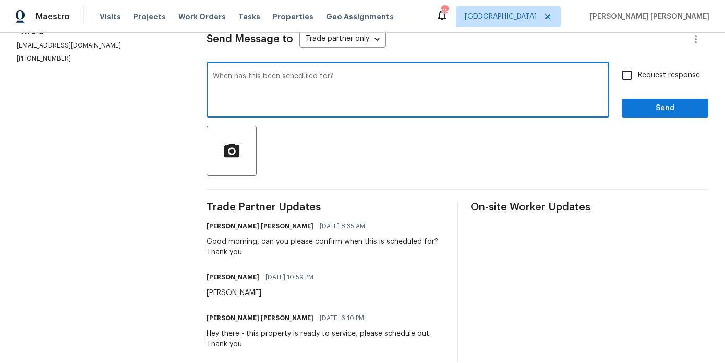
type textarea "When has this been scheduled for?"
click at [670, 75] on span "Request response" at bounding box center [669, 75] width 62 height 11
click at [638, 75] on input "Request response" at bounding box center [627, 75] width 22 height 22
checkbox input "true"
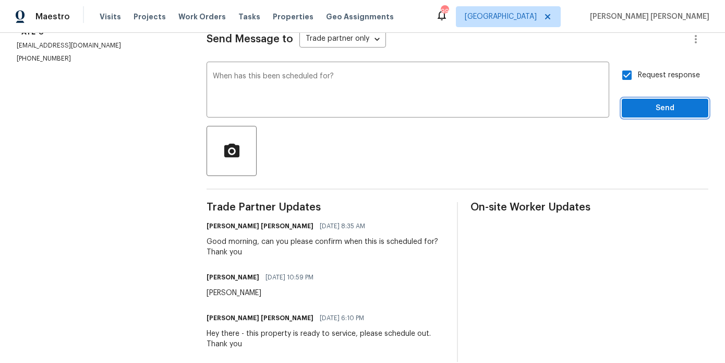
click at [659, 99] on button "Send" at bounding box center [665, 108] width 87 height 19
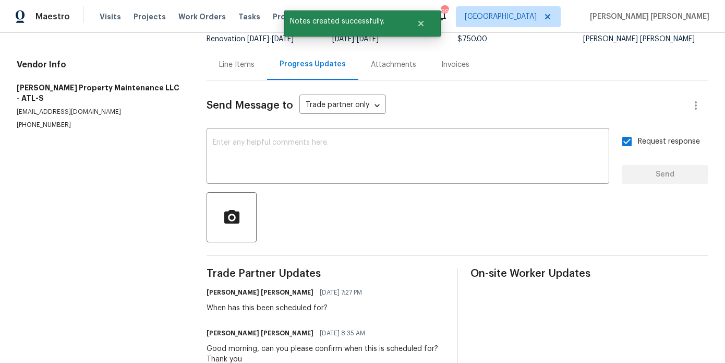
scroll to position [0, 0]
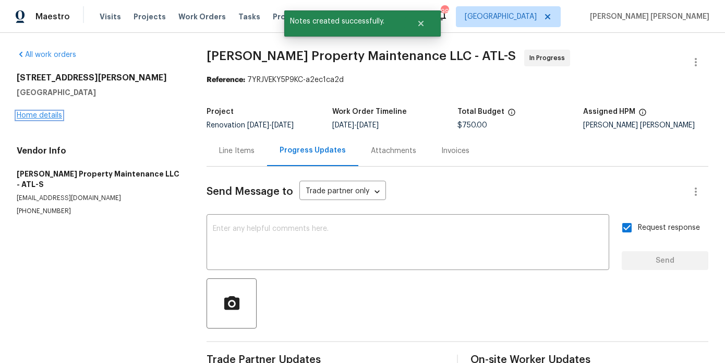
click at [46, 115] on link "Home details" at bounding box center [39, 115] width 45 height 7
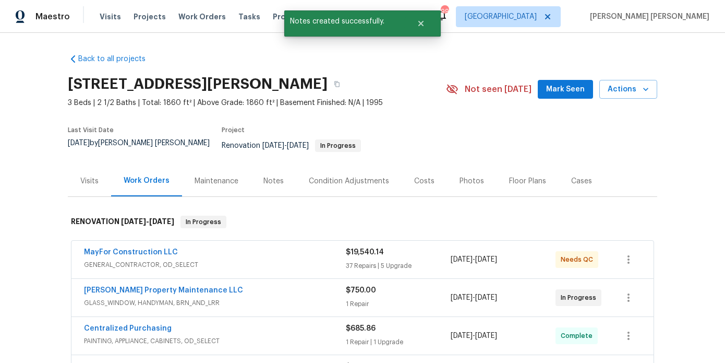
click at [259, 158] on div "Last Visit Date 8/14/2025 by Marcos Ricardo Resendiz Project Renovation 7/29/20…" at bounding box center [245, 143] width 354 height 45
click at [274, 179] on div "Notes" at bounding box center [273, 180] width 45 height 31
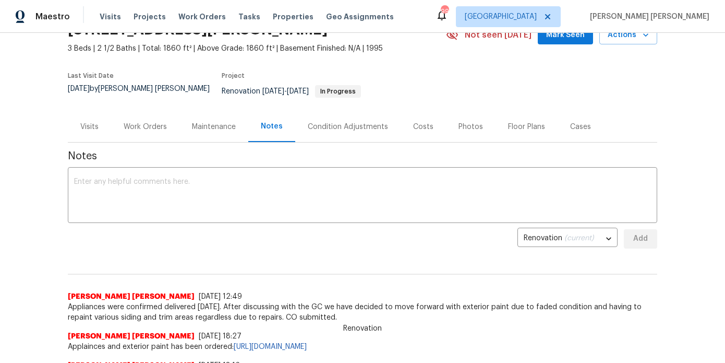
scroll to position [67, 0]
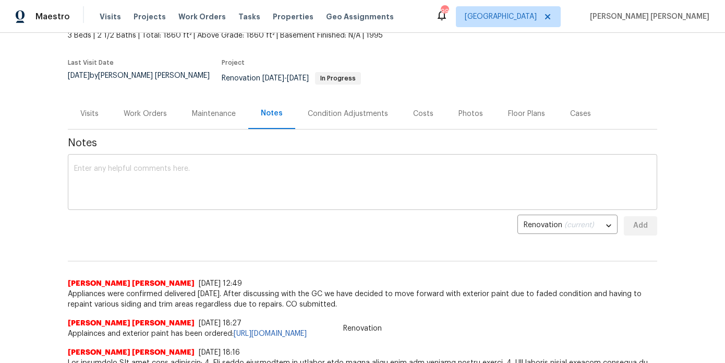
click at [242, 177] on textarea at bounding box center [362, 183] width 577 height 37
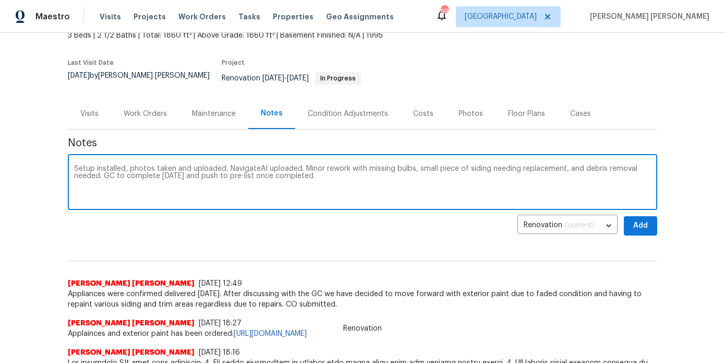
type textarea "Setup installed, photos taken and uploaded, NavigateAI uploaded. Minor rework w…"
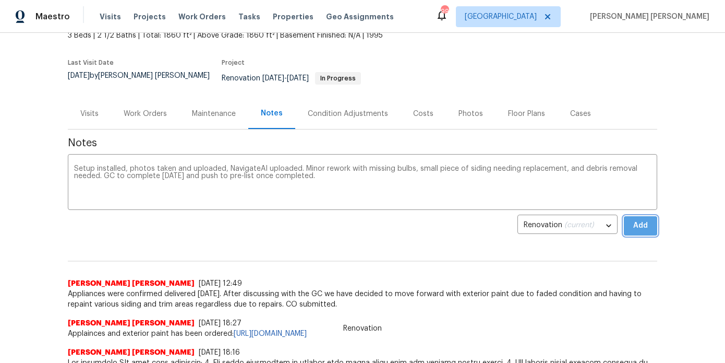
click at [636, 222] on span "Add" at bounding box center [640, 225] width 17 height 13
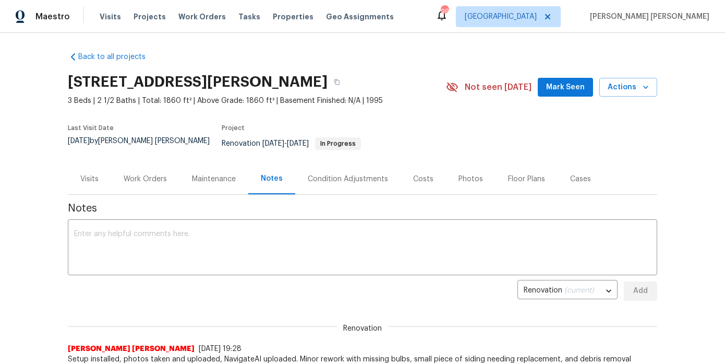
scroll to position [0, 0]
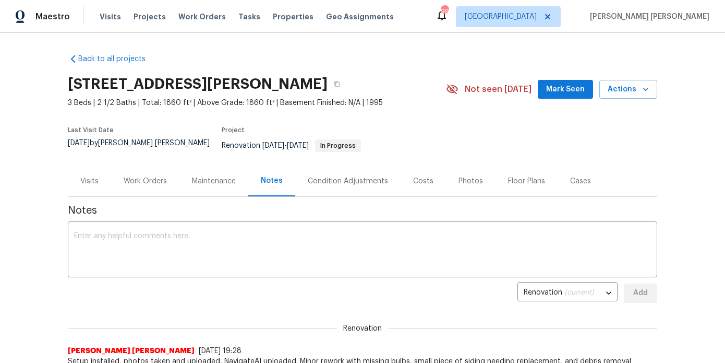
click at [567, 83] on span "Mark Seen" at bounding box center [565, 89] width 39 height 13
click at [465, 178] on div "Photos" at bounding box center [471, 181] width 25 height 10
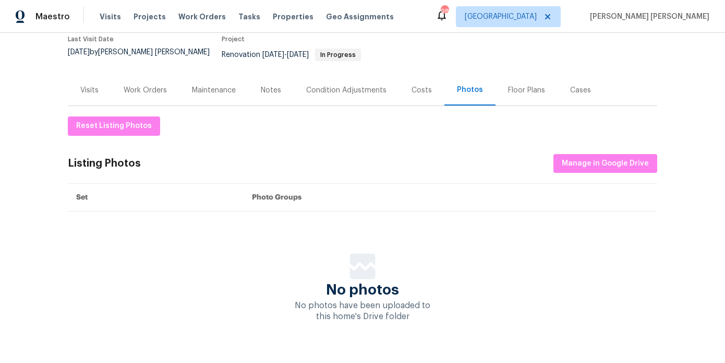
scroll to position [94, 0]
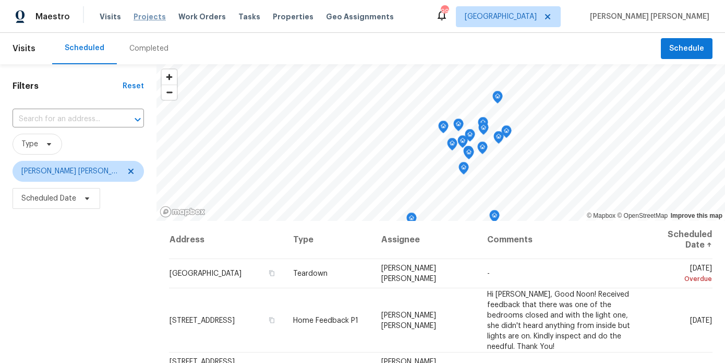
click at [155, 15] on span "Projects" at bounding box center [150, 16] width 32 height 10
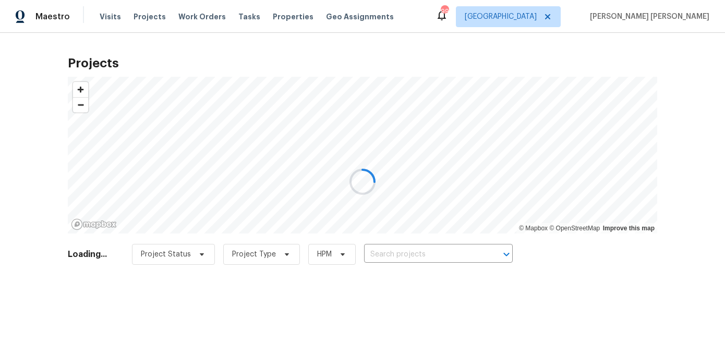
click at [430, 265] on div at bounding box center [362, 181] width 725 height 363
click at [430, 257] on div at bounding box center [362, 181] width 725 height 363
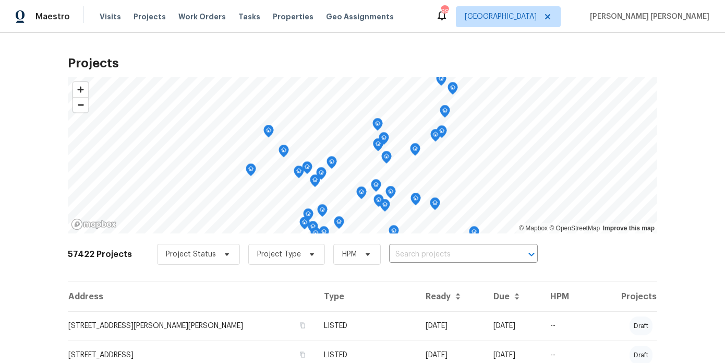
click at [430, 257] on input "text" at bounding box center [448, 254] width 119 height 16
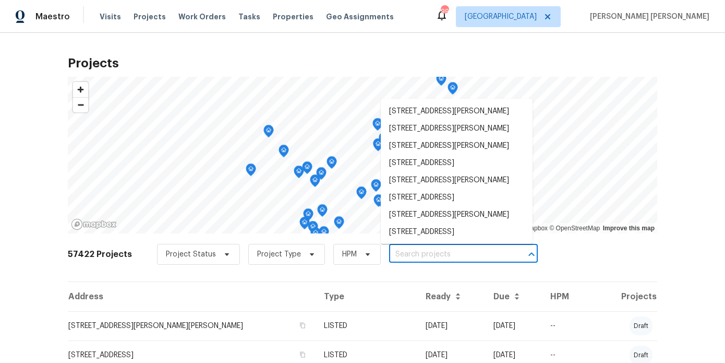
paste input "8652 Embrey Dr, Jonesboro, GA 30236"
type input "8652 Embrey Dr, Jonesboro, GA 30236"
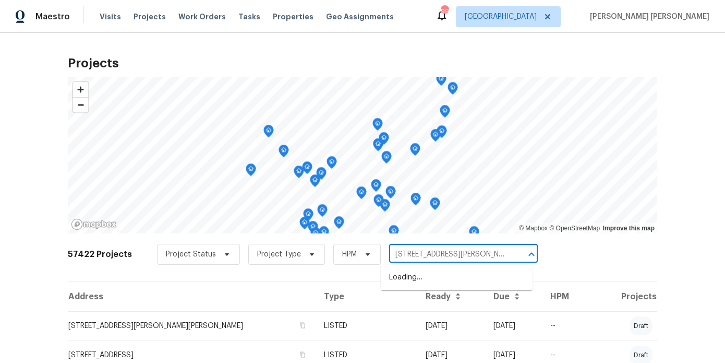
scroll to position [0, 16]
click at [425, 274] on li "8652 Embrey Dr, Jonesboro, GA 30236" at bounding box center [457, 277] width 152 height 17
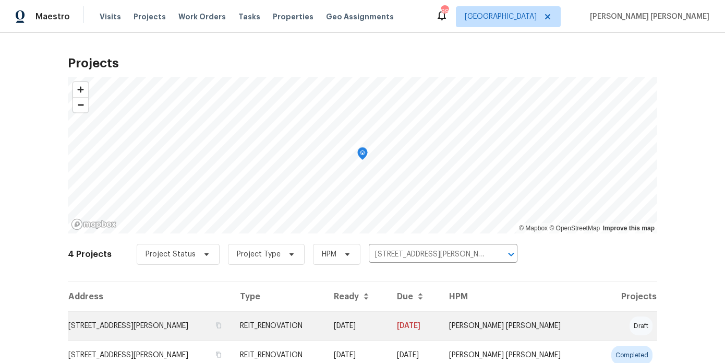
click at [198, 333] on td "8652 Embrey Dr, Jonesboro, GA 30236" at bounding box center [150, 325] width 164 height 29
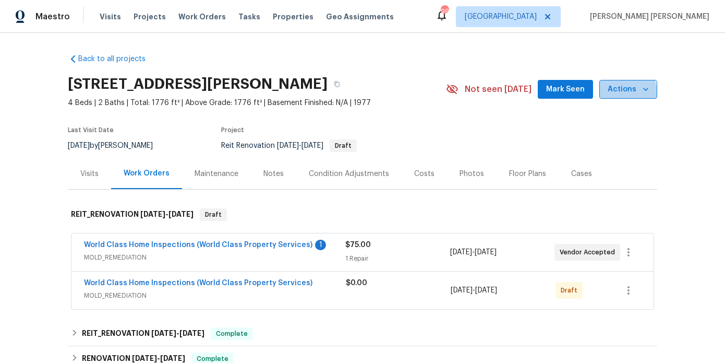
click at [619, 93] on span "Actions" at bounding box center [628, 89] width 41 height 13
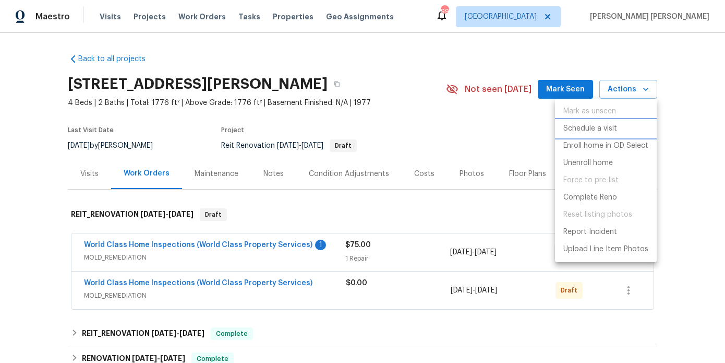
click at [594, 131] on p "Schedule a visit" at bounding box center [591, 128] width 54 height 11
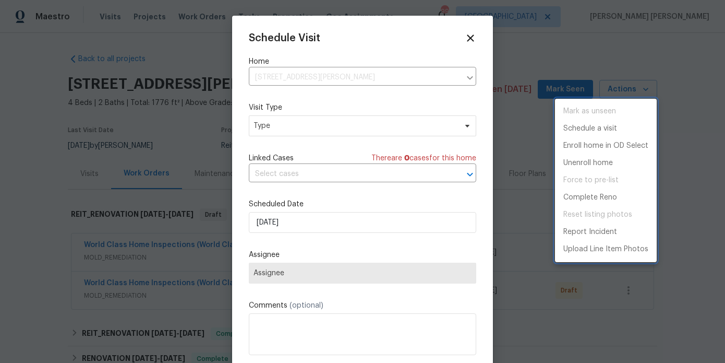
click at [281, 126] on div at bounding box center [362, 181] width 725 height 363
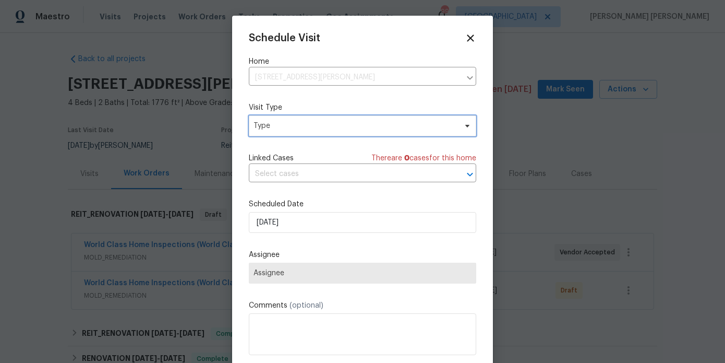
click at [281, 126] on span "Type" at bounding box center [355, 126] width 203 height 10
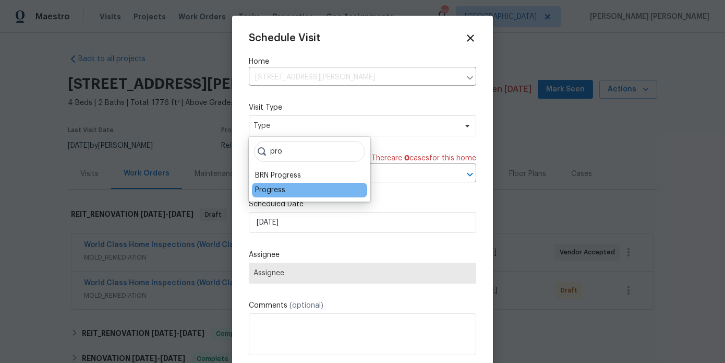
type input "pro"
click at [291, 185] on div "Progress" at bounding box center [309, 190] width 115 height 15
click at [286, 191] on div "Progress" at bounding box center [309, 190] width 115 height 15
click at [268, 191] on div "Progress" at bounding box center [270, 190] width 30 height 10
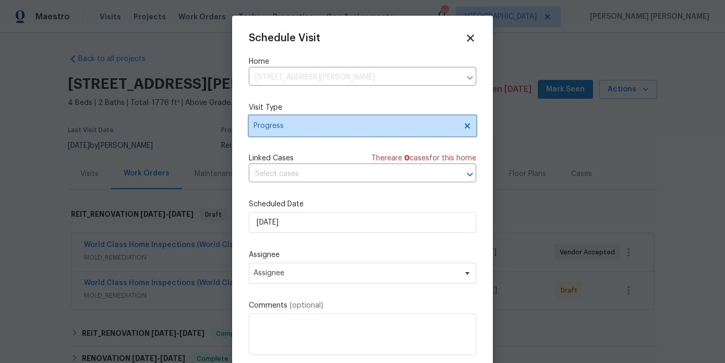
click at [282, 126] on span "Progress" at bounding box center [355, 126] width 203 height 10
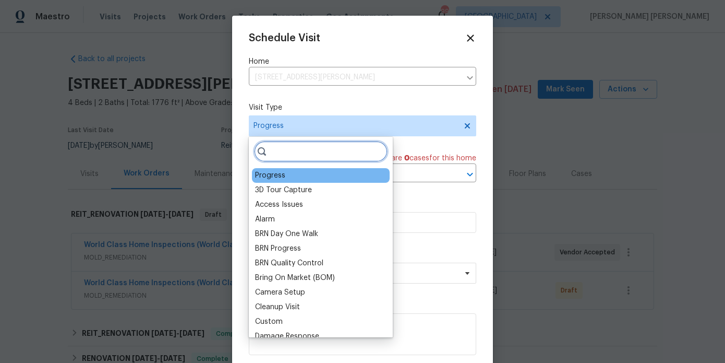
click at [277, 145] on input "search" at bounding box center [321, 151] width 134 height 21
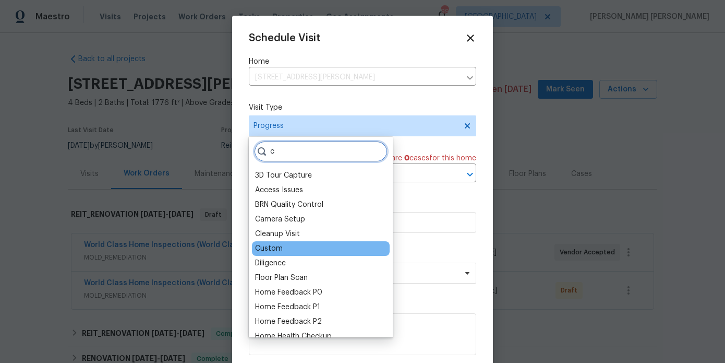
type input "c"
click at [272, 251] on div "Custom" at bounding box center [269, 248] width 28 height 10
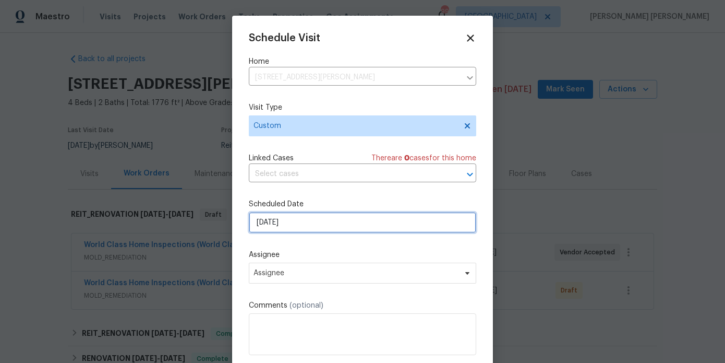
click at [282, 222] on input "[DATE]" at bounding box center [362, 222] width 227 height 21
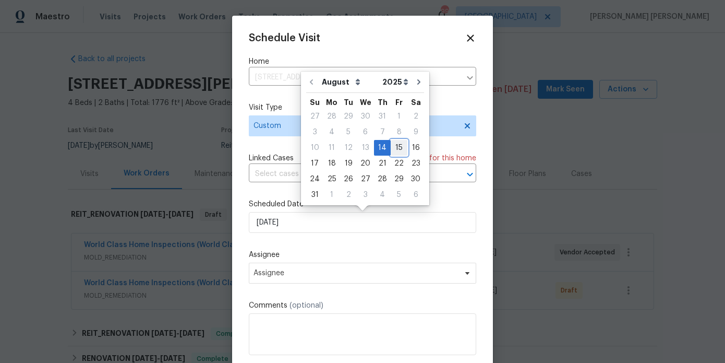
click at [392, 143] on div "15" at bounding box center [399, 147] width 17 height 15
type input "8/15/2025"
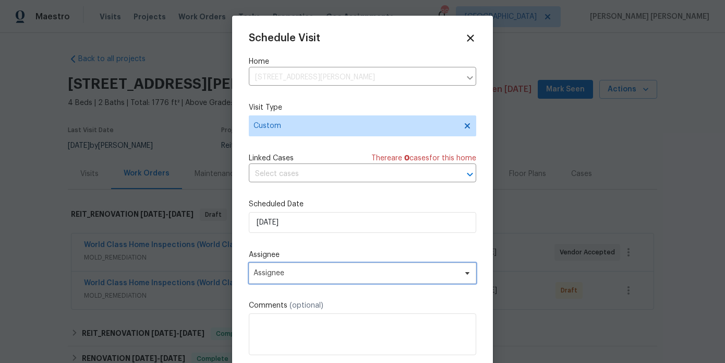
click at [266, 275] on span "Assignee" at bounding box center [356, 273] width 205 height 8
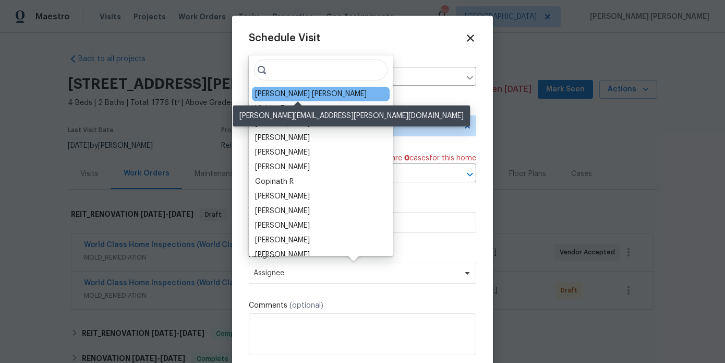
click at [286, 92] on div "[PERSON_NAME] [PERSON_NAME]" at bounding box center [311, 94] width 112 height 10
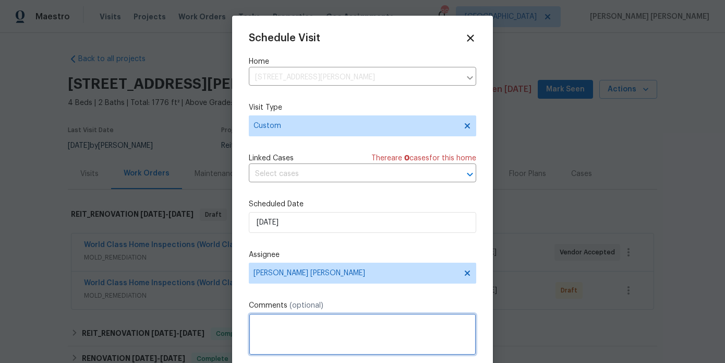
click at [288, 339] on textarea at bounding box center [362, 334] width 227 height 42
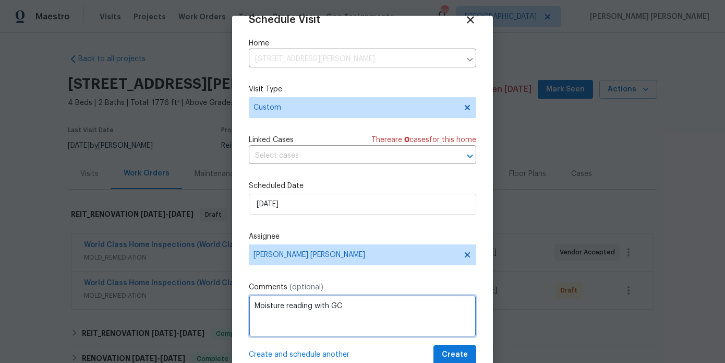
scroll to position [34, 0]
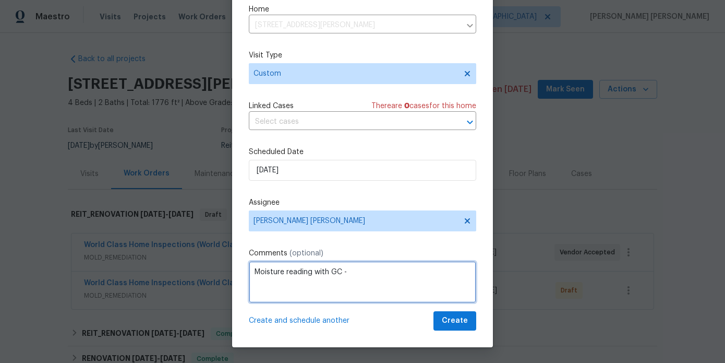
paste textarea "8652 Embrey Dr, Jonesboro, GA 30236"
drag, startPoint x: 347, startPoint y: 271, endPoint x: 385, endPoint y: 293, distance: 43.5
click at [385, 293] on textarea "Moisture reading with GC - 8652 Embrey Dr, Jonesboro, GA 30236" at bounding box center [362, 282] width 227 height 42
drag, startPoint x: 366, startPoint y: 277, endPoint x: 344, endPoint y: 273, distance: 22.7
click at [344, 273] on textarea "Moisture reading with GC - 8652 Embrey Dr, Jonesboro, GA 3023" at bounding box center [362, 282] width 227 height 42
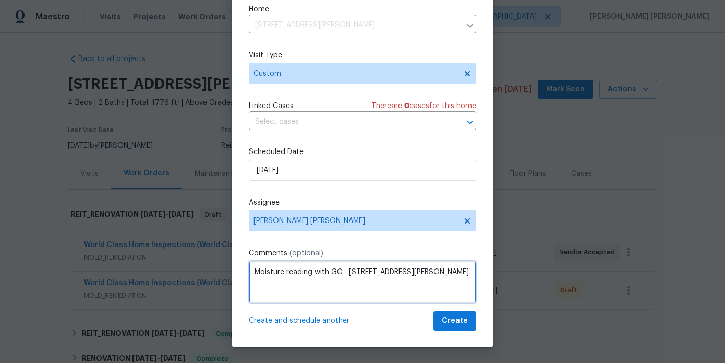
drag, startPoint x: 362, startPoint y: 290, endPoint x: 349, endPoint y: 273, distance: 20.9
click at [349, 273] on textarea "Moisture reading with GC - 8652 Embrey Dr, Jonesboro, GA 3023" at bounding box center [362, 282] width 227 height 42
paste textarea "igloo 19141850"
type textarea "Moisture reading with GC - igloo 19141850"
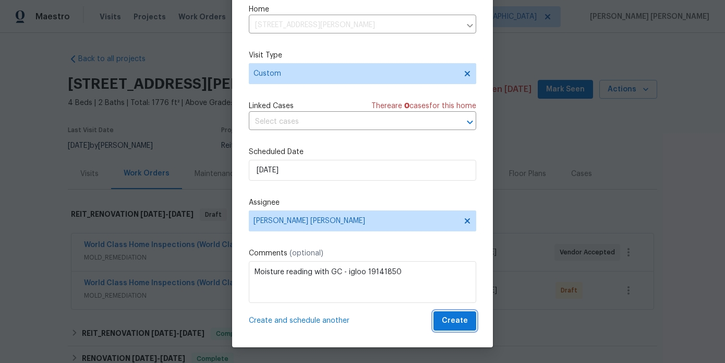
click at [451, 319] on span "Create" at bounding box center [455, 320] width 26 height 13
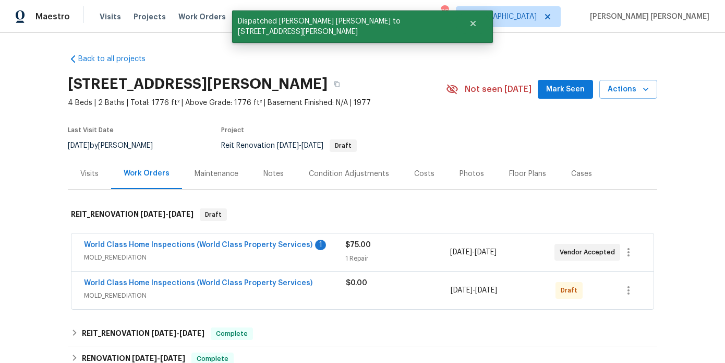
scroll to position [0, 0]
click at [340, 83] on icon "button" at bounding box center [337, 84] width 6 height 6
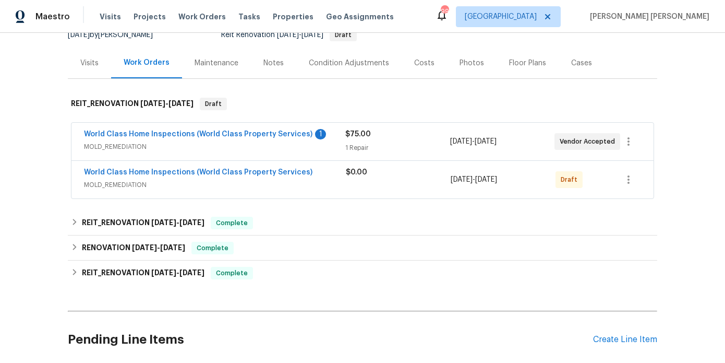
scroll to position [273, 0]
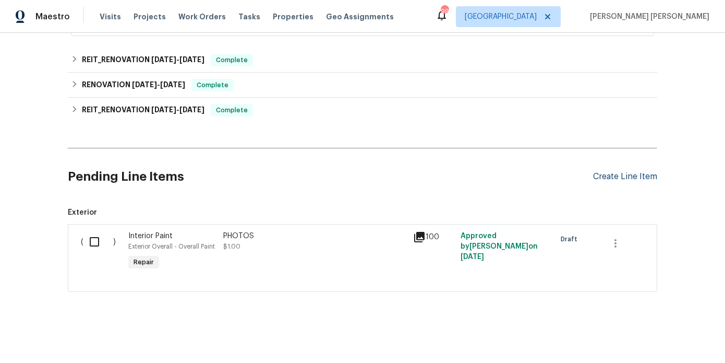
click at [629, 177] on div "Create Line Item" at bounding box center [625, 177] width 64 height 10
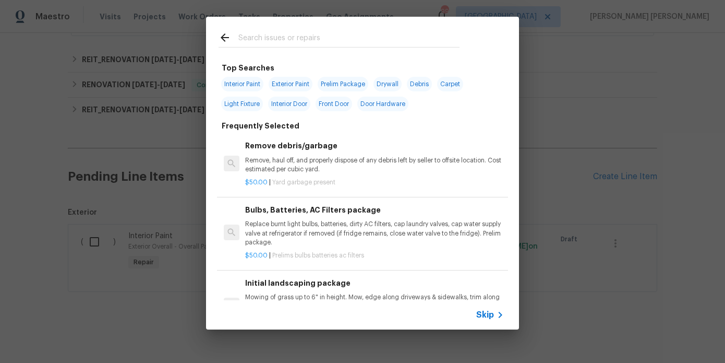
click at [256, 37] on input "text" at bounding box center [348, 39] width 221 height 16
type input "l"
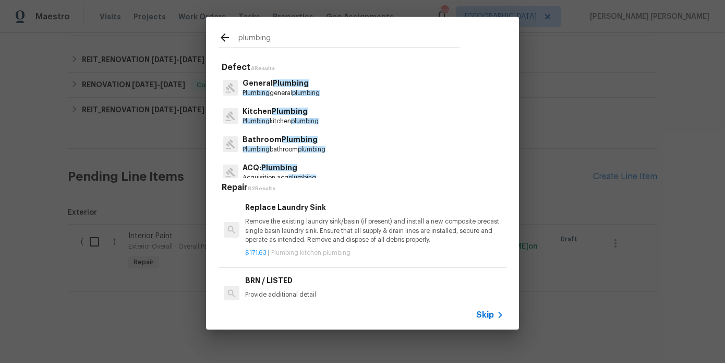
type input "plumbing"
click at [302, 91] on span "plumbing" at bounding box center [306, 93] width 28 height 6
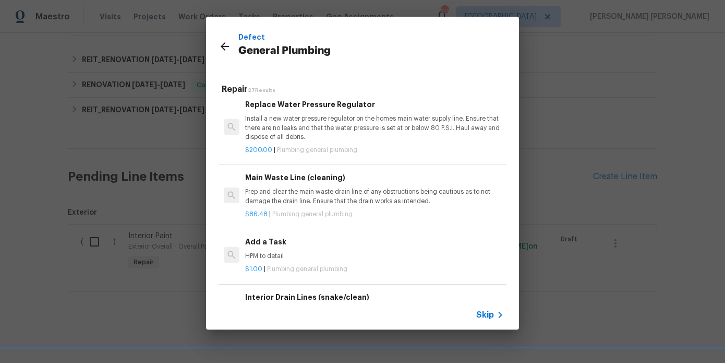
scroll to position [1095, 0]
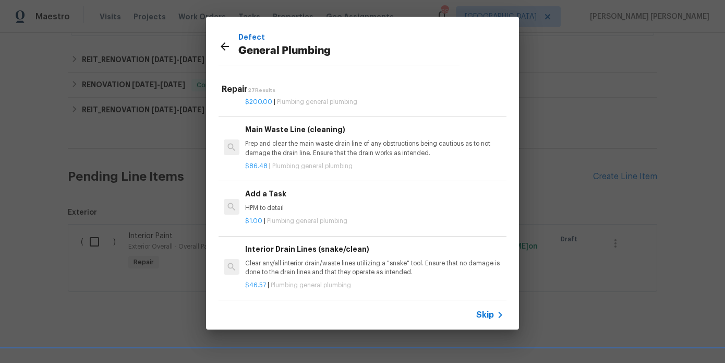
click at [282, 201] on div "Add a Task HPM to detail" at bounding box center [374, 200] width 259 height 25
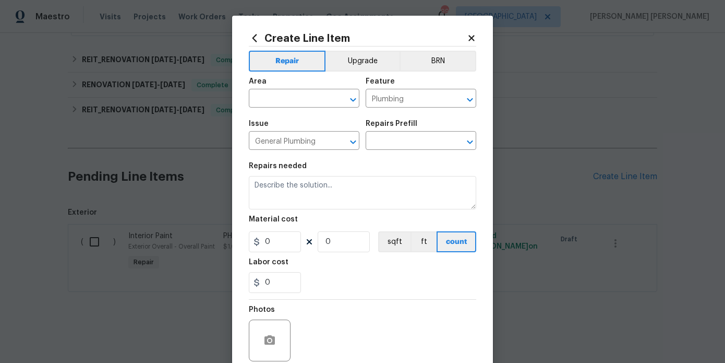
type textarea "HPM to detail"
type input "1"
type input "Add a Task $1.00"
type input "1"
click at [306, 95] on input "text" at bounding box center [289, 99] width 81 height 16
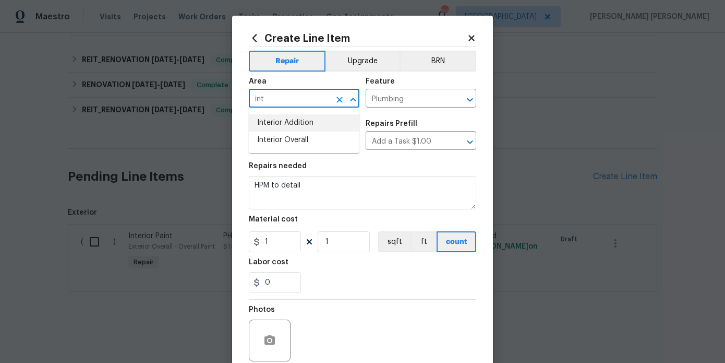
click at [302, 137] on li "Interior Overall" at bounding box center [304, 139] width 111 height 17
type input "Interior Overall"
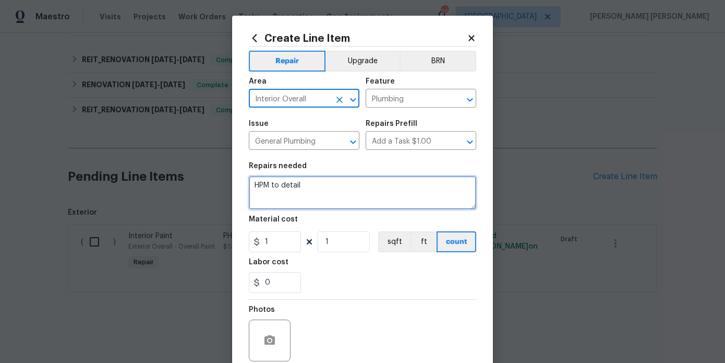
click at [315, 196] on textarea "HPM to detail" at bounding box center [362, 192] width 227 height 33
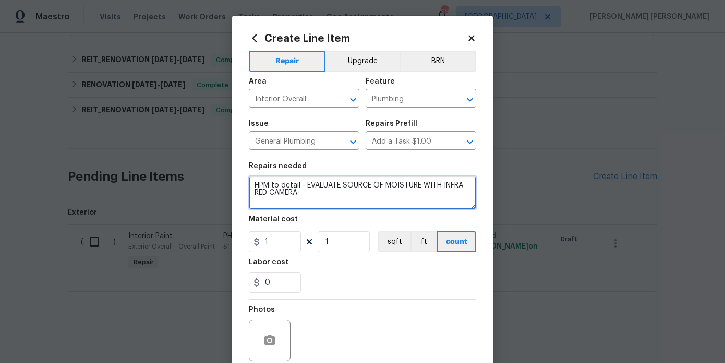
type textarea "HPM to detail - EVALUATE SOURCE OF MOISTURE WITH INFRA RED CAMERA."
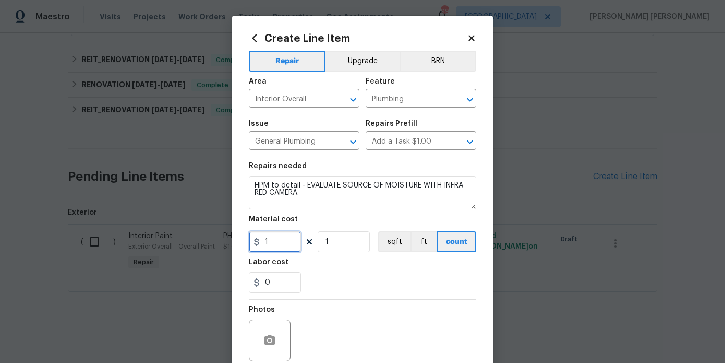
click at [285, 242] on input "1" at bounding box center [275, 241] width 52 height 21
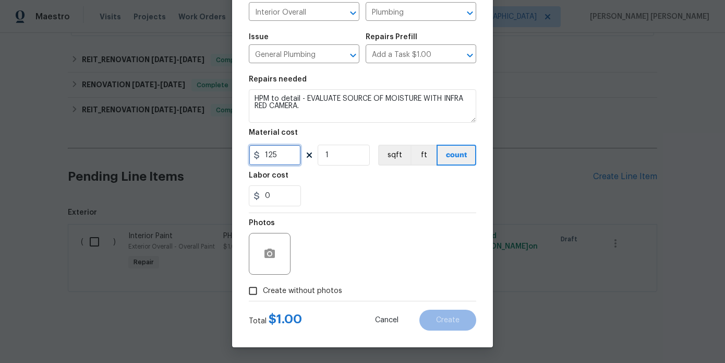
type input "125"
click at [293, 295] on span "Create without photos" at bounding box center [302, 290] width 79 height 11
click at [263, 295] on input "Create without photos" at bounding box center [253, 291] width 20 height 20
checkbox input "true"
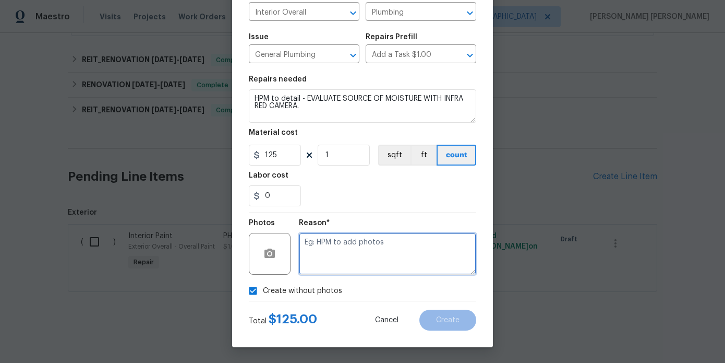
click at [365, 261] on textarea at bounding box center [387, 254] width 177 height 42
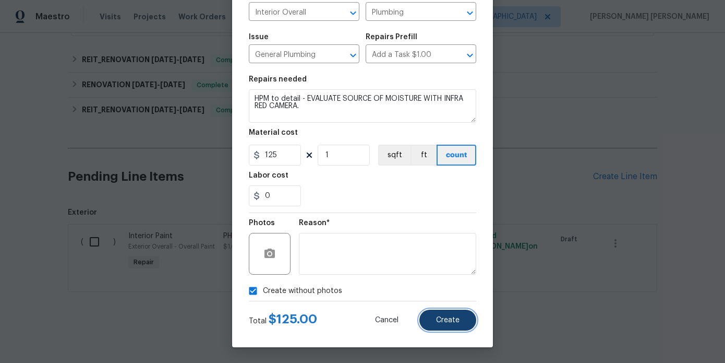
click at [447, 315] on button "Create" at bounding box center [447, 319] width 57 height 21
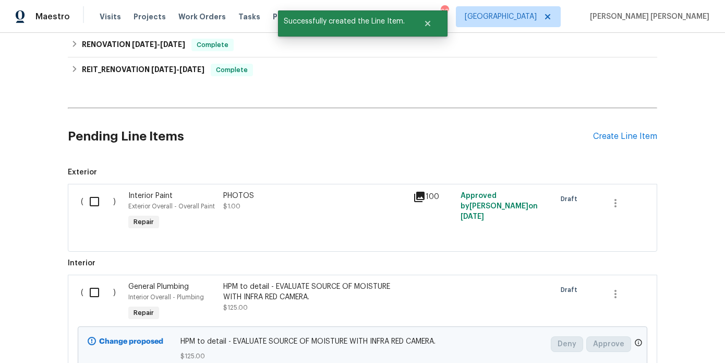
scroll to position [376, 0]
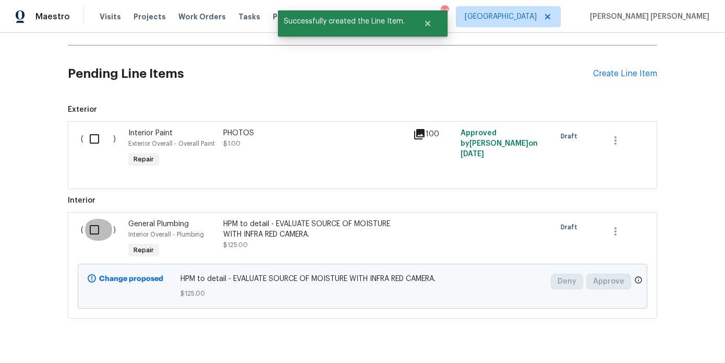
click at [89, 222] on input "checkbox" at bounding box center [98, 230] width 30 height 22
checkbox input "true"
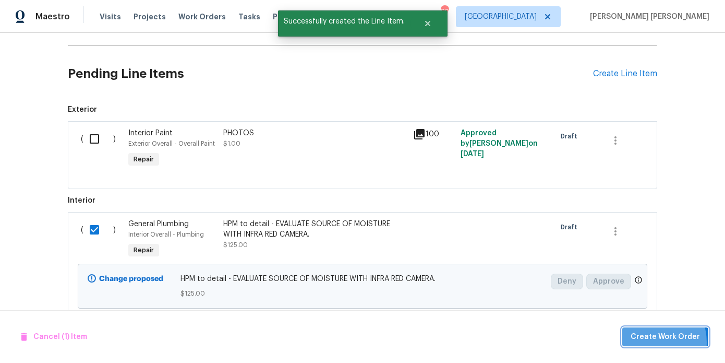
click at [651, 341] on span "Create Work Order" at bounding box center [665, 336] width 69 height 13
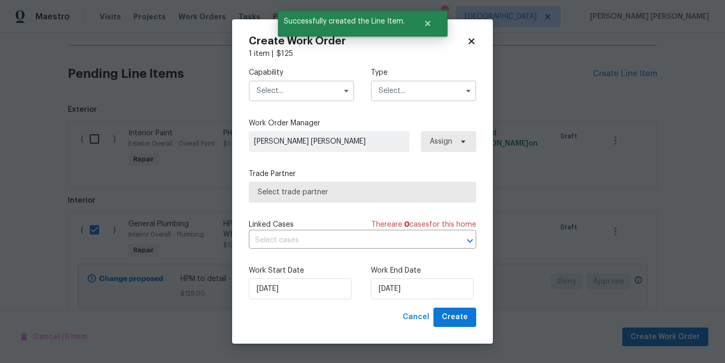
click at [306, 98] on input "text" at bounding box center [301, 90] width 105 height 21
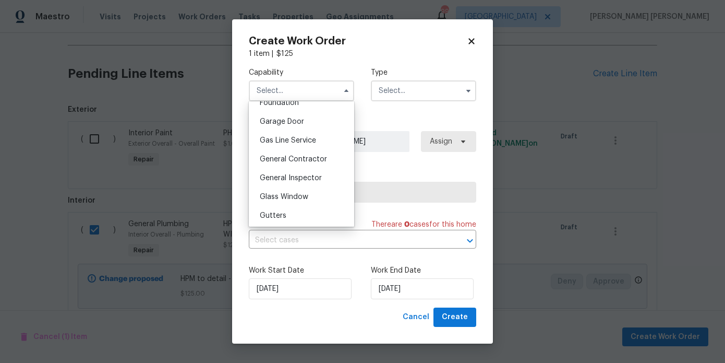
scroll to position [455, 0]
click at [302, 157] on span "General Contractor" at bounding box center [293, 156] width 67 height 7
type input "General Contractor"
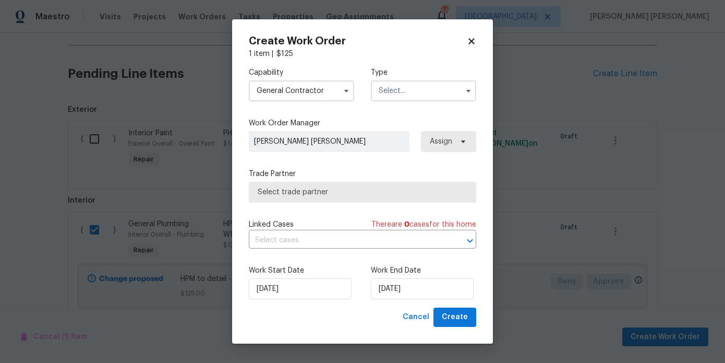
click at [388, 94] on input "text" at bounding box center [423, 90] width 105 height 21
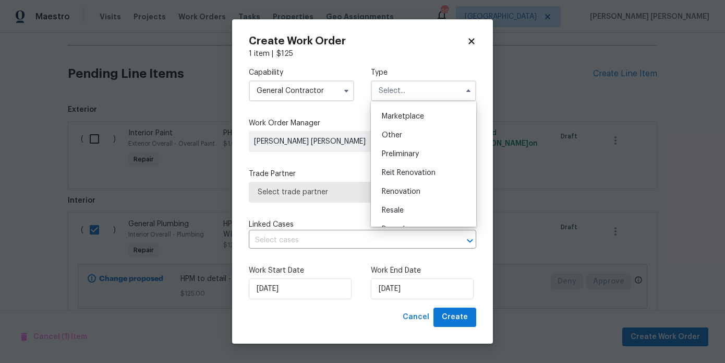
scroll to position [191, 0]
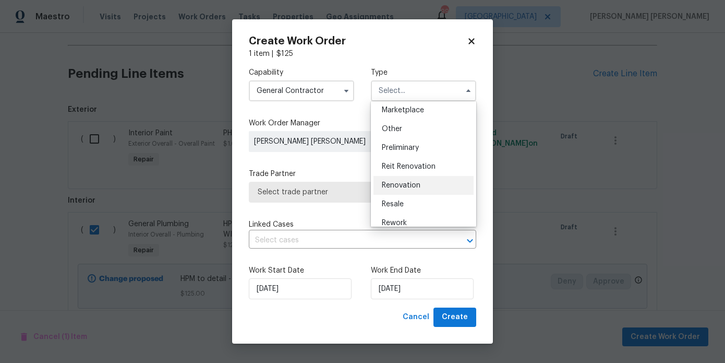
click at [409, 183] on span "Renovation" at bounding box center [401, 185] width 39 height 7
type input "Renovation"
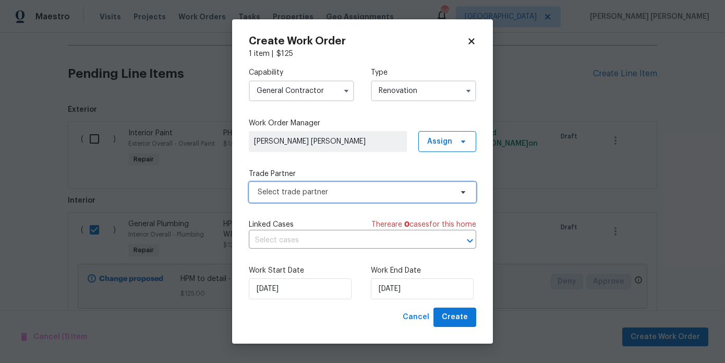
click at [403, 196] on span "Select trade partner" at bounding box center [355, 192] width 195 height 10
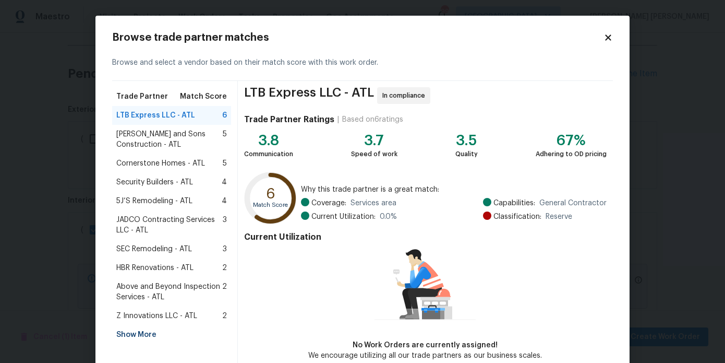
click at [149, 337] on div "Show More" at bounding box center [171, 334] width 119 height 19
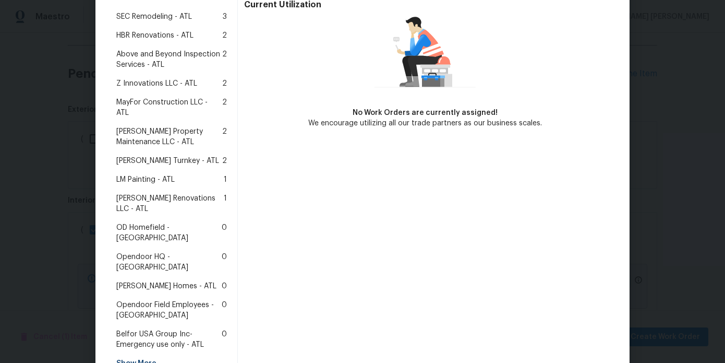
scroll to position [258, 0]
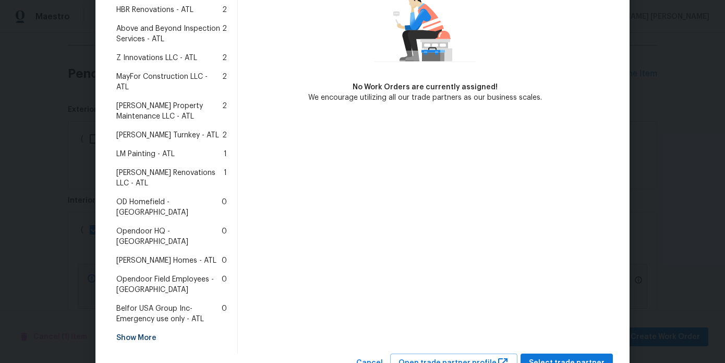
click at [149, 167] on span "Aseem Renovations LLC - ATL" at bounding box center [169, 177] width 107 height 21
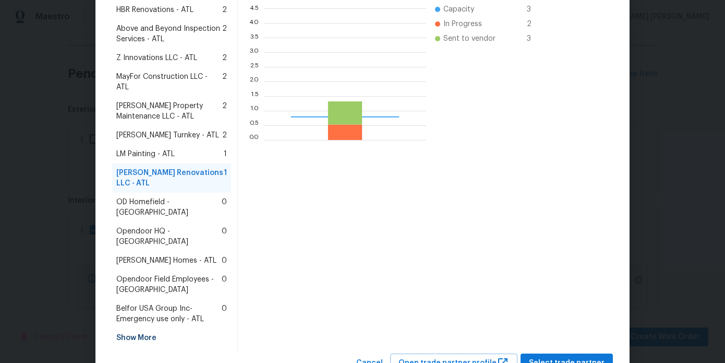
scroll to position [146, 162]
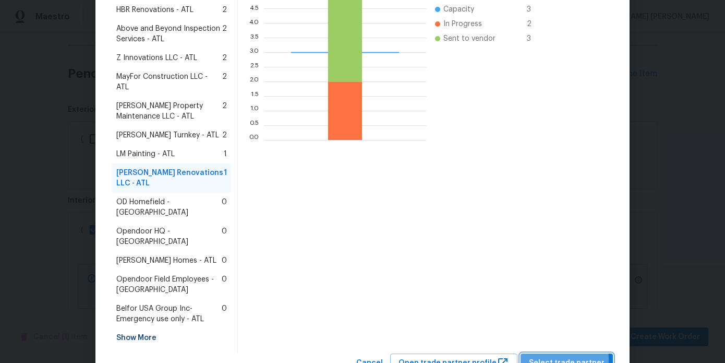
click at [539, 356] on span "Select trade partner" at bounding box center [567, 362] width 76 height 13
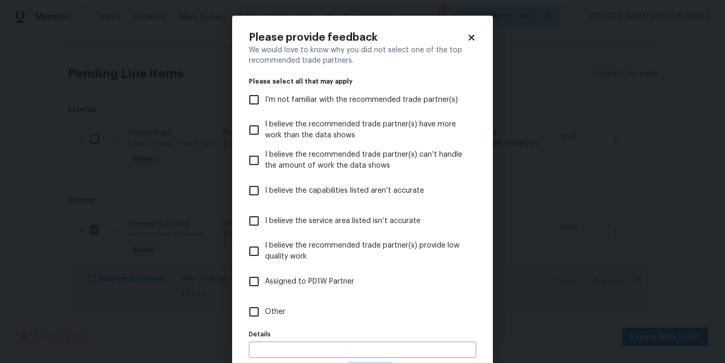
scroll to position [0, 0]
click at [259, 314] on input "Other" at bounding box center [254, 312] width 22 height 22
checkbox input "true"
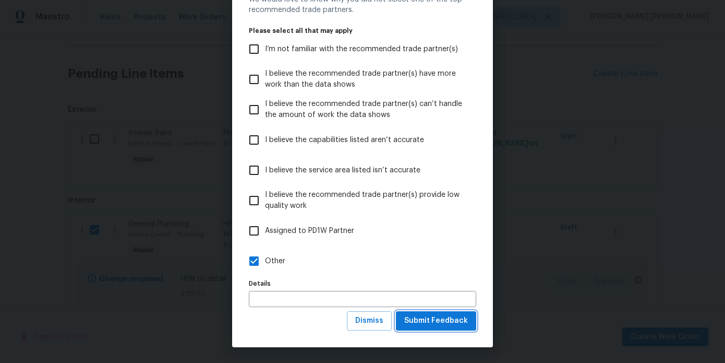
click at [411, 327] on span "Submit Feedback" at bounding box center [436, 320] width 64 height 13
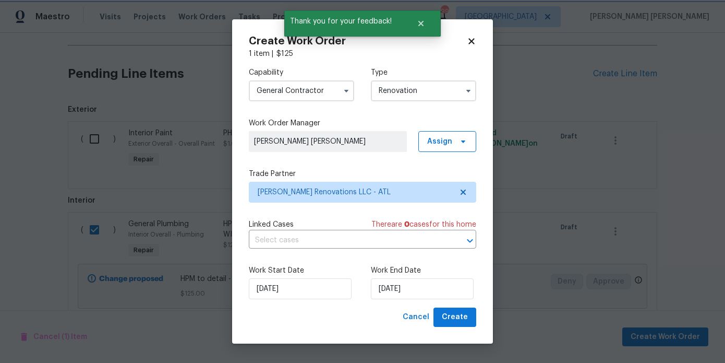
scroll to position [0, 0]
click at [395, 297] on input "[DATE]" at bounding box center [422, 288] width 103 height 21
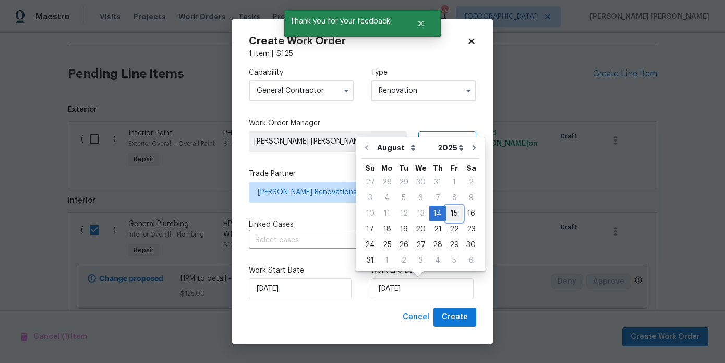
click at [452, 213] on div "15" at bounding box center [454, 213] width 17 height 15
type input "8/15/2025"
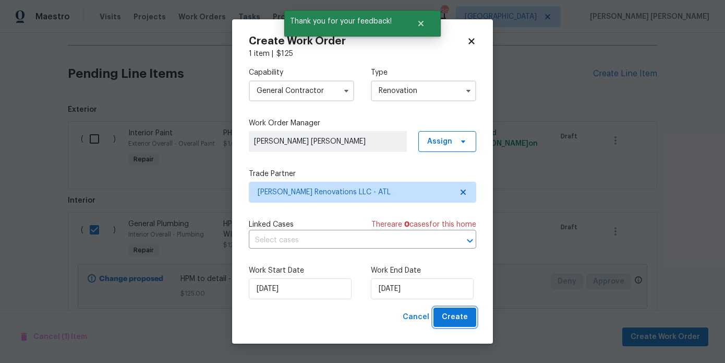
click at [456, 317] on span "Create" at bounding box center [455, 316] width 26 height 13
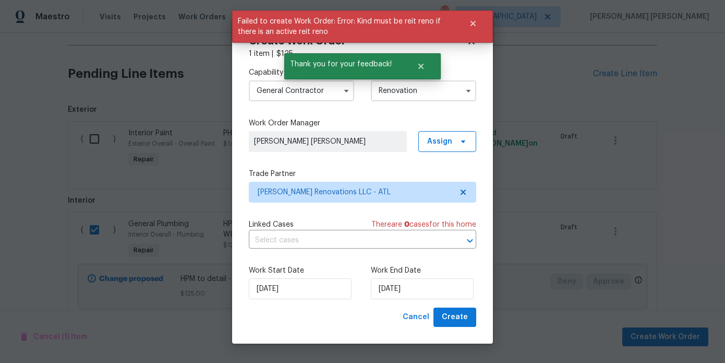
click at [458, 86] on input "Renovation" at bounding box center [423, 90] width 105 height 21
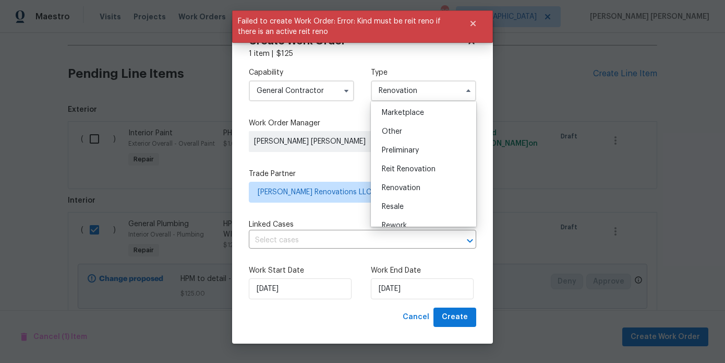
scroll to position [216, 0]
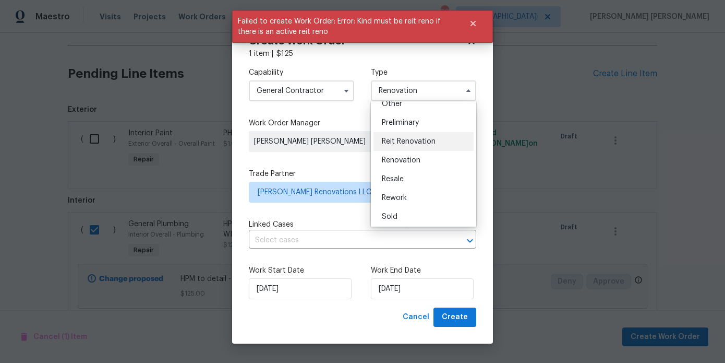
click at [418, 142] on span "Reit Renovation" at bounding box center [409, 141] width 54 height 7
type input "Reit Renovation"
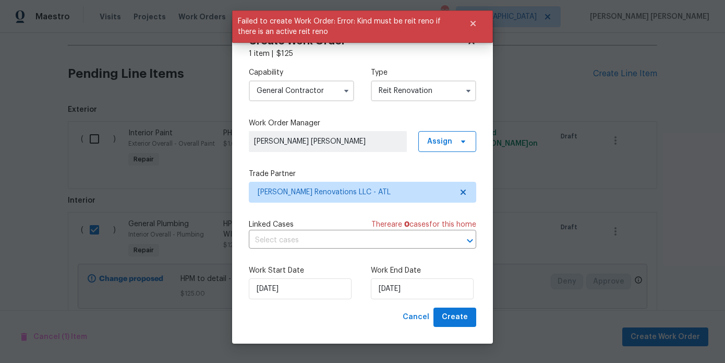
scroll to position [0, 0]
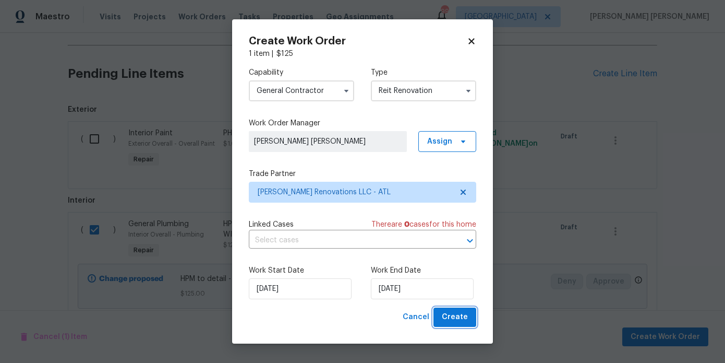
click at [444, 315] on span "Create" at bounding box center [455, 316] width 26 height 13
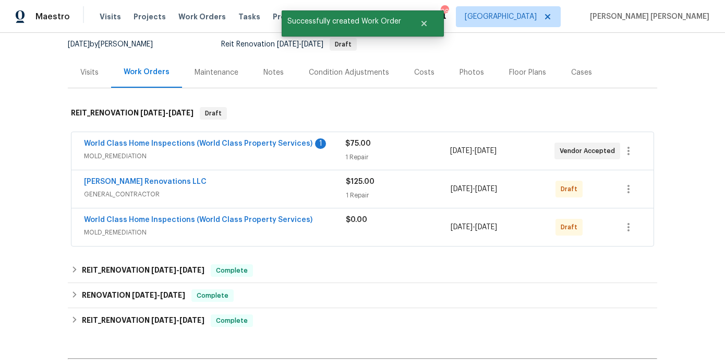
scroll to position [116, 0]
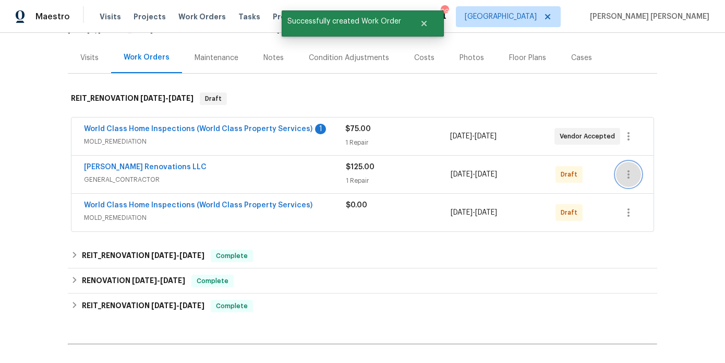
click at [628, 177] on icon "button" at bounding box center [628, 174] width 13 height 13
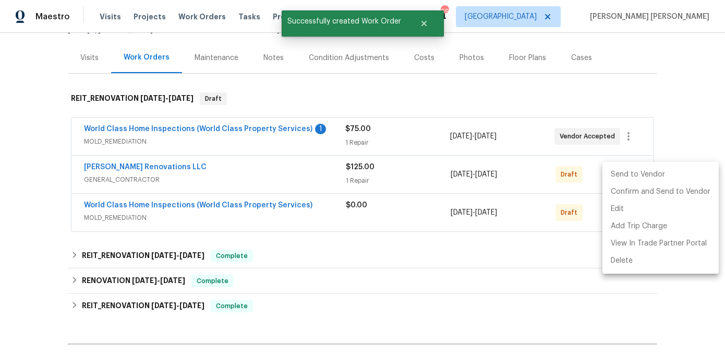
click at [624, 177] on li "Send to Vendor" at bounding box center [661, 174] width 116 height 17
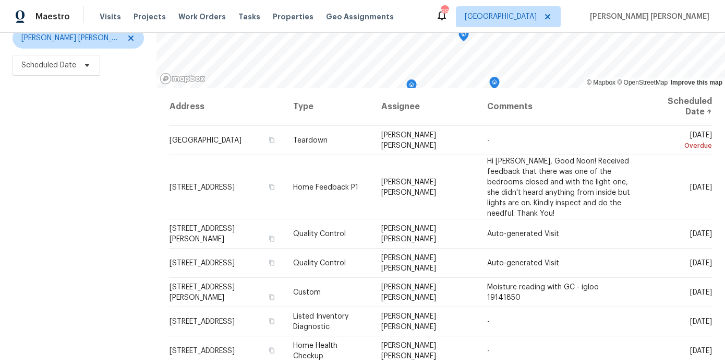
scroll to position [136, 0]
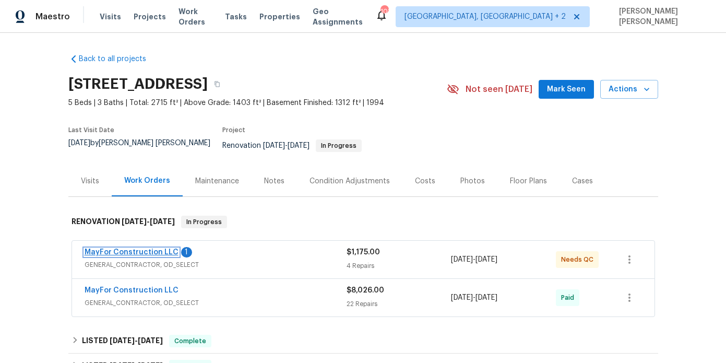
click at [137, 248] on link "MayFor Construction LLC" at bounding box center [132, 251] width 94 height 7
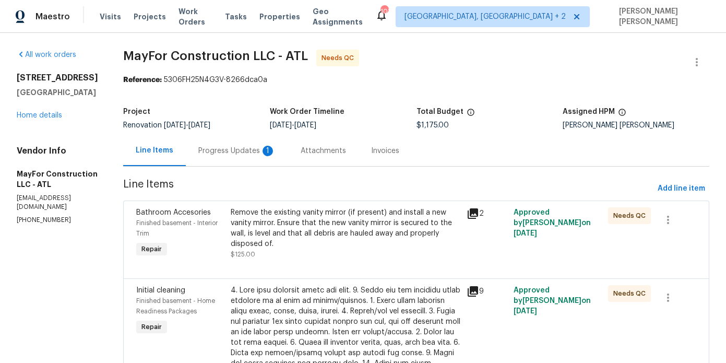
scroll to position [2, 0]
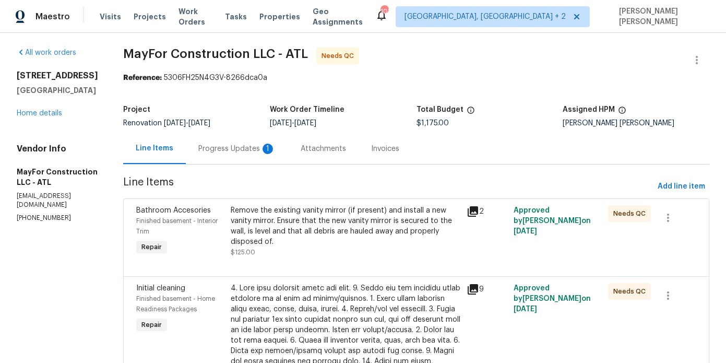
click at [246, 151] on div "Progress Updates 1" at bounding box center [236, 148] width 77 height 10
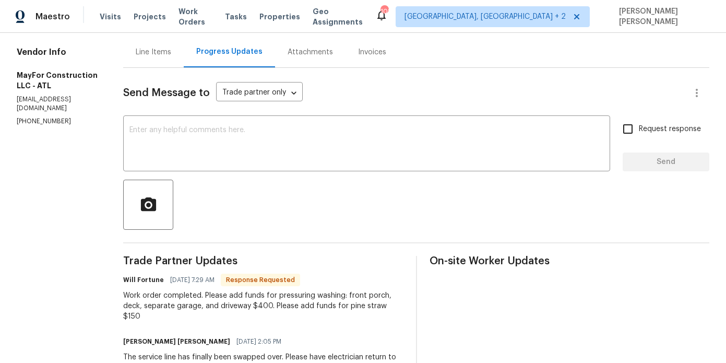
scroll to position [179, 0]
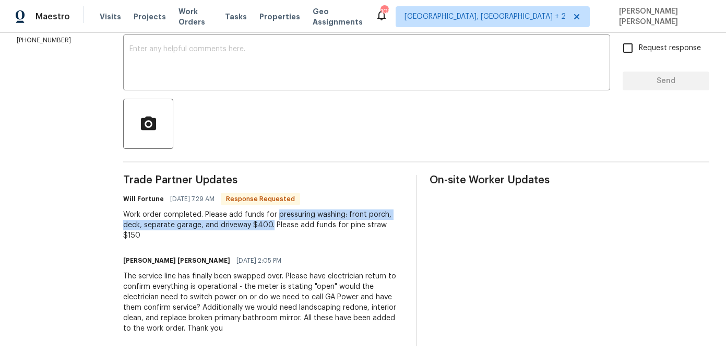
drag, startPoint x: 285, startPoint y: 225, endPoint x: 289, endPoint y: 212, distance: 13.5
click at [289, 212] on div "Work order completed. Please add funds for pressuring washing: front porch, dec…" at bounding box center [263, 224] width 280 height 31
copy div "pressuring washing: front porch, deck, separate garage, and driveway $400."
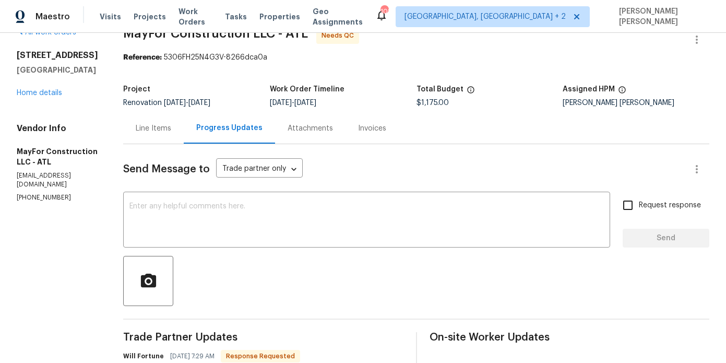
click at [173, 137] on div "Line Items" at bounding box center [153, 128] width 61 height 31
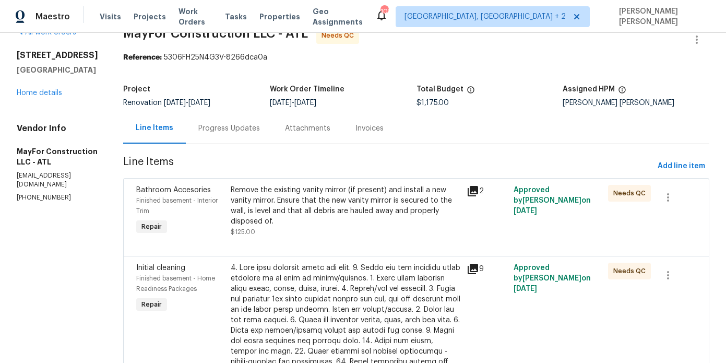
click at [652, 161] on span "Line Items" at bounding box center [388, 166] width 530 height 19
click at [672, 164] on span "Add line item" at bounding box center [680, 166] width 47 height 13
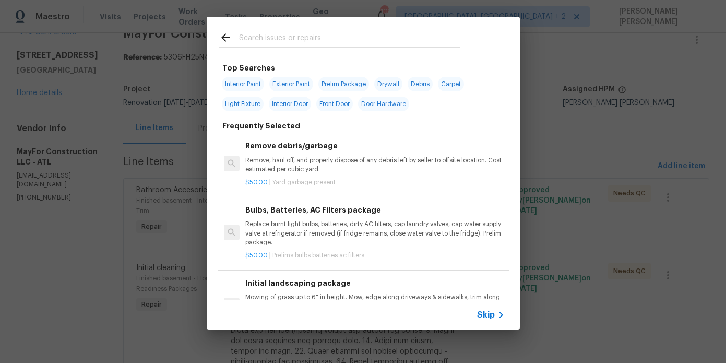
click at [302, 30] on div at bounding box center [340, 37] width 266 height 41
click at [291, 39] on input "text" at bounding box center [349, 39] width 221 height 16
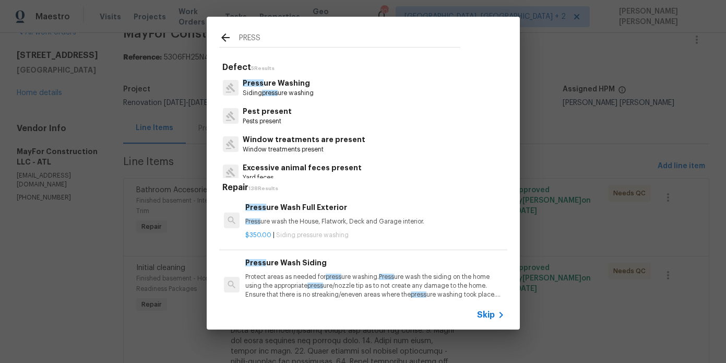
type input "PRESS"
click at [319, 90] on div "Press ure Washing Siding press ure washing" at bounding box center [363, 88] width 288 height 28
click at [295, 89] on p "Siding press ure washing" at bounding box center [278, 93] width 71 height 9
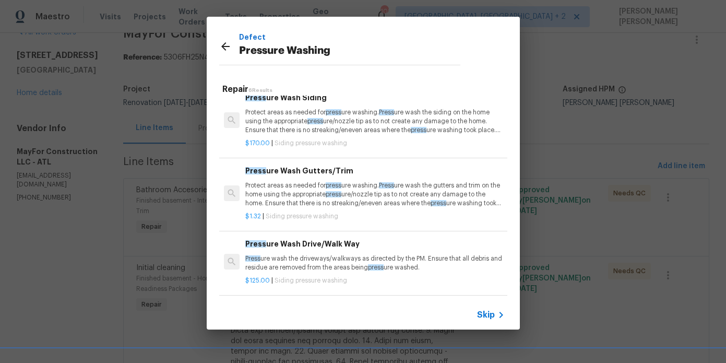
scroll to position [116, 0]
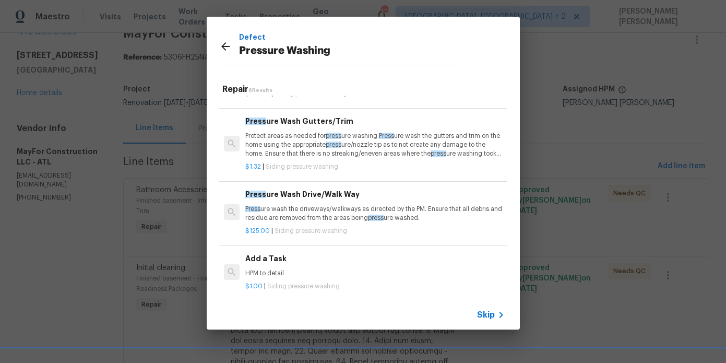
click at [305, 213] on p "Press ure wash the driveways/walkways as directed by the PM. Ensure that all de…" at bounding box center [374, 214] width 259 height 18
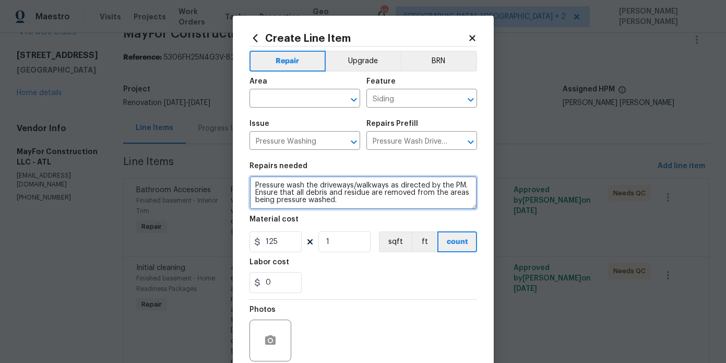
click at [341, 203] on textarea "Pressure wash the driveways/walkways as directed by the PM. Ensure that all deb…" at bounding box center [362, 192] width 227 height 33
paste textarea "pressuring washing: front porch, deck, separate garage, and driveway $400."
type textarea "Pressure wash the driveways/walkways as directed by the PM. Ensure that all deb…"
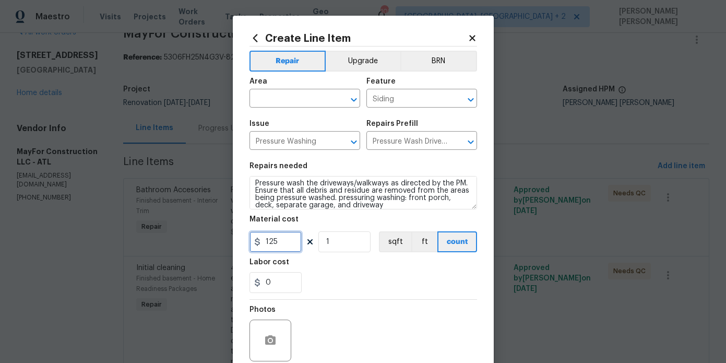
click at [289, 238] on input "125" at bounding box center [275, 241] width 52 height 21
type input "400"
click at [284, 100] on input "text" at bounding box center [289, 99] width 81 height 16
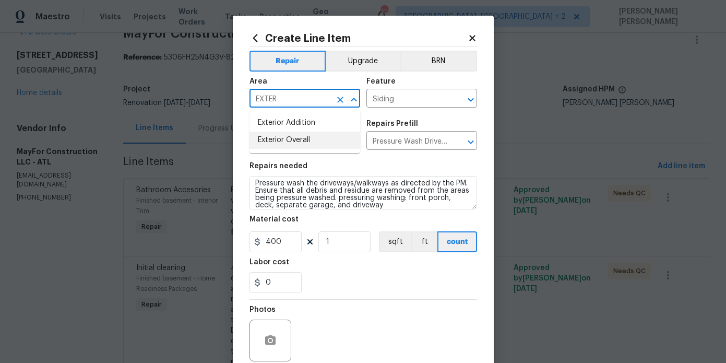
click at [289, 142] on li "Exterior Overall" at bounding box center [304, 139] width 111 height 17
type input "Exterior Overall"
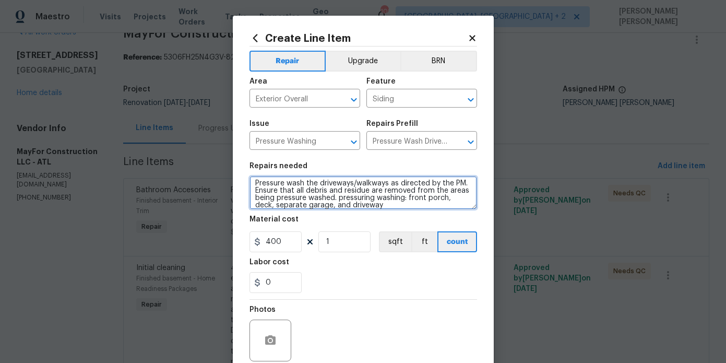
drag, startPoint x: 337, startPoint y: 200, endPoint x: 369, endPoint y: 208, distance: 32.8
click at [369, 208] on textarea "Pressure wash the driveways/walkways as directed by the PM. Ensure that all deb…" at bounding box center [362, 192] width 227 height 33
drag, startPoint x: 369, startPoint y: 208, endPoint x: 339, endPoint y: 192, distance: 33.6
click at [339, 192] on textarea "Pressure wash the driveways/walkways as directed by the PM. Ensure that all deb…" at bounding box center [362, 192] width 227 height 33
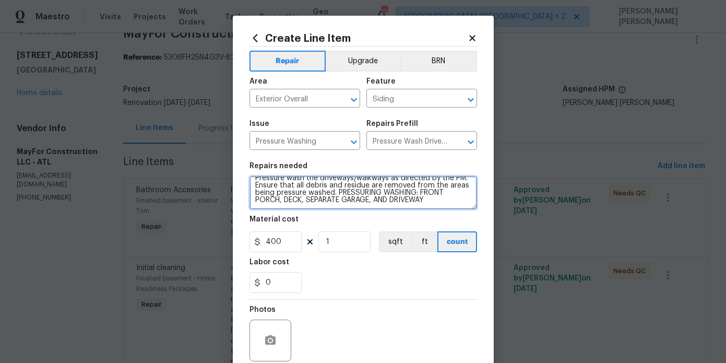
scroll to position [2, 0]
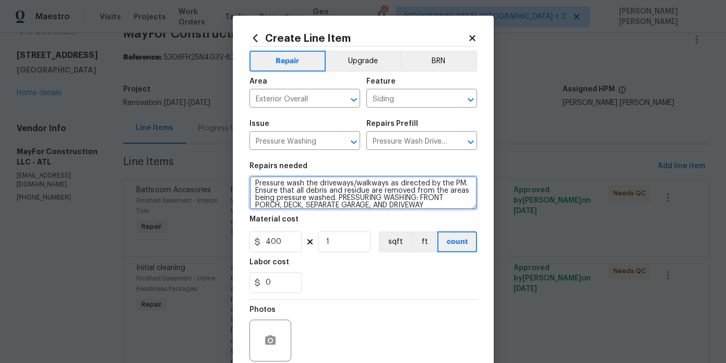
type textarea "Pressure wash the driveways/walkways as directed by the PM. Ensure that all deb…"
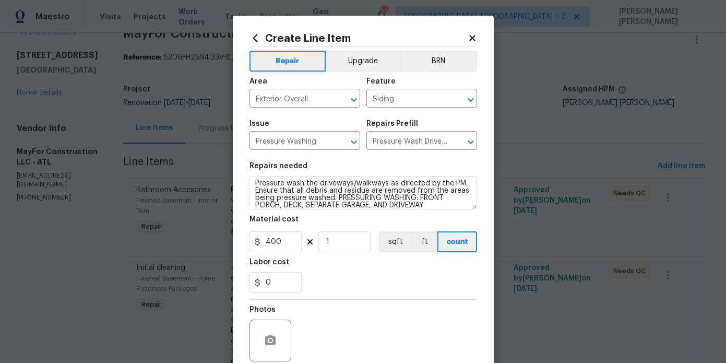
click at [346, 221] on div "Material cost" at bounding box center [362, 222] width 227 height 14
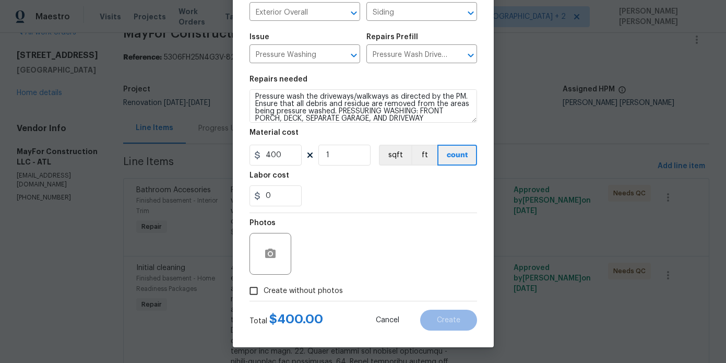
click at [319, 301] on div at bounding box center [362, 301] width 227 height 1
click at [319, 300] on label "Create without photos" at bounding box center [293, 291] width 99 height 20
click at [263, 300] on input "Create without photos" at bounding box center [254, 291] width 20 height 20
click at [322, 287] on span "Create without photos" at bounding box center [302, 290] width 79 height 11
click at [263, 287] on input "Create without photos" at bounding box center [254, 291] width 20 height 20
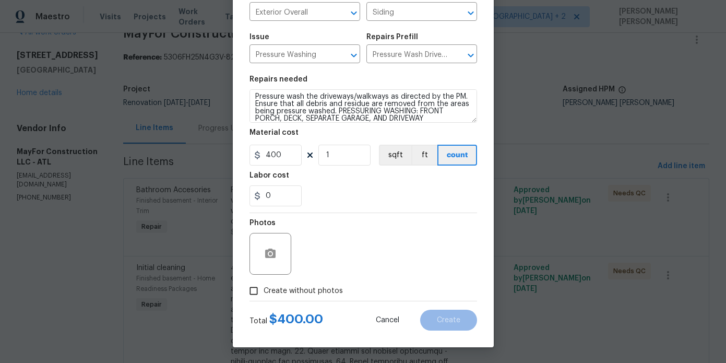
click at [319, 292] on span "Create without photos" at bounding box center [302, 290] width 79 height 11
click at [263, 292] on input "Create without photos" at bounding box center [254, 291] width 20 height 20
checkbox input "true"
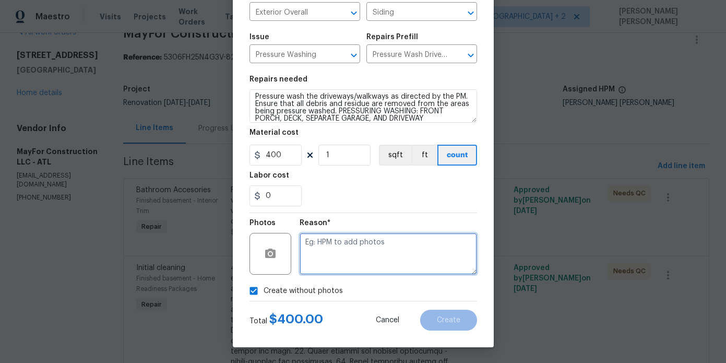
click at [360, 241] on textarea at bounding box center [387, 254] width 177 height 42
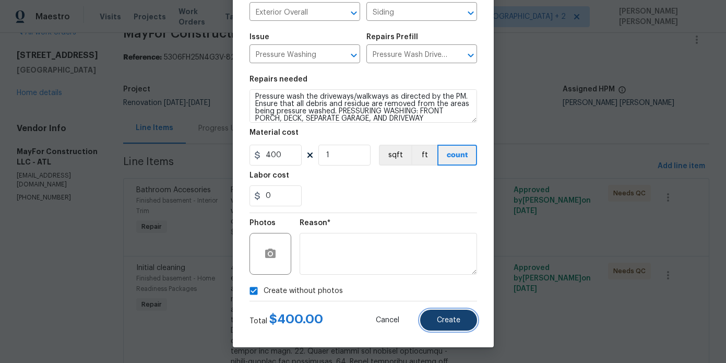
click at [431, 316] on button "Create" at bounding box center [448, 319] width 57 height 21
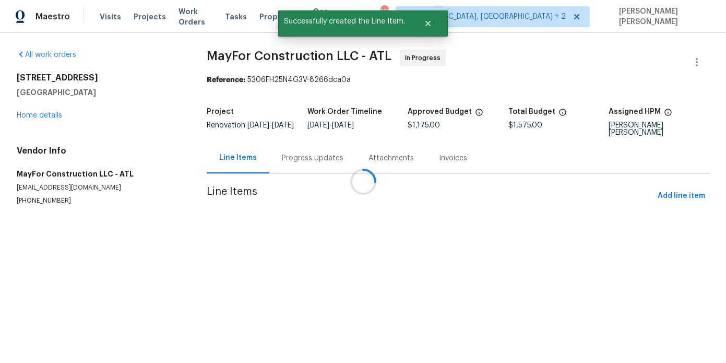
scroll to position [0, 0]
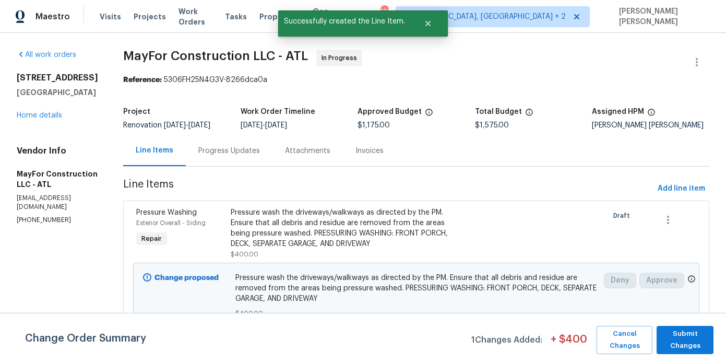
click at [260, 157] on div "Progress Updates" at bounding box center [229, 150] width 87 height 31
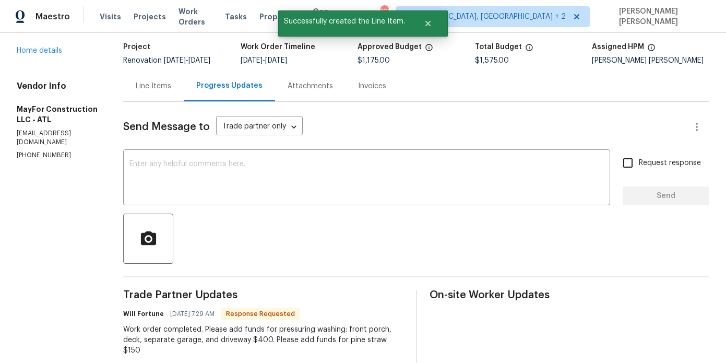
scroll to position [170, 0]
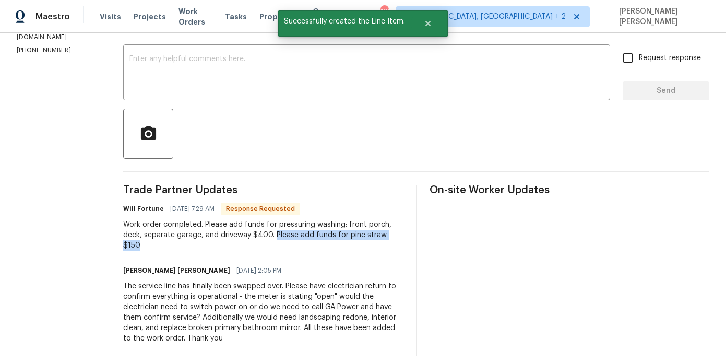
drag, startPoint x: 279, startPoint y: 246, endPoint x: 286, endPoint y: 236, distance: 12.0
click at [286, 236] on div "Work order completed. Please add funds for pressuring washing: front porch, dec…" at bounding box center [263, 234] width 280 height 31
copy div "Please add funds for pine straw $150"
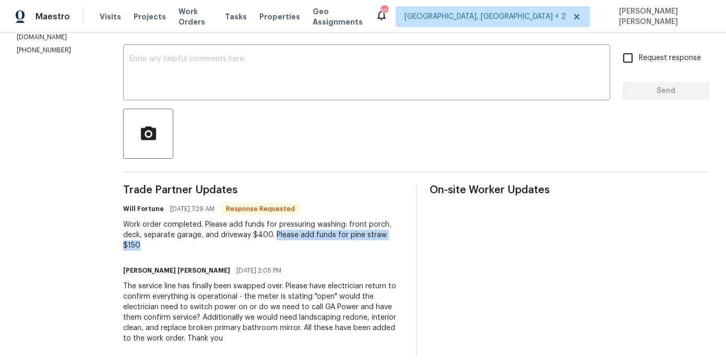
scroll to position [17, 0]
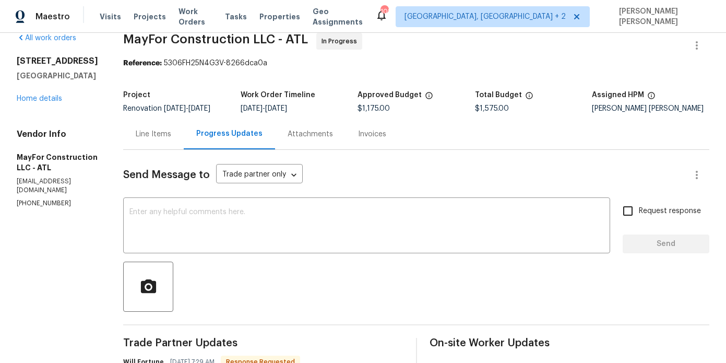
click at [169, 132] on div "Line Items" at bounding box center [153, 134] width 35 height 10
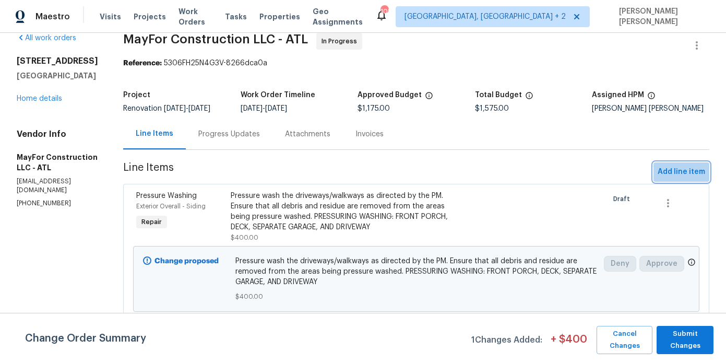
click at [678, 164] on button "Add line item" at bounding box center [681, 171] width 56 height 19
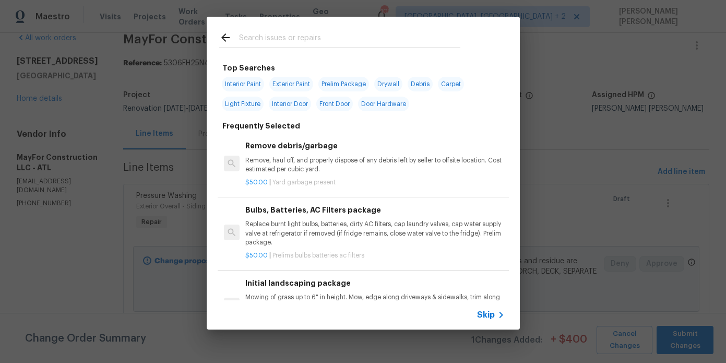
click at [311, 41] on input "text" at bounding box center [349, 39] width 221 height 16
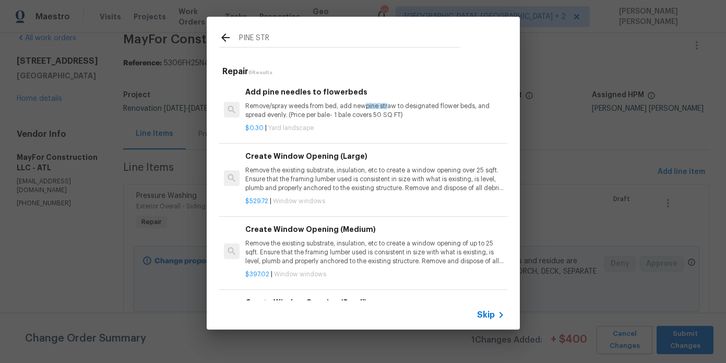
type input "PINE STR"
click at [308, 113] on p "Remove/spray weeds from bed, add new pine str aw to designated flower beds, and…" at bounding box center [374, 111] width 259 height 18
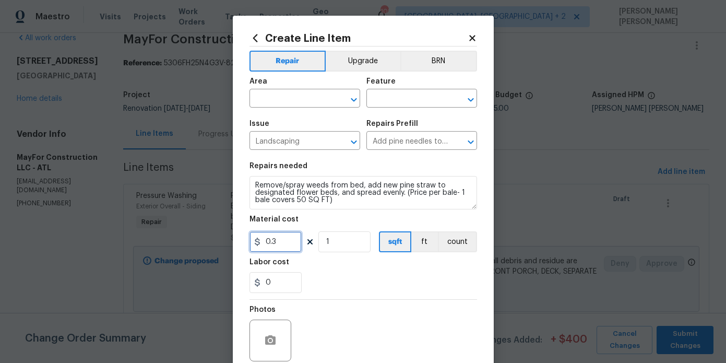
click at [280, 242] on input "0.3" at bounding box center [275, 241] width 52 height 21
type input "150"
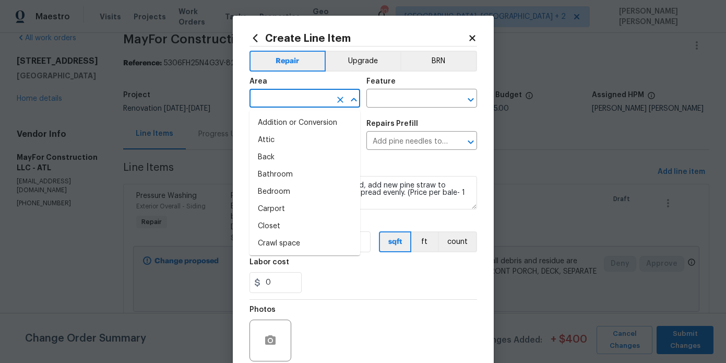
click at [288, 99] on input "text" at bounding box center [289, 99] width 81 height 16
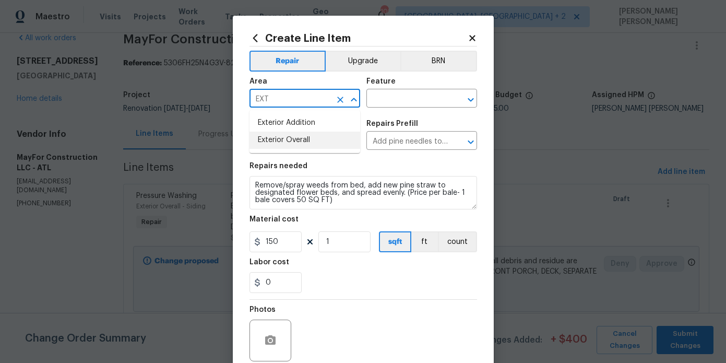
click at [305, 136] on li "Exterior Overall" at bounding box center [304, 139] width 111 height 17
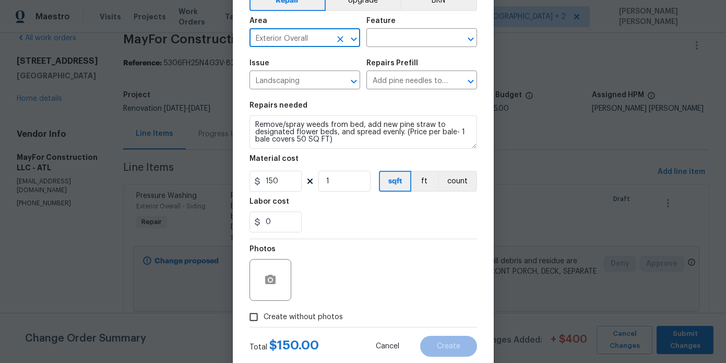
scroll to position [87, 0]
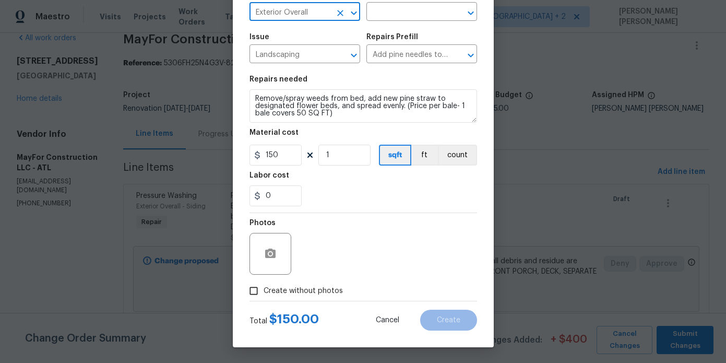
type input "Exterior Overall"
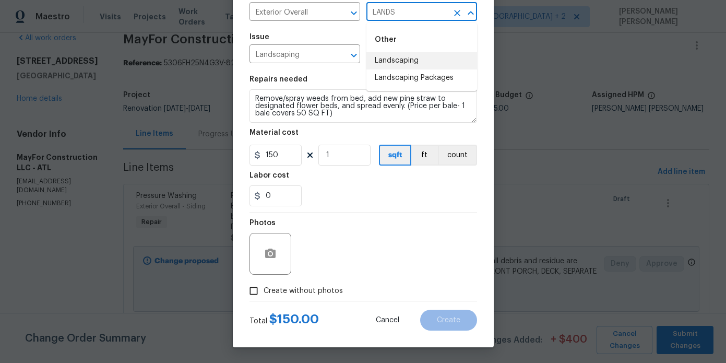
click at [390, 64] on li "Landscaping" at bounding box center [421, 60] width 111 height 17
type input "Landscaping"
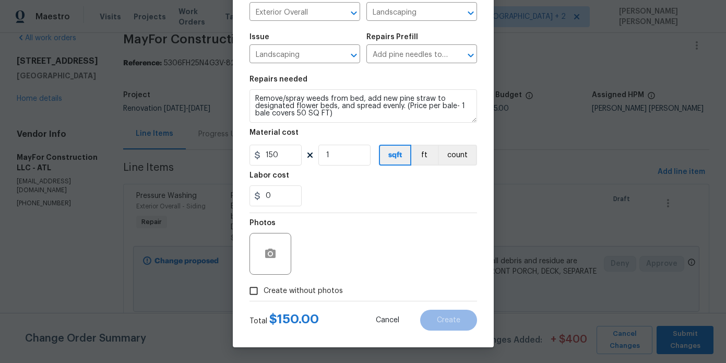
click at [291, 292] on span "Create without photos" at bounding box center [302, 290] width 79 height 11
click at [263, 292] on input "Create without photos" at bounding box center [254, 291] width 20 height 20
checkbox input "true"
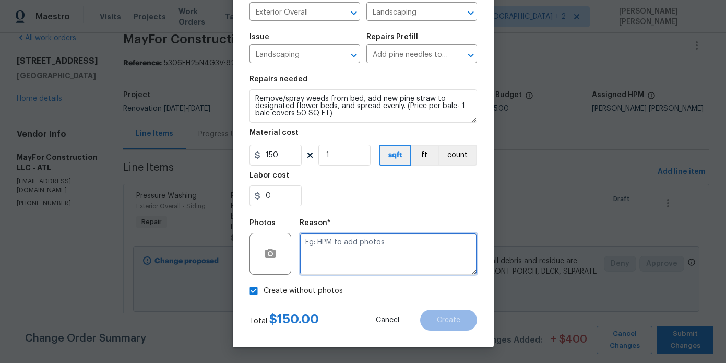
click at [344, 259] on textarea at bounding box center [387, 254] width 177 height 42
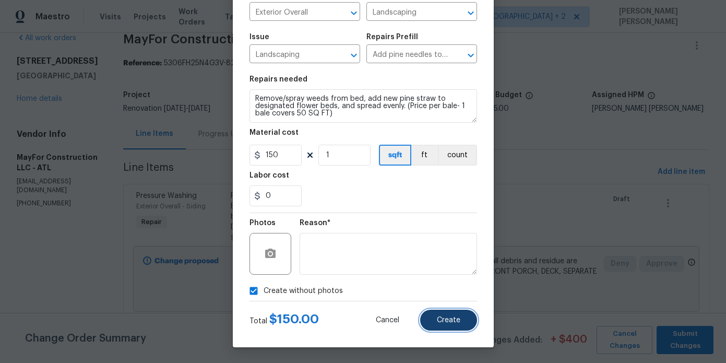
click at [450, 317] on span "Create" at bounding box center [448, 320] width 23 height 8
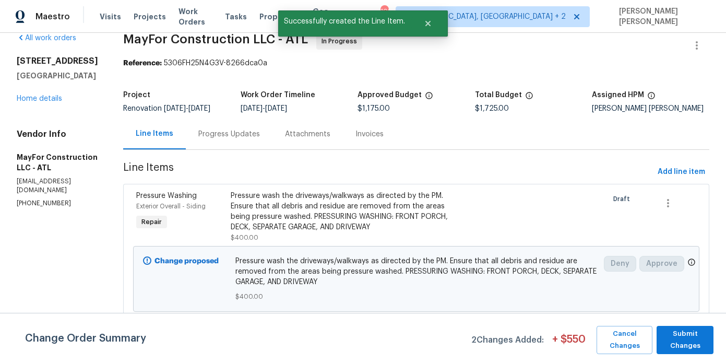
scroll to position [0, 0]
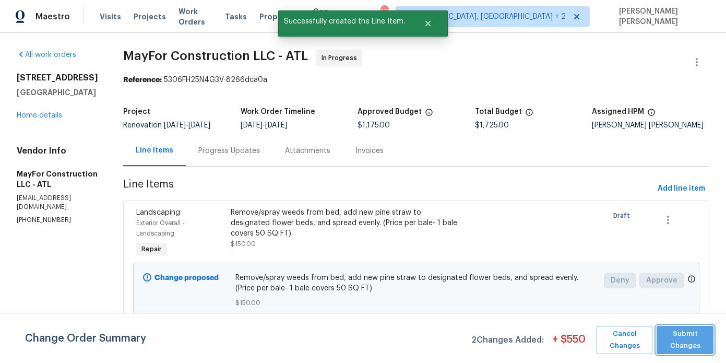
click at [703, 338] on span "Submit Changes" at bounding box center [685, 340] width 46 height 24
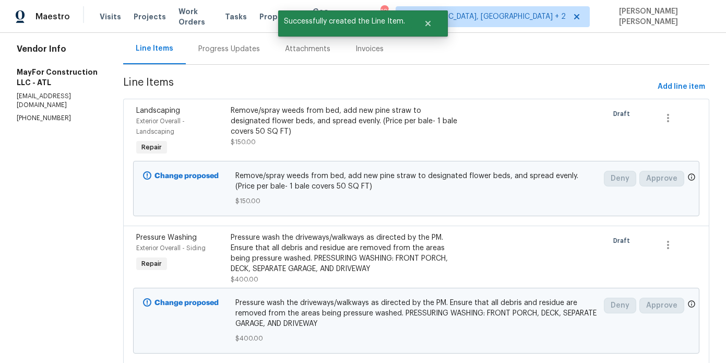
click at [251, 50] on div "Progress Updates" at bounding box center [229, 49] width 62 height 10
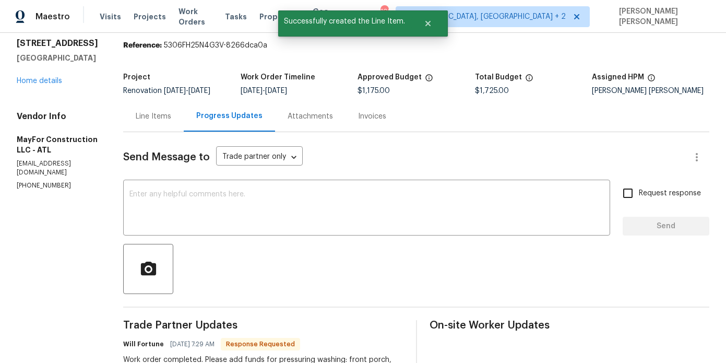
scroll to position [102, 0]
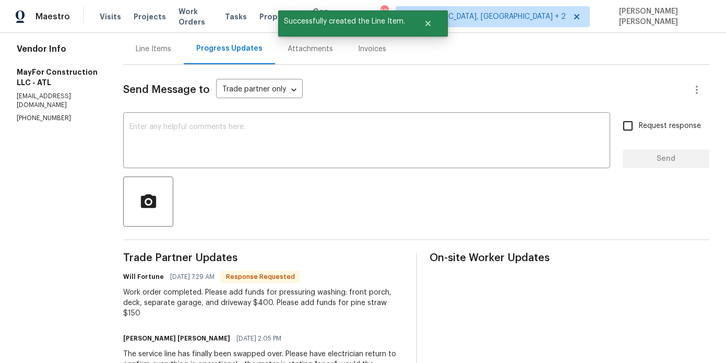
click at [250, 195] on div at bounding box center [416, 201] width 586 height 50
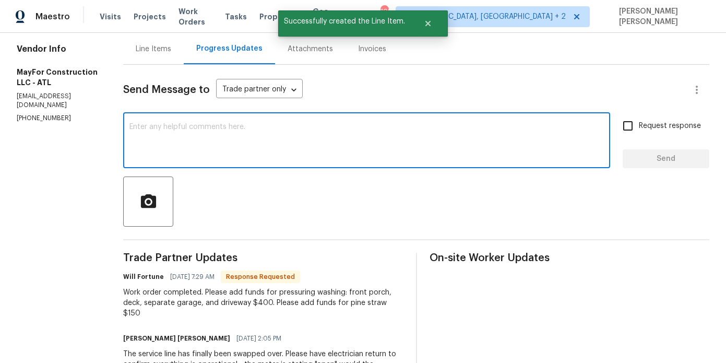
click at [254, 148] on textarea at bounding box center [366, 141] width 474 height 37
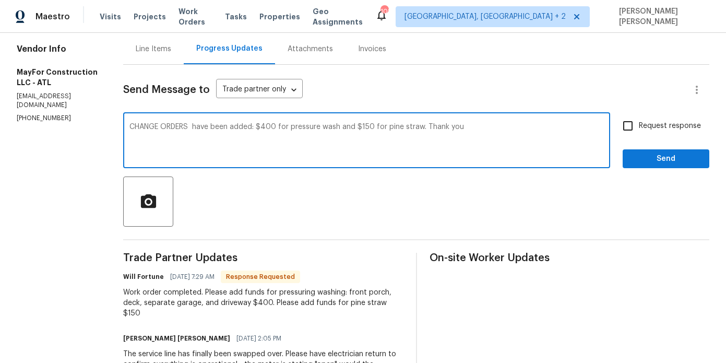
type textarea "CHANGE ORDERS have been added: $400 for pressure wash and $150 for pine straw. …"
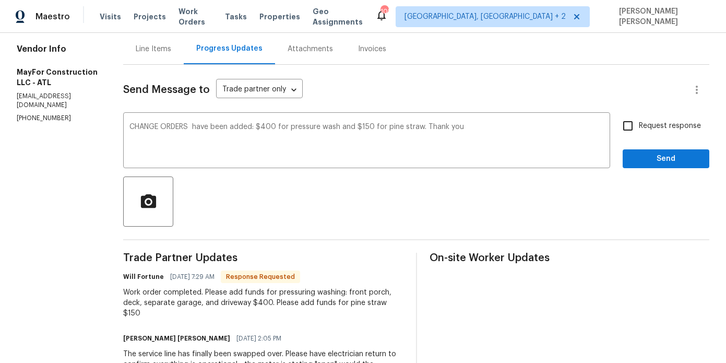
click at [652, 127] on span "Request response" at bounding box center [670, 126] width 62 height 11
click at [639, 127] on input "Request response" at bounding box center [628, 126] width 22 height 22
click at [643, 121] on span "Request response" at bounding box center [670, 126] width 62 height 11
click at [639, 121] on input "Request response" at bounding box center [628, 126] width 22 height 22
checkbox input "false"
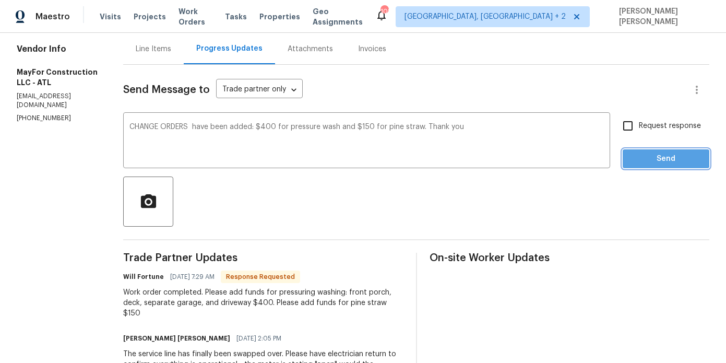
click at [643, 157] on span "Send" at bounding box center [666, 158] width 70 height 13
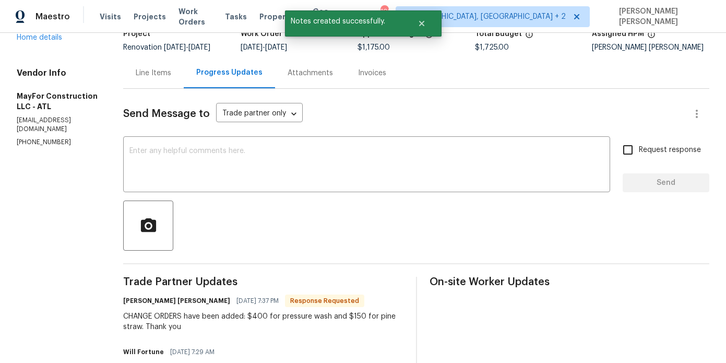
scroll to position [52, 0]
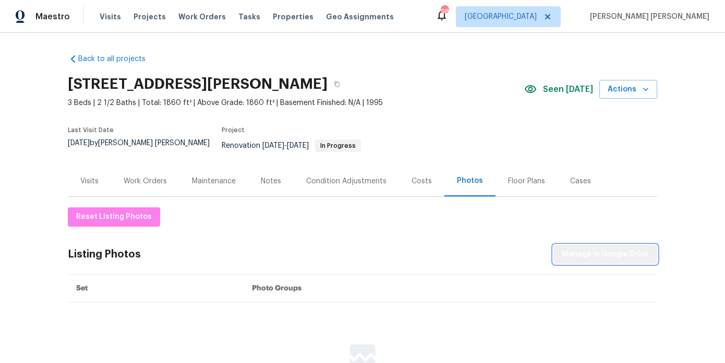
click at [651, 254] on button "Manage in Google Drive" at bounding box center [606, 254] width 104 height 19
